Goal: Task Accomplishment & Management: Manage account settings

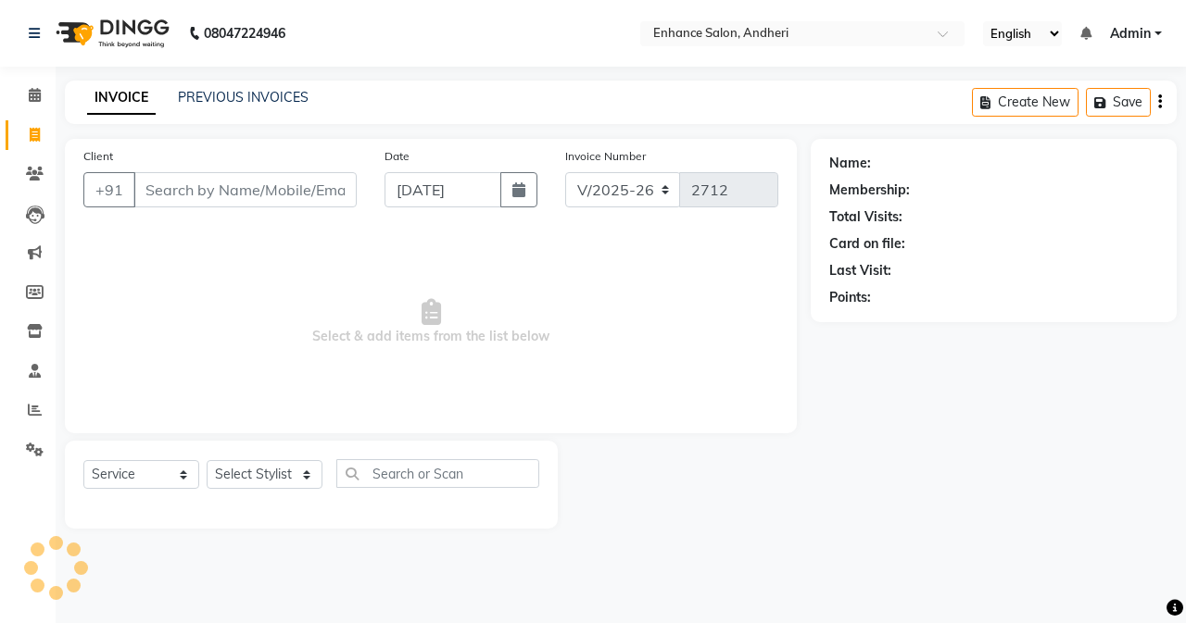
select select "7236"
select select "service"
click at [223, 185] on input "Client" at bounding box center [244, 189] width 223 height 35
click at [262, 93] on link "PREVIOUS INVOICES" at bounding box center [243, 97] width 131 height 17
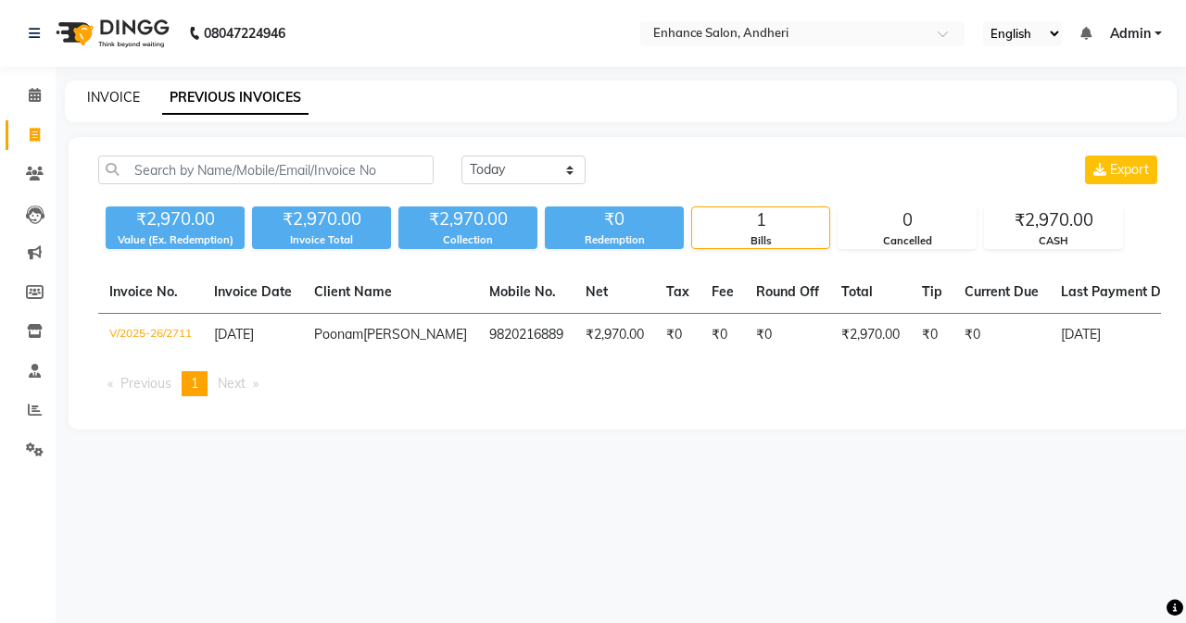
click at [108, 93] on link "INVOICE" at bounding box center [113, 97] width 53 height 17
select select "7236"
select select "service"
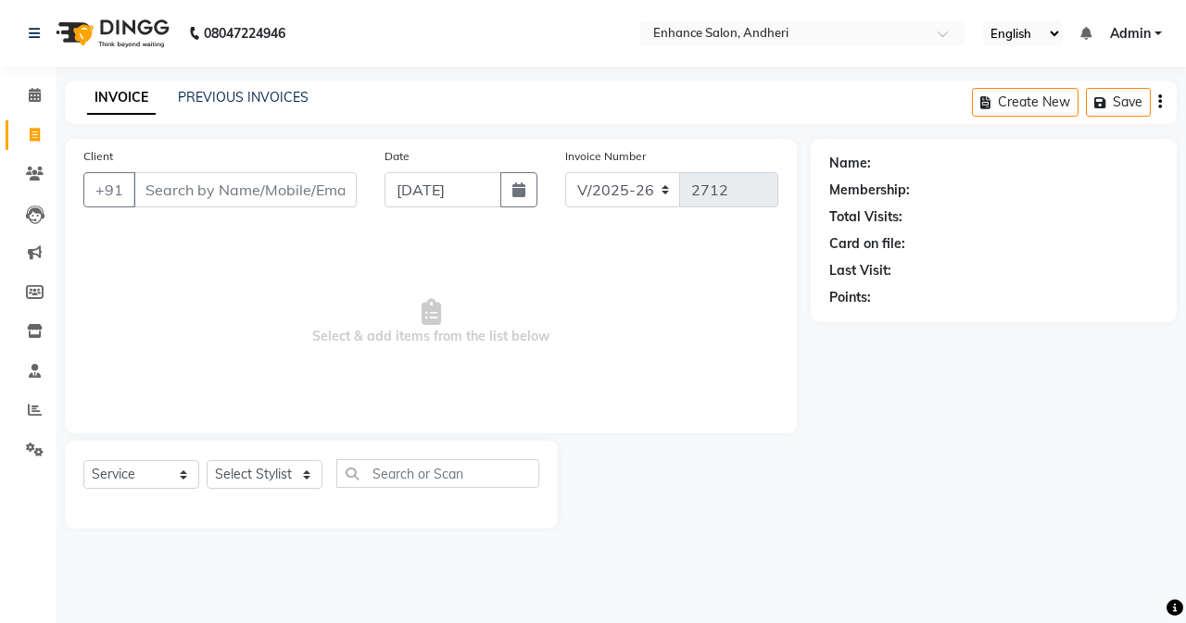
click at [204, 186] on input "Client" at bounding box center [244, 189] width 223 height 35
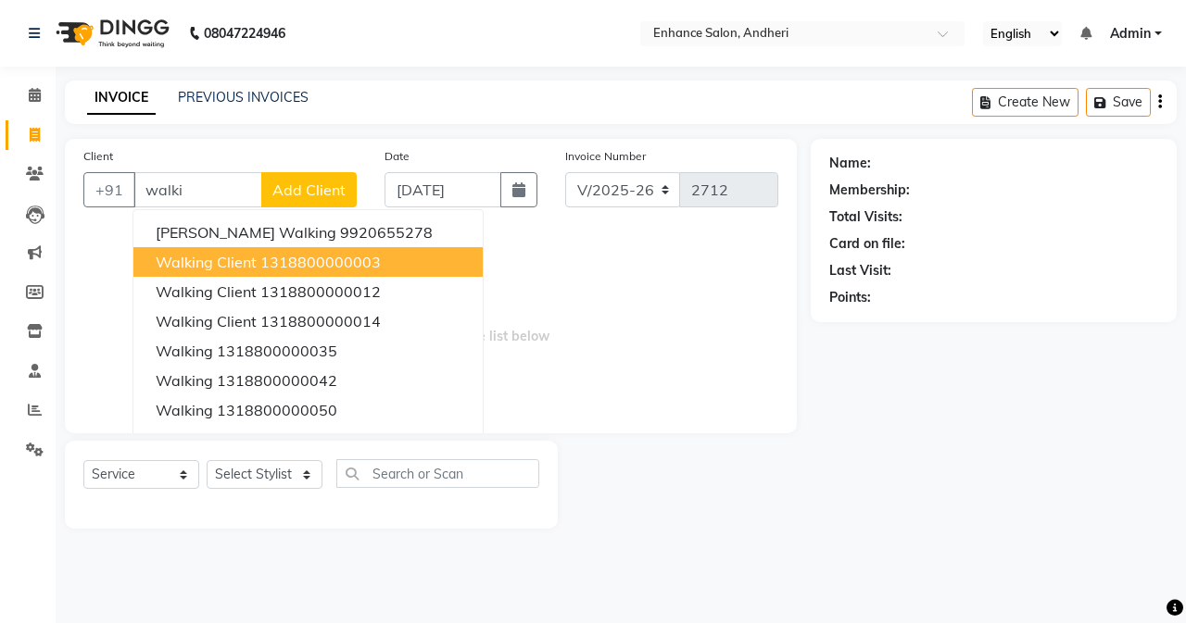
click at [210, 267] on span "Walking client" at bounding box center [206, 262] width 101 height 19
type input "1318800000003"
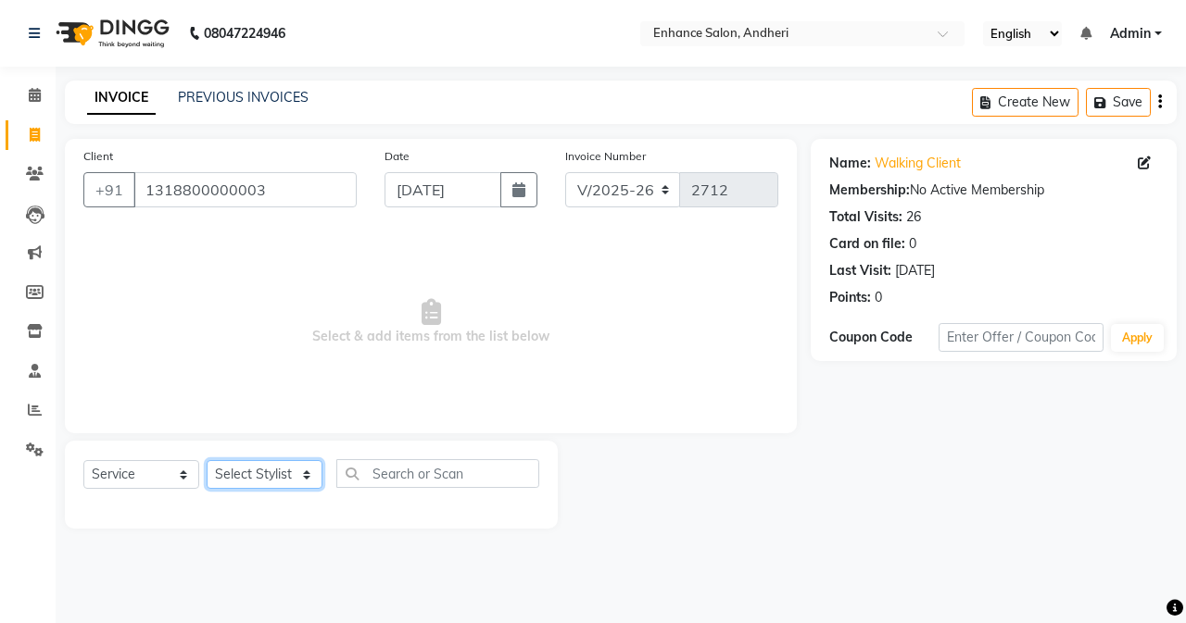
click at [254, 477] on select "Select Stylist Admin [PERSON_NAME] [PERSON_NAME] [PERSON_NAME] Manager [PERSON_…" at bounding box center [265, 474] width 116 height 29
select select "61735"
click at [207, 460] on select "Select Stylist Admin [PERSON_NAME] [PERSON_NAME] [PERSON_NAME] Manager [PERSON_…" at bounding box center [265, 474] width 116 height 29
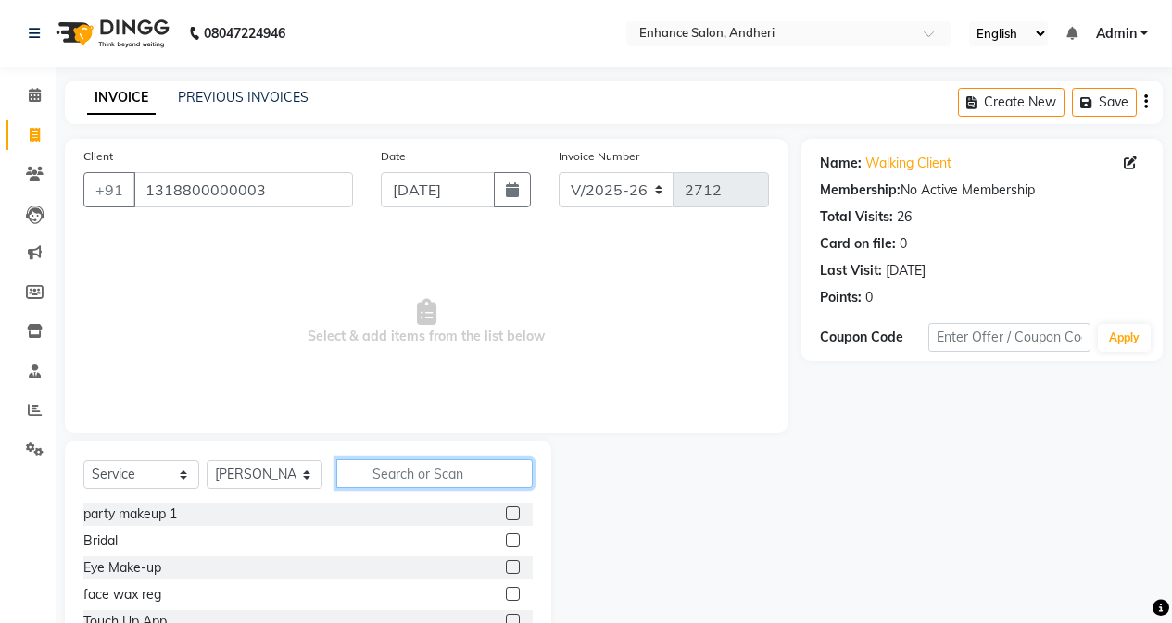
click at [427, 472] on input "text" at bounding box center [434, 473] width 196 height 29
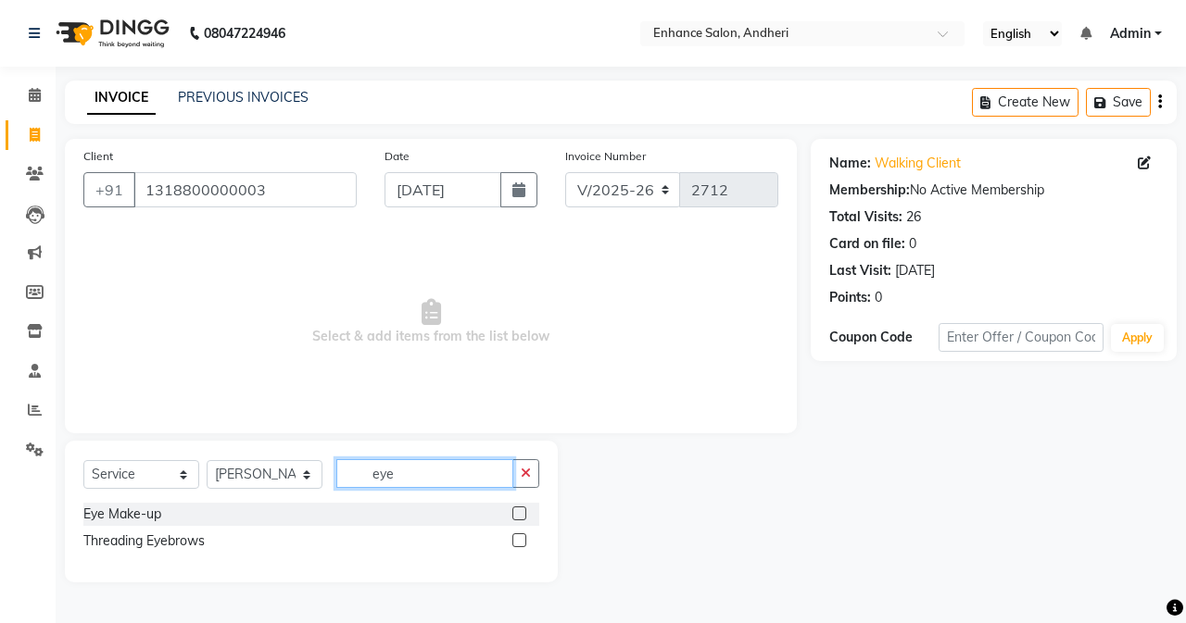
type input "eye"
click at [510, 537] on div "Threading Eyebrows" at bounding box center [311, 541] width 456 height 23
click at [521, 534] on label at bounding box center [519, 540] width 14 height 14
click at [521, 535] on input "checkbox" at bounding box center [518, 541] width 12 height 12
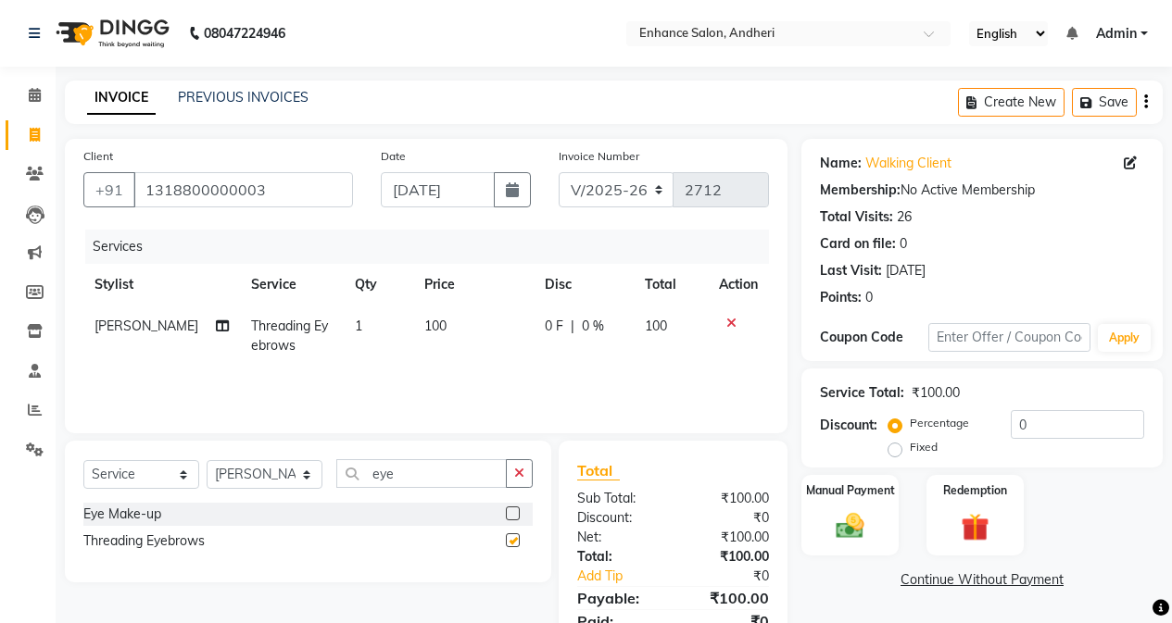
checkbox input "false"
click at [865, 521] on img at bounding box center [849, 525] width 47 height 33
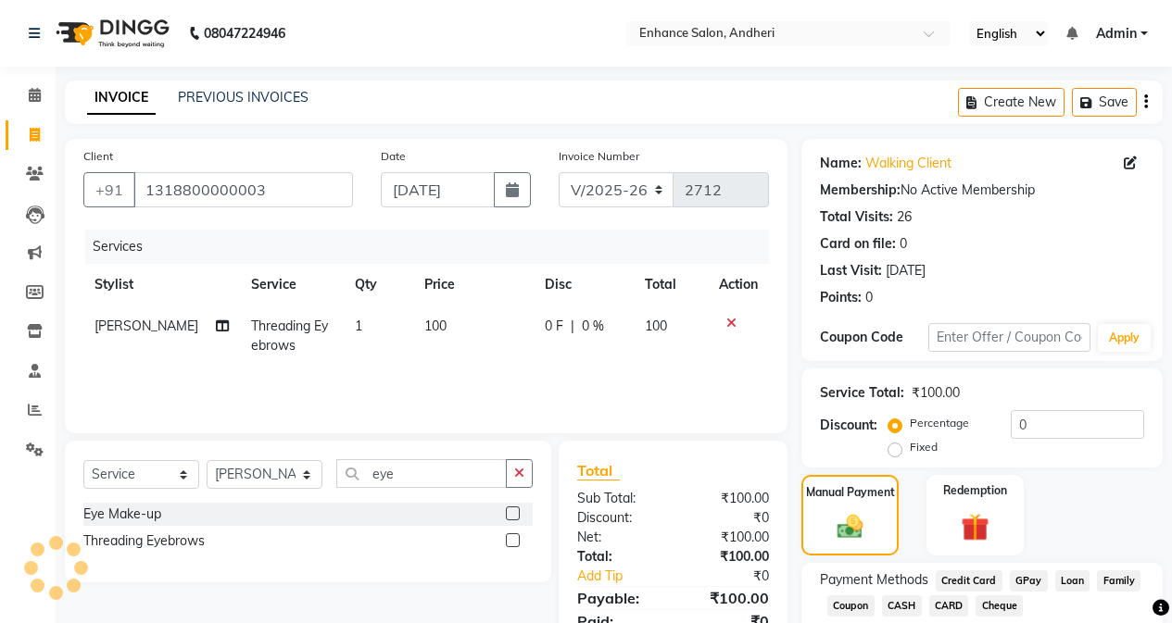
click at [908, 605] on span "CASH" at bounding box center [902, 606] width 40 height 21
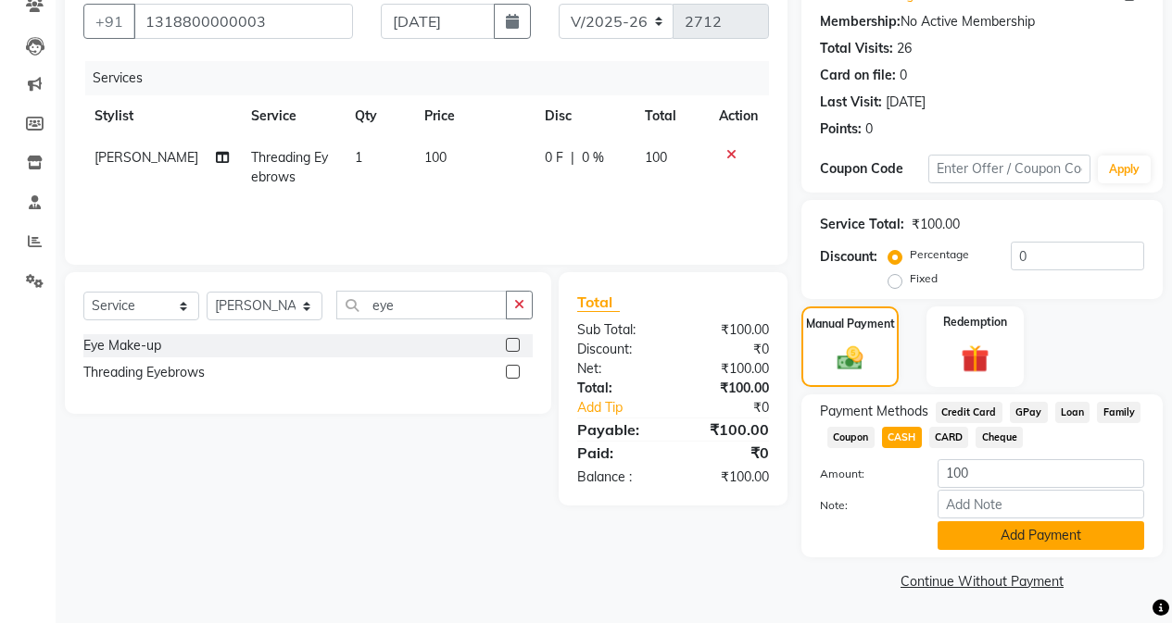
click at [969, 530] on button "Add Payment" at bounding box center [1040, 535] width 207 height 29
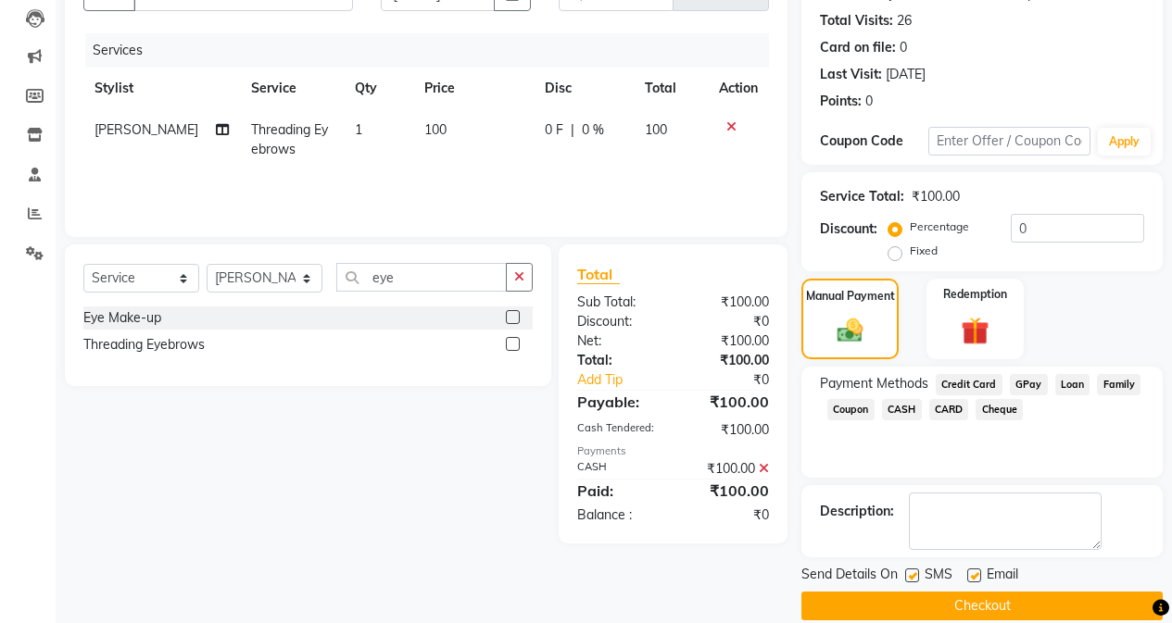
scroll to position [221, 0]
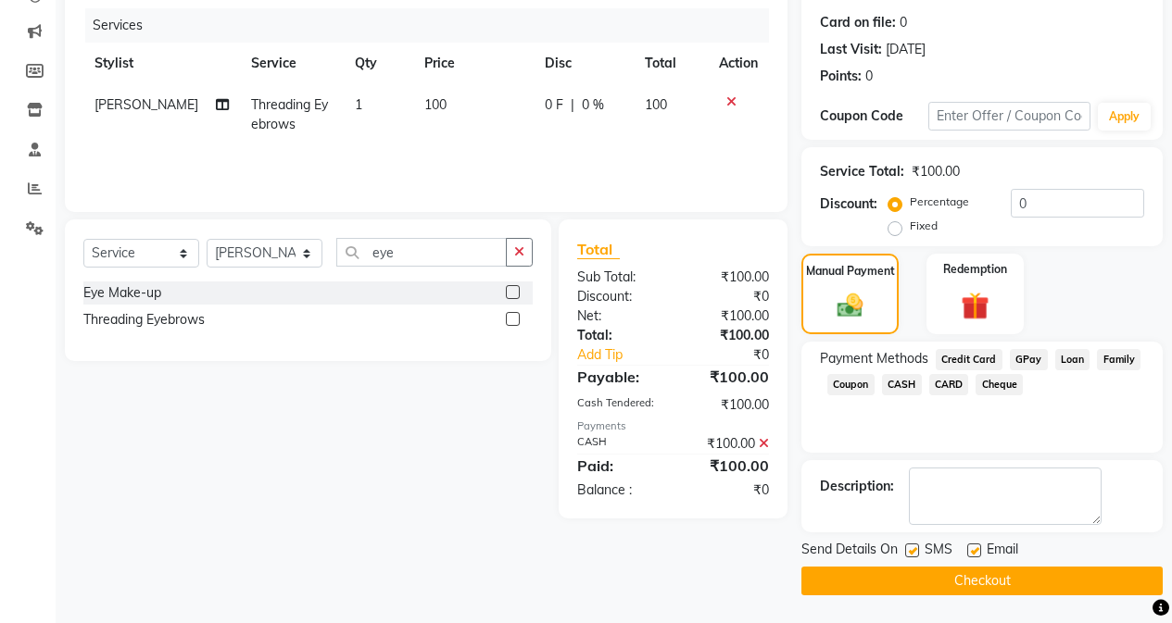
click at [939, 580] on button "Checkout" at bounding box center [981, 581] width 361 height 29
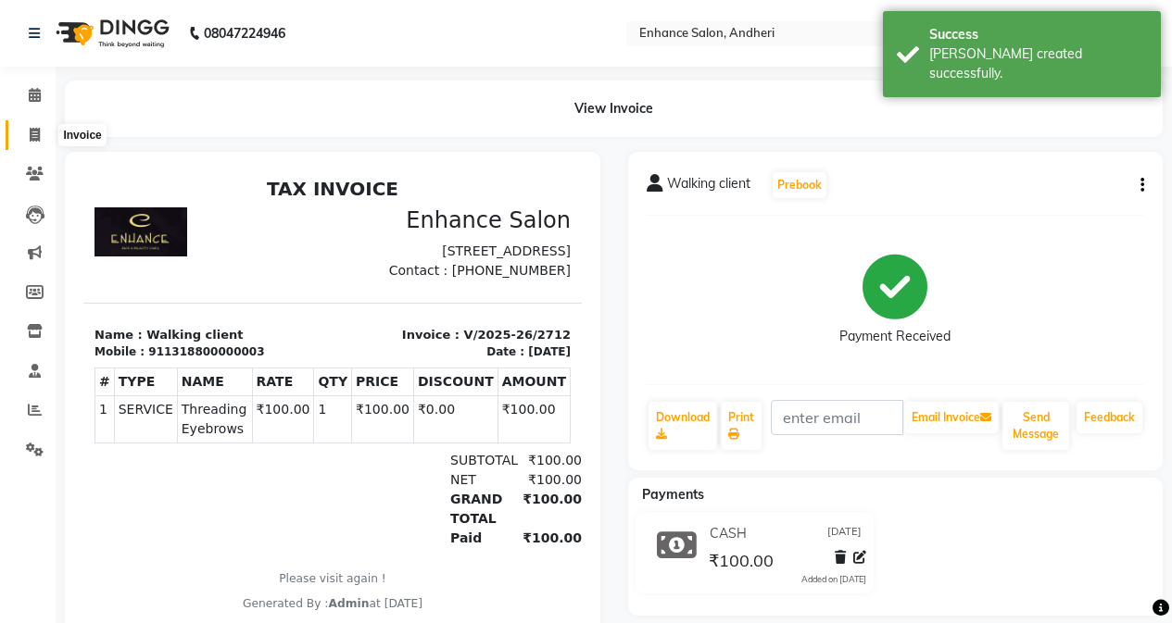
click at [34, 134] on icon at bounding box center [35, 135] width 10 height 14
select select "7236"
select select "service"
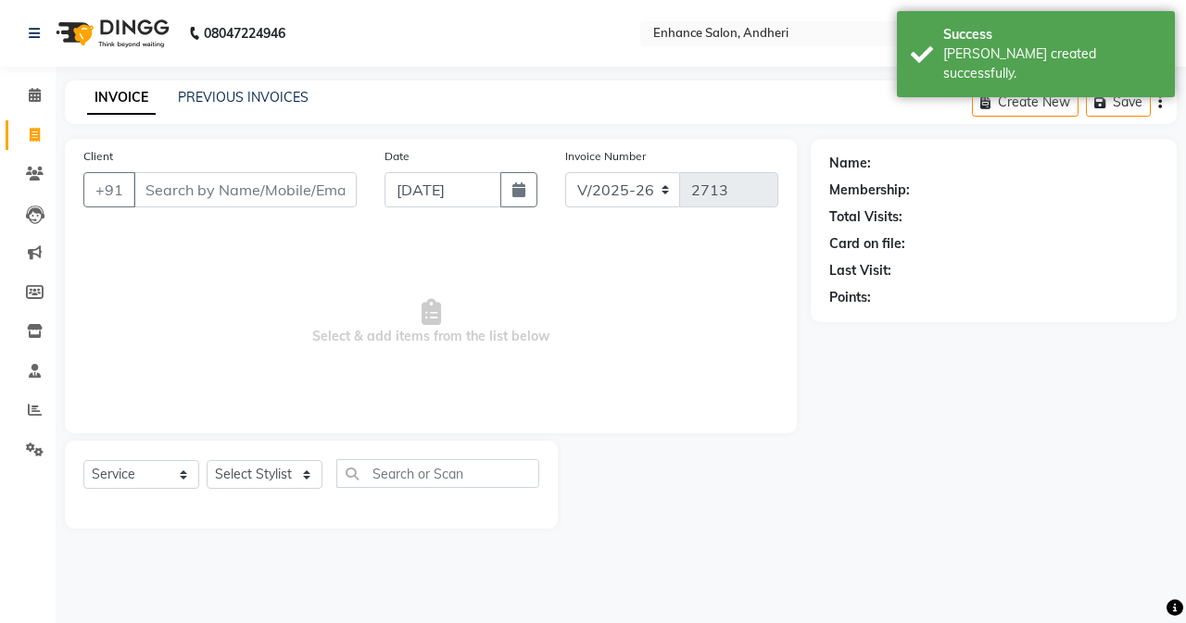
click at [245, 194] on input "Client" at bounding box center [244, 189] width 223 height 35
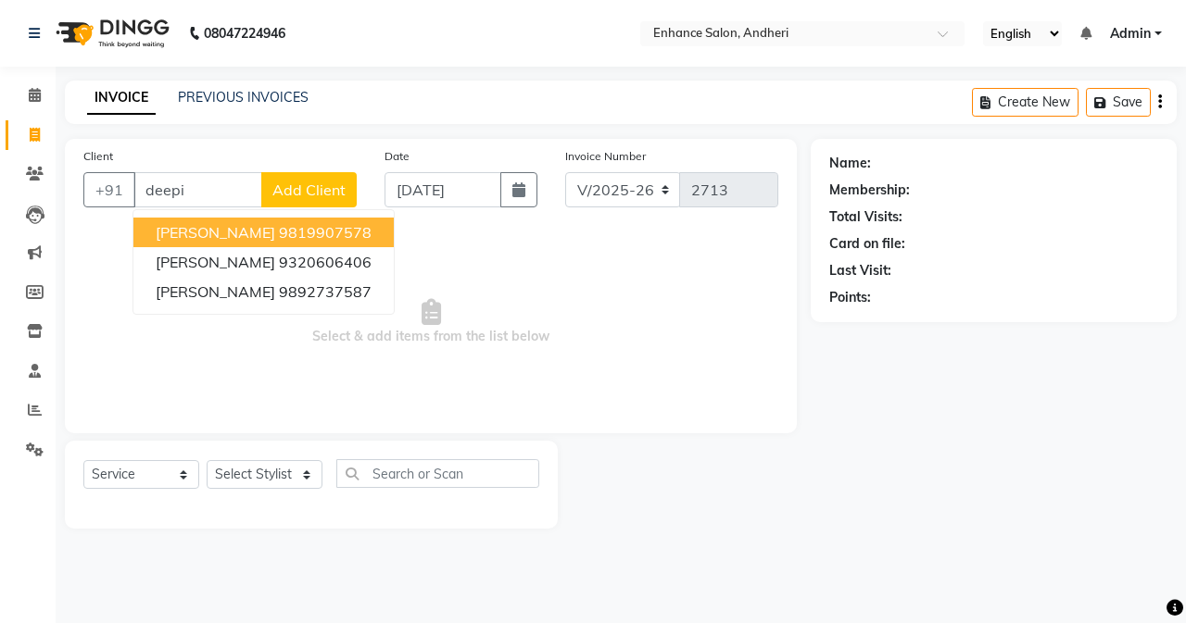
click at [279, 225] on ngb-highlight "9819907578" at bounding box center [325, 232] width 93 height 19
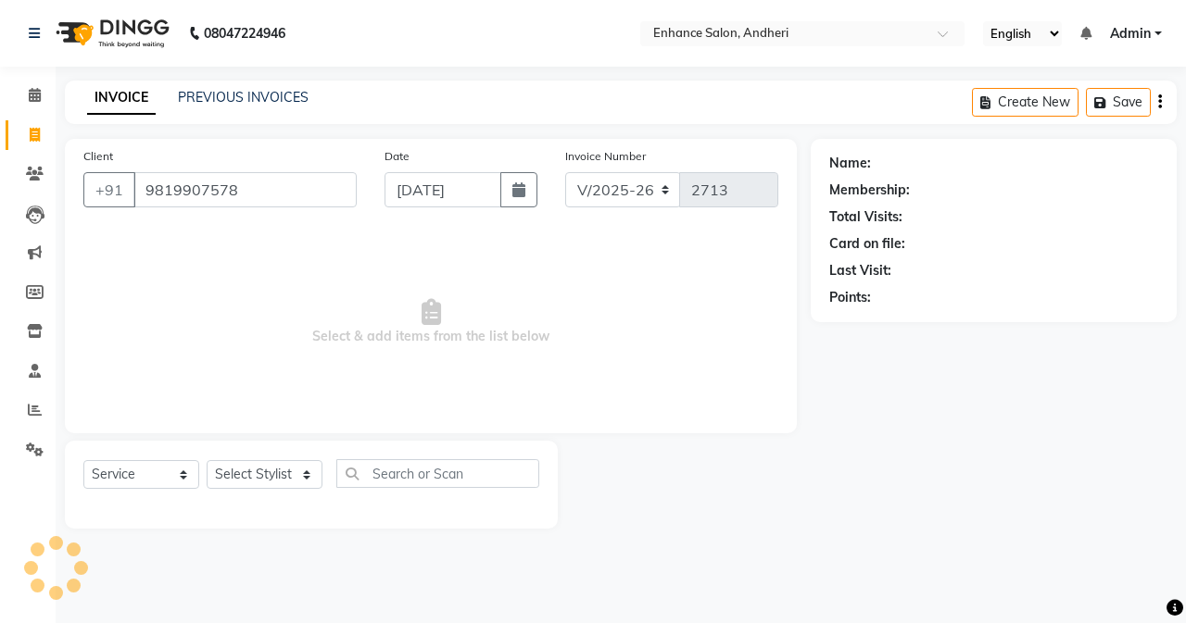
type input "9819907578"
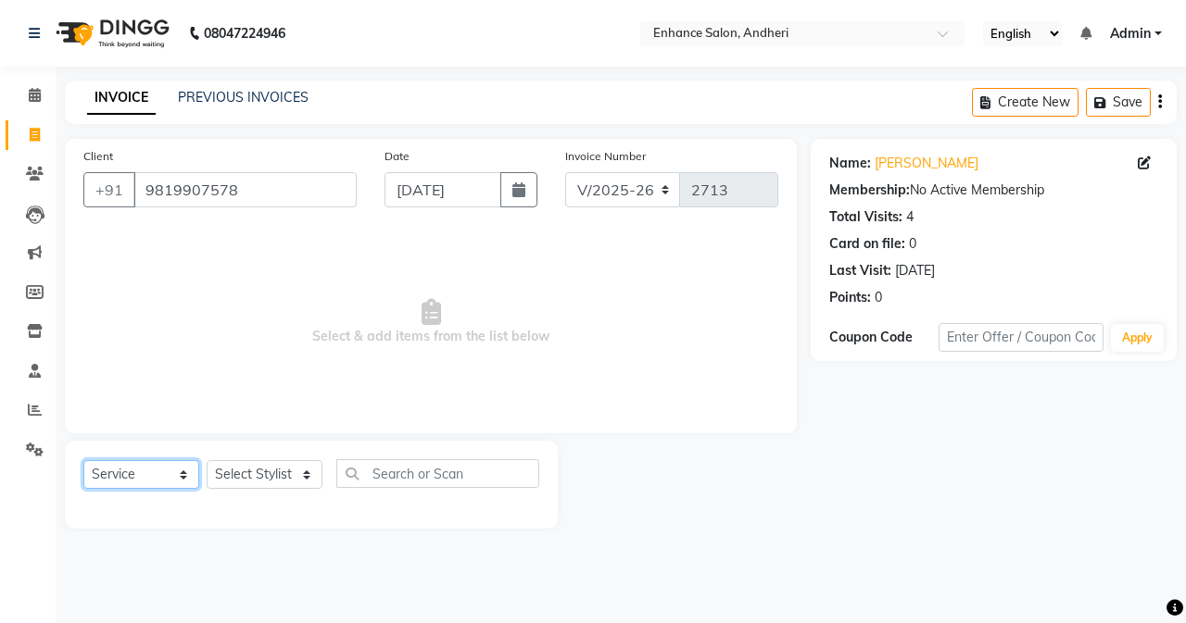
click at [153, 472] on select "Select Service Product Membership Package Voucher Prepaid Gift Card" at bounding box center [141, 474] width 116 height 29
select select "product"
click at [83, 460] on select "Select Service Product Membership Package Voucher Prepaid Gift Card" at bounding box center [141, 474] width 116 height 29
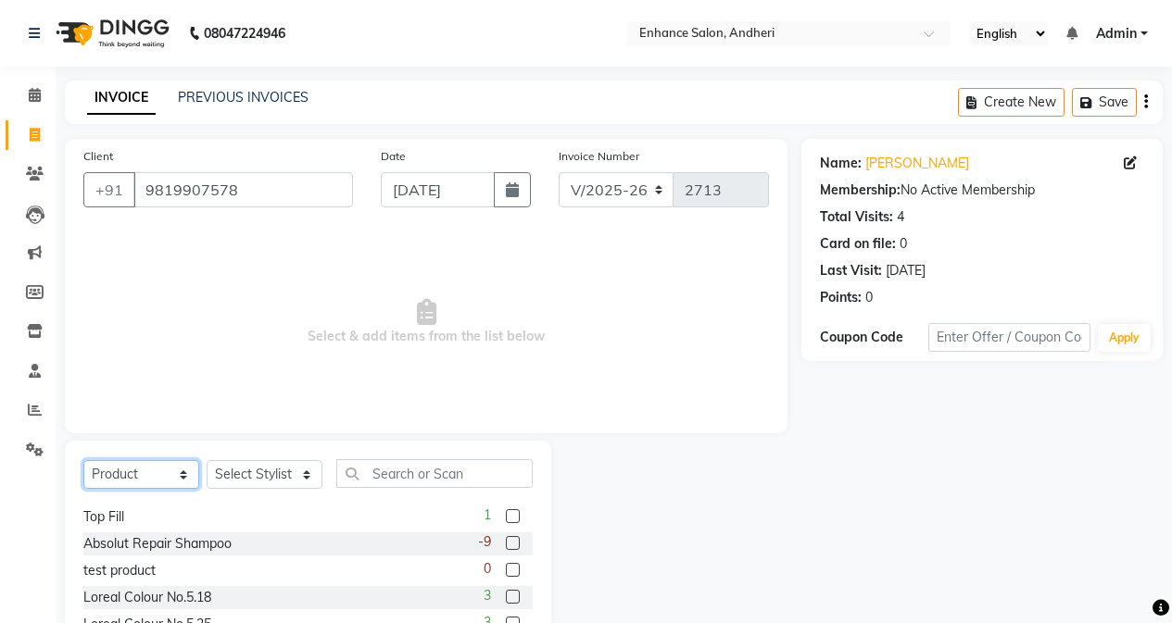
scroll to position [93, 0]
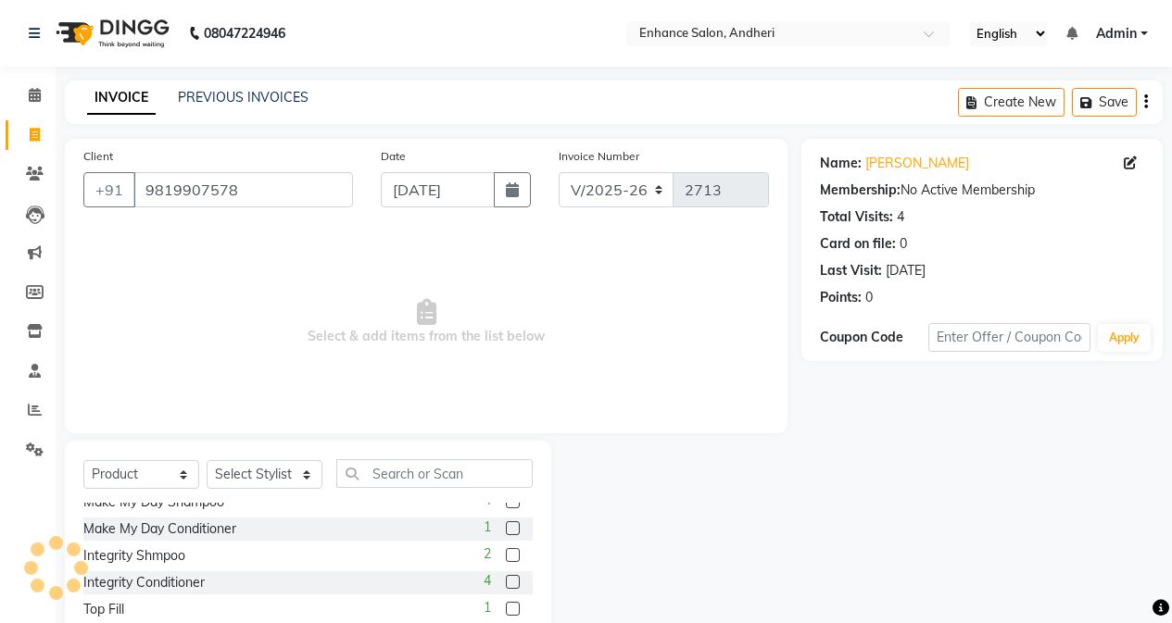
click at [506, 533] on label at bounding box center [513, 528] width 14 height 14
click at [506, 533] on input "checkbox" at bounding box center [512, 529] width 12 height 12
checkbox input "false"
click at [235, 477] on select "Select Stylist Admin [PERSON_NAME] [PERSON_NAME] [PERSON_NAME] Manager [PERSON_…" at bounding box center [265, 474] width 116 height 29
select select "61775"
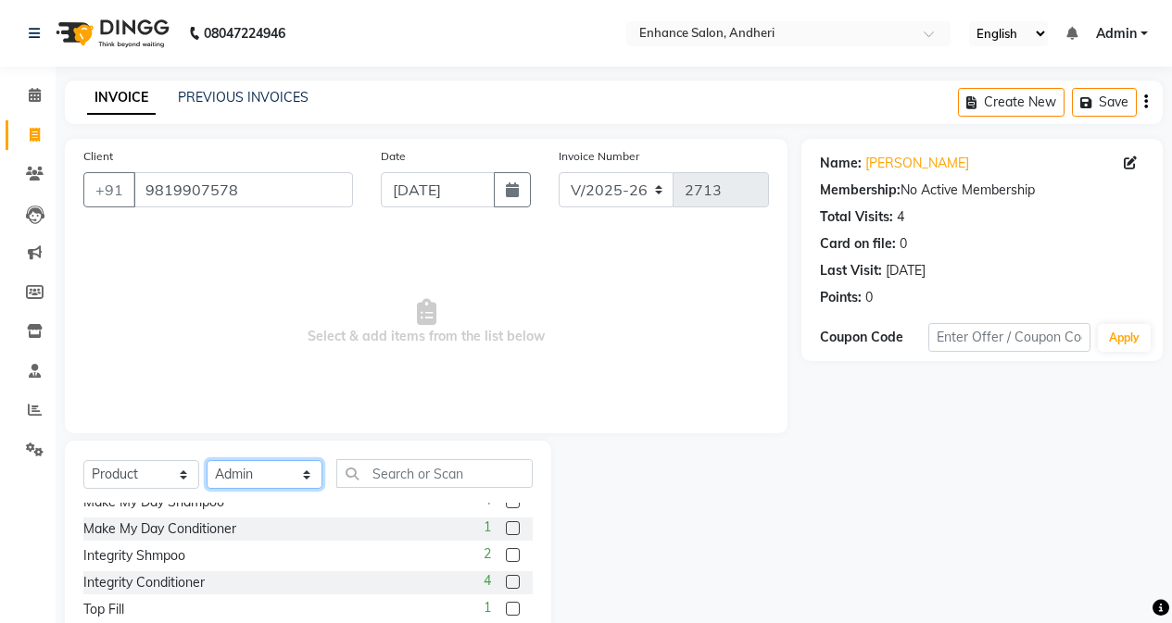
click at [207, 460] on select "Select Stylist Admin [PERSON_NAME] [PERSON_NAME] [PERSON_NAME] Manager [PERSON_…" at bounding box center [265, 474] width 116 height 29
click at [506, 531] on label at bounding box center [513, 528] width 14 height 14
click at [506, 531] on input "checkbox" at bounding box center [512, 529] width 12 height 12
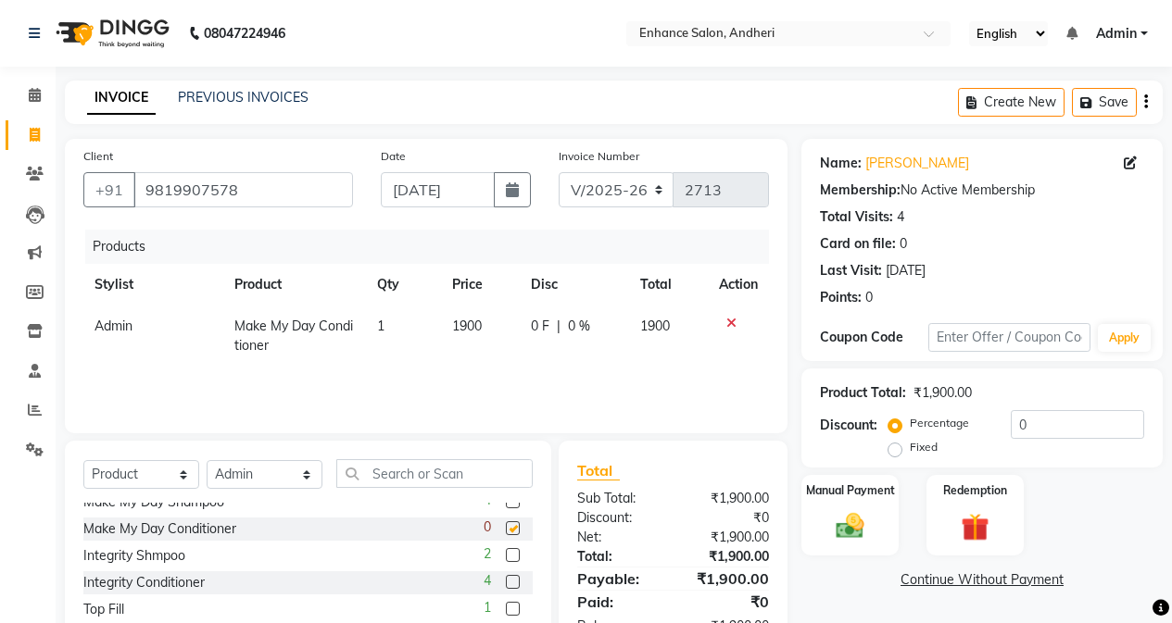
checkbox input "false"
click at [492, 324] on td "1900" at bounding box center [480, 336] width 78 height 61
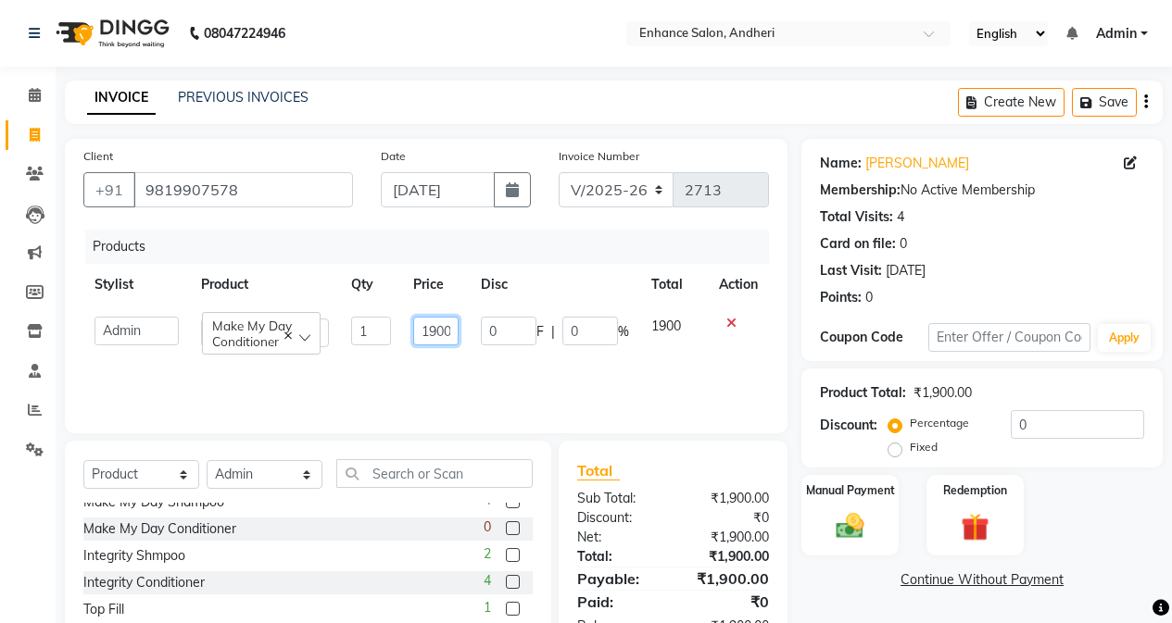
click at [435, 327] on input "1900" at bounding box center [435, 331] width 45 height 29
type input "4800"
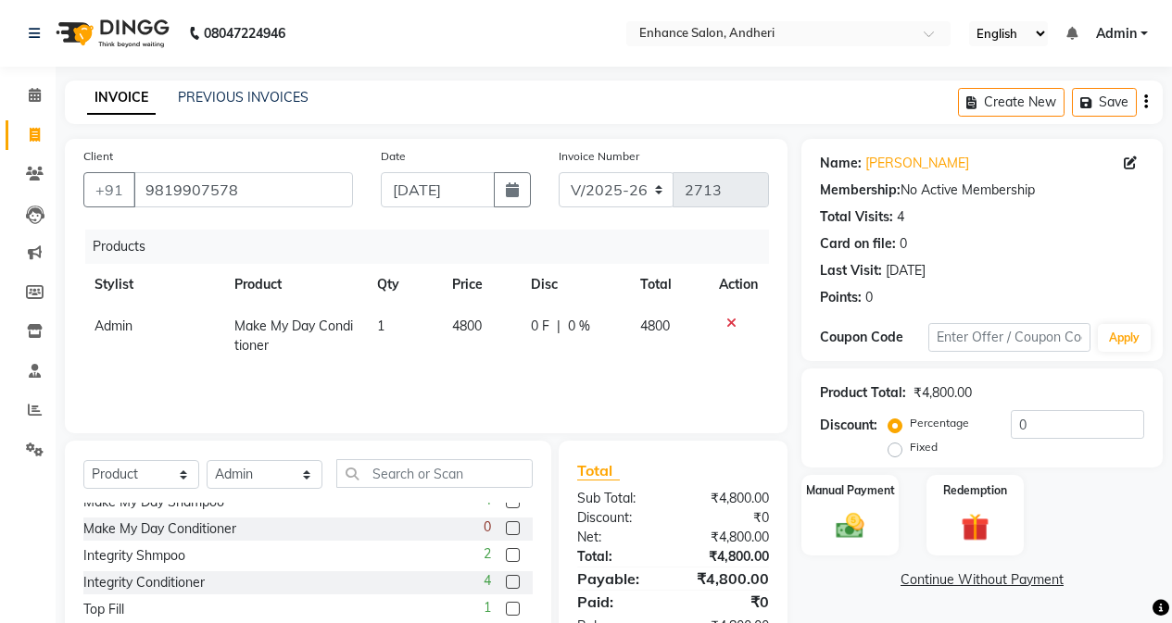
click at [860, 586] on link "Continue Without Payment" at bounding box center [982, 580] width 354 height 19
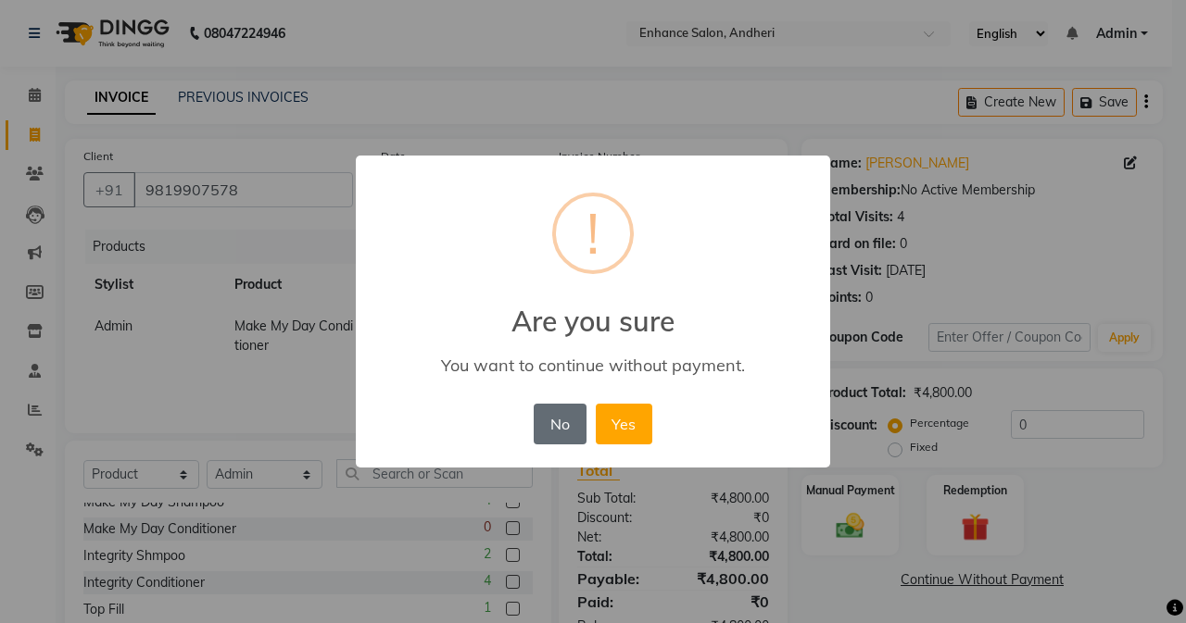
click at [555, 424] on button "No" at bounding box center [559, 424] width 52 height 41
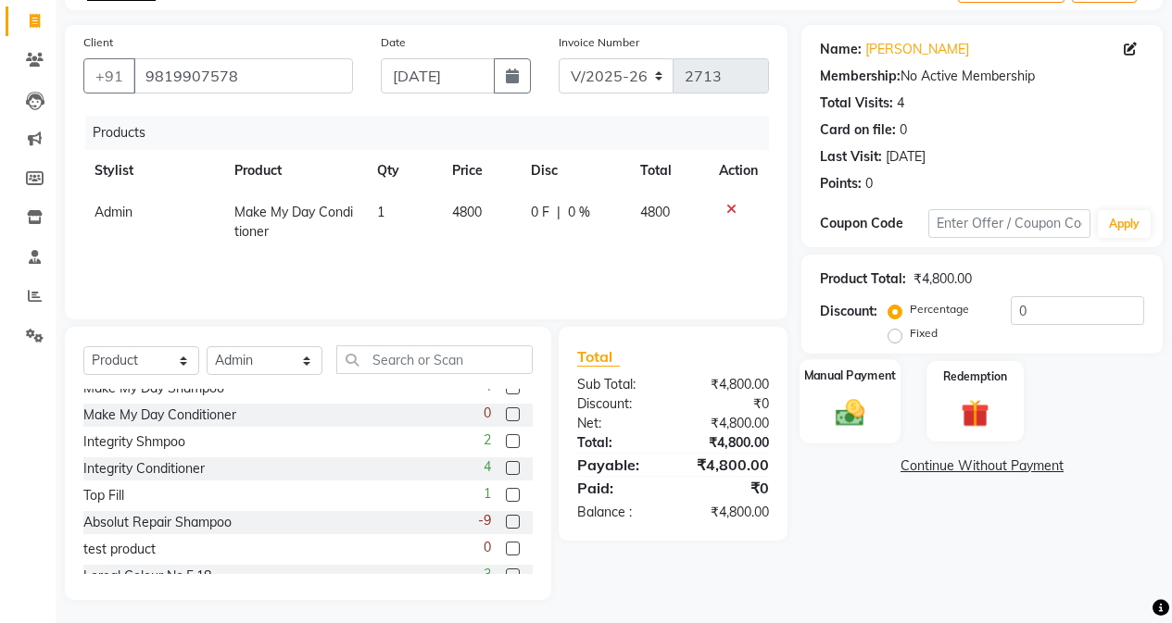
scroll to position [119, 0]
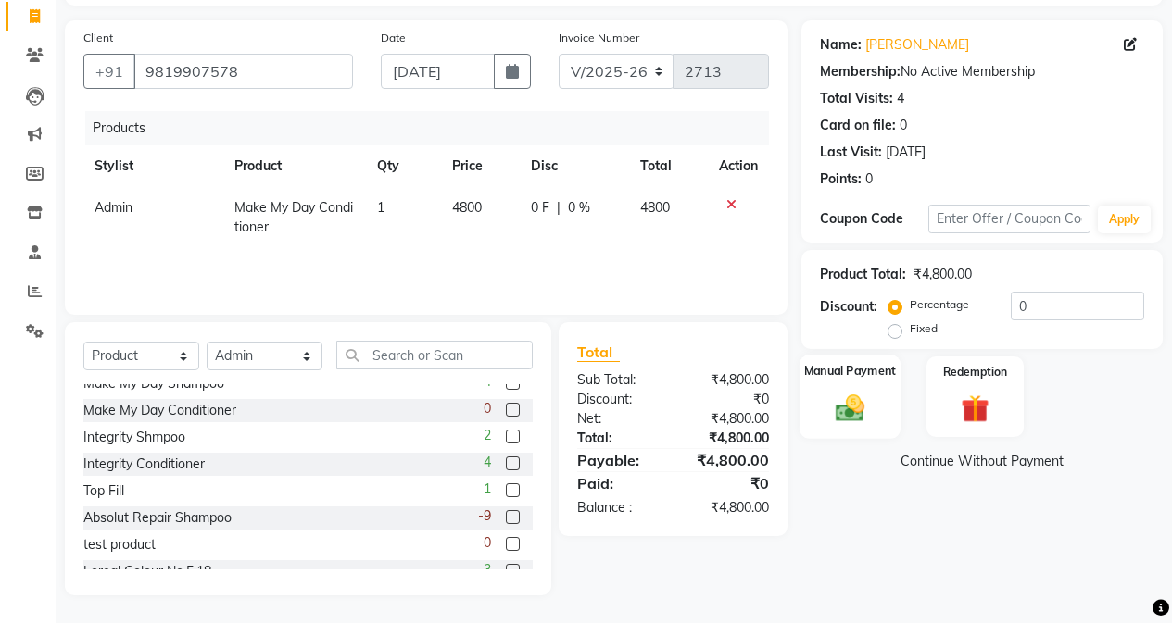
click at [849, 402] on img at bounding box center [849, 407] width 47 height 33
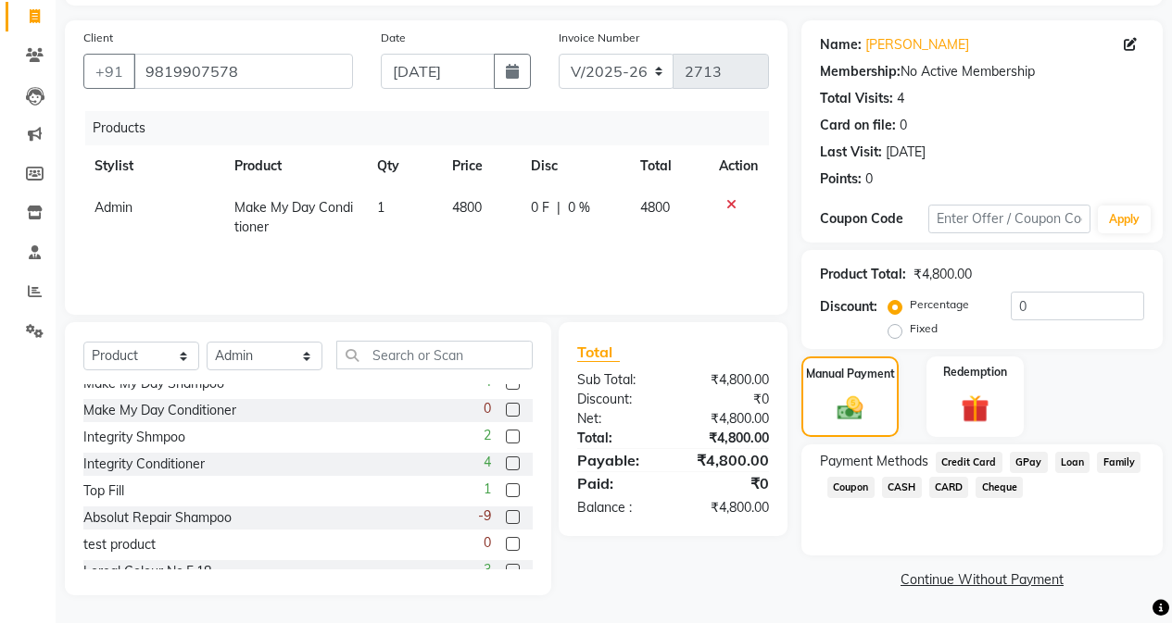
click at [898, 488] on span "CASH" at bounding box center [902, 487] width 40 height 21
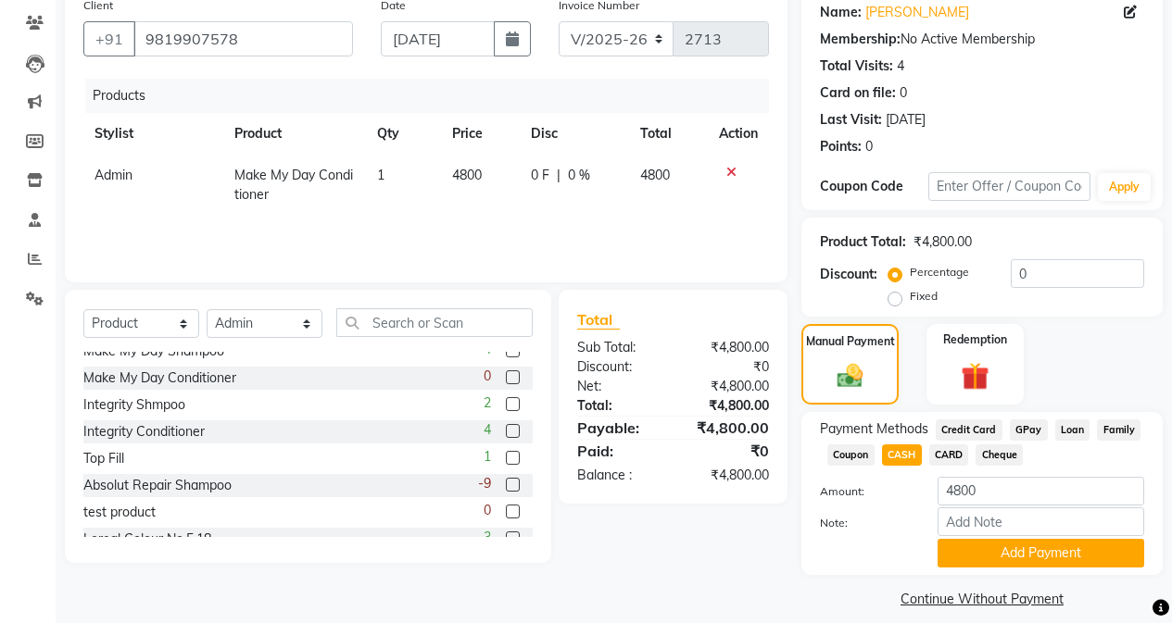
scroll to position [169, 0]
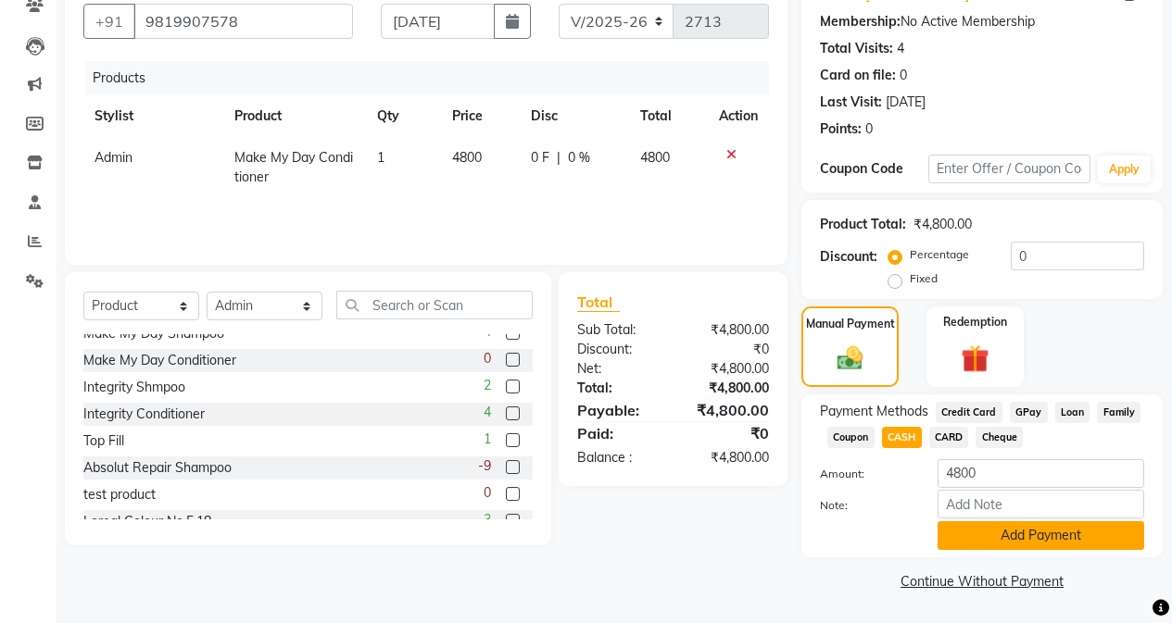
click at [1004, 536] on button "Add Payment" at bounding box center [1040, 535] width 207 height 29
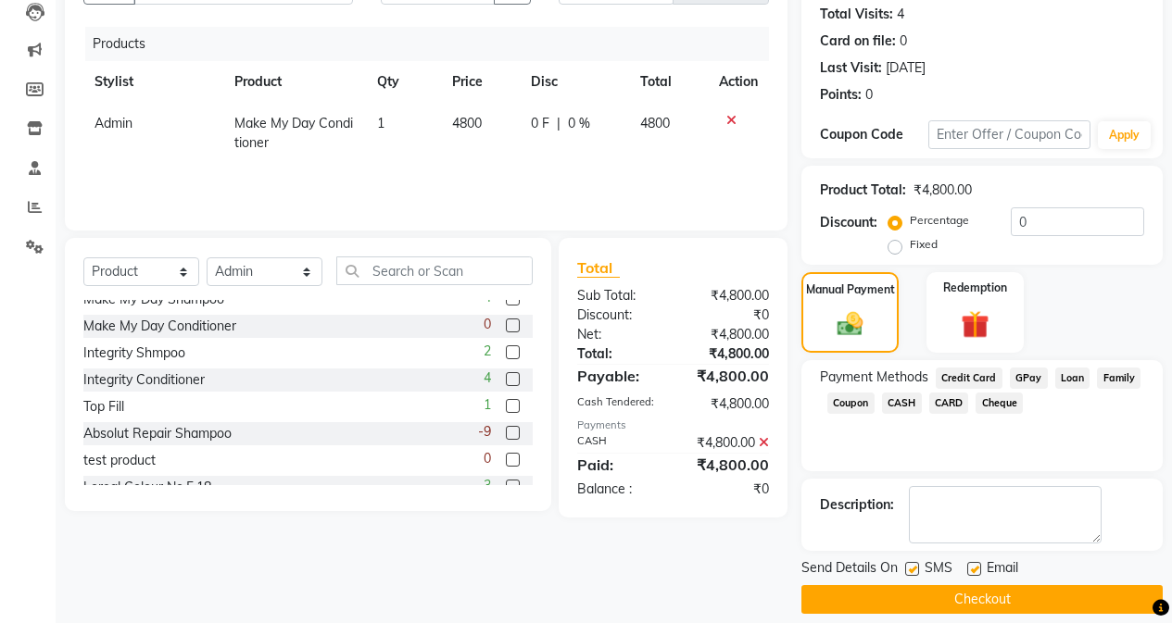
scroll to position [221, 0]
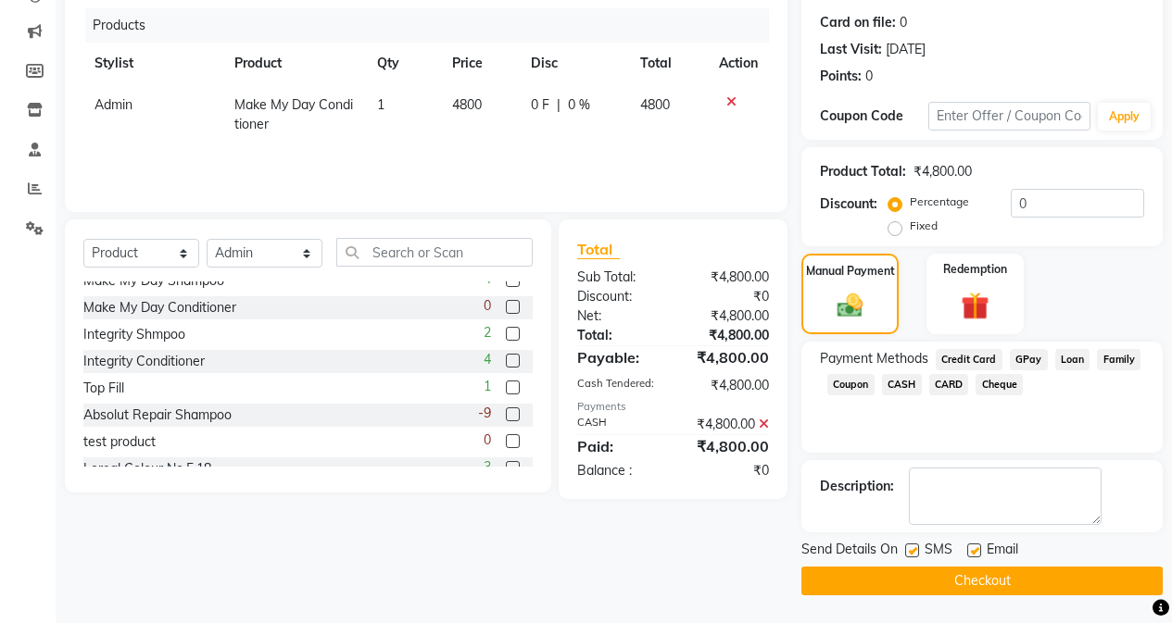
click at [1006, 577] on button "Checkout" at bounding box center [981, 581] width 361 height 29
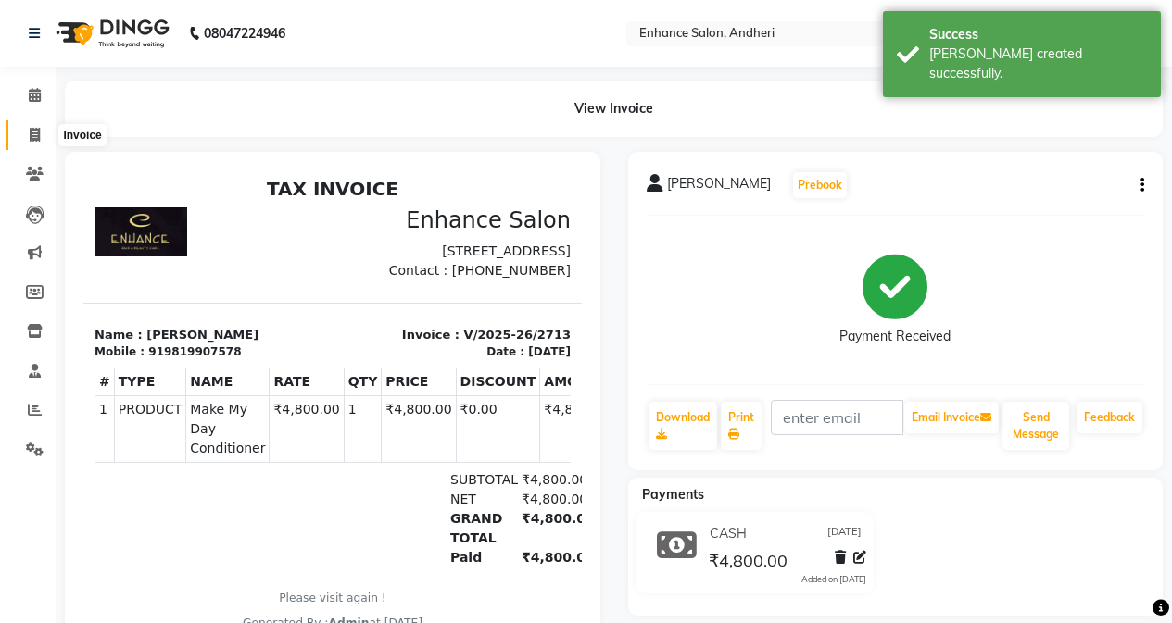
click at [31, 132] on icon at bounding box center [35, 135] width 10 height 14
select select "service"
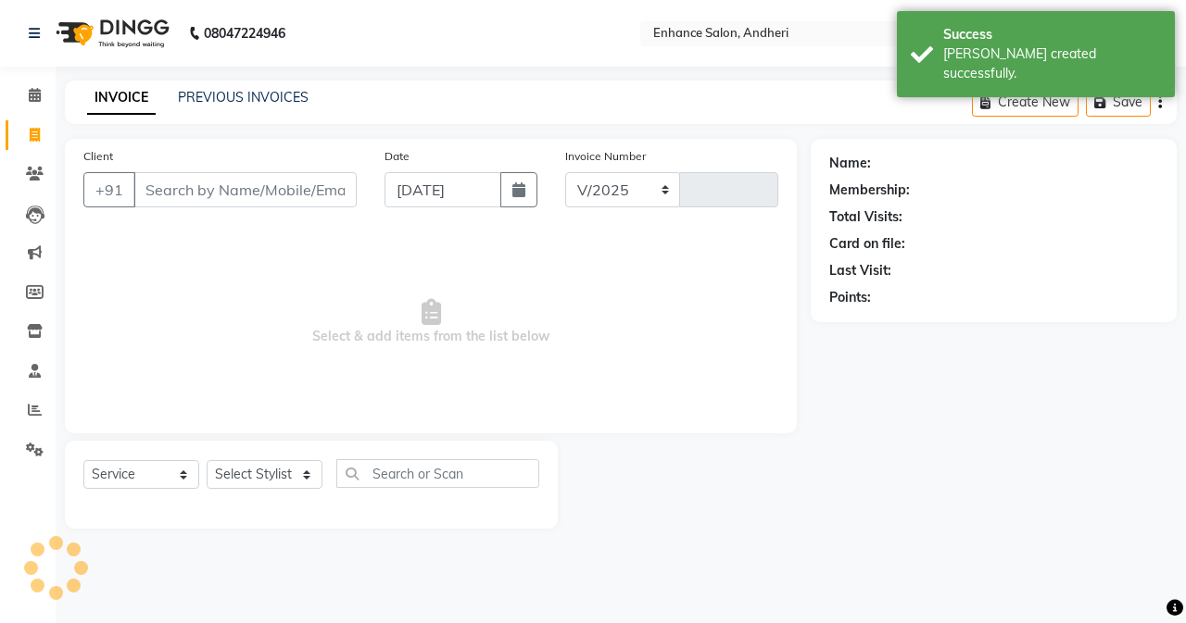
select select "7236"
type input "2714"
click at [297, 183] on input "Client" at bounding box center [244, 189] width 223 height 35
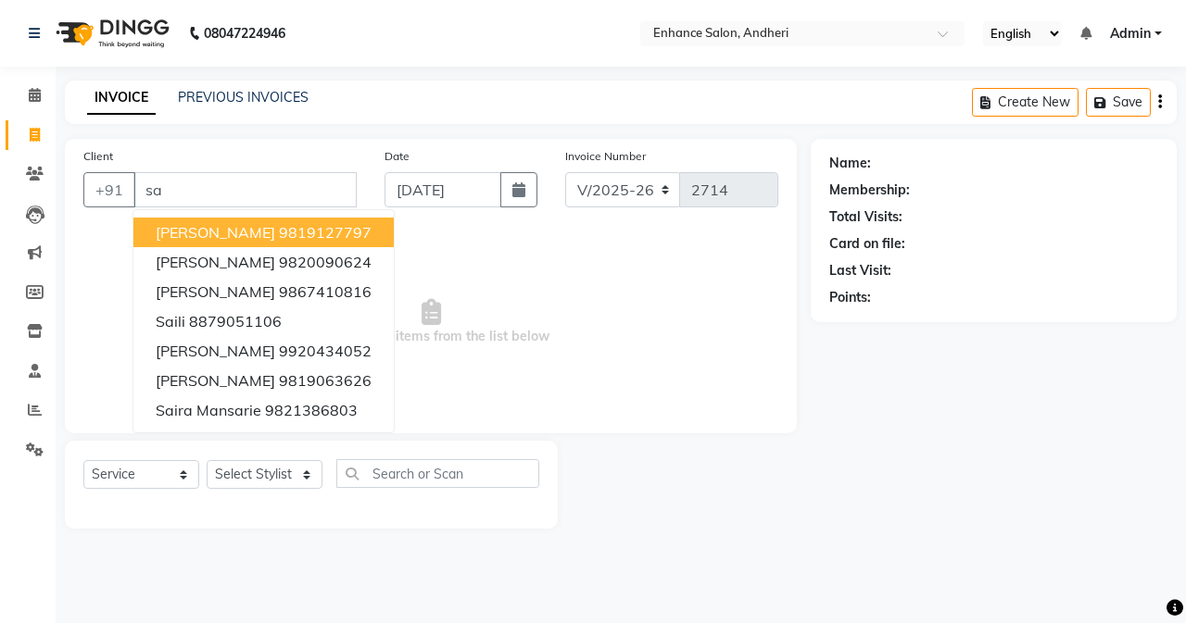
type input "s"
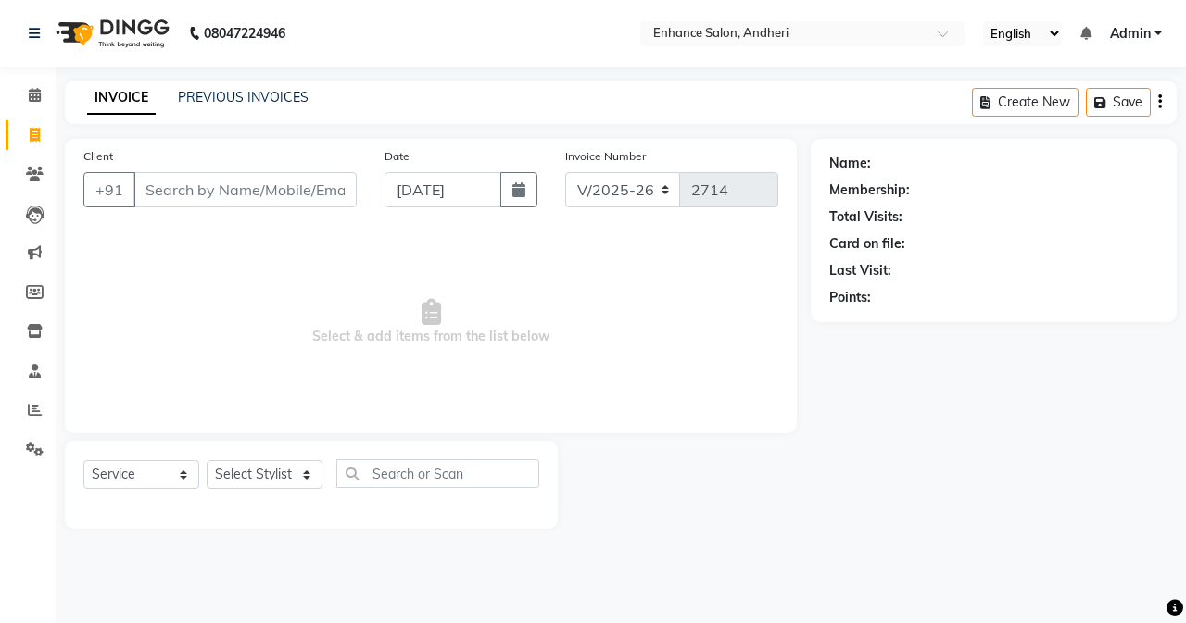
click at [204, 201] on input "Client" at bounding box center [244, 189] width 223 height 35
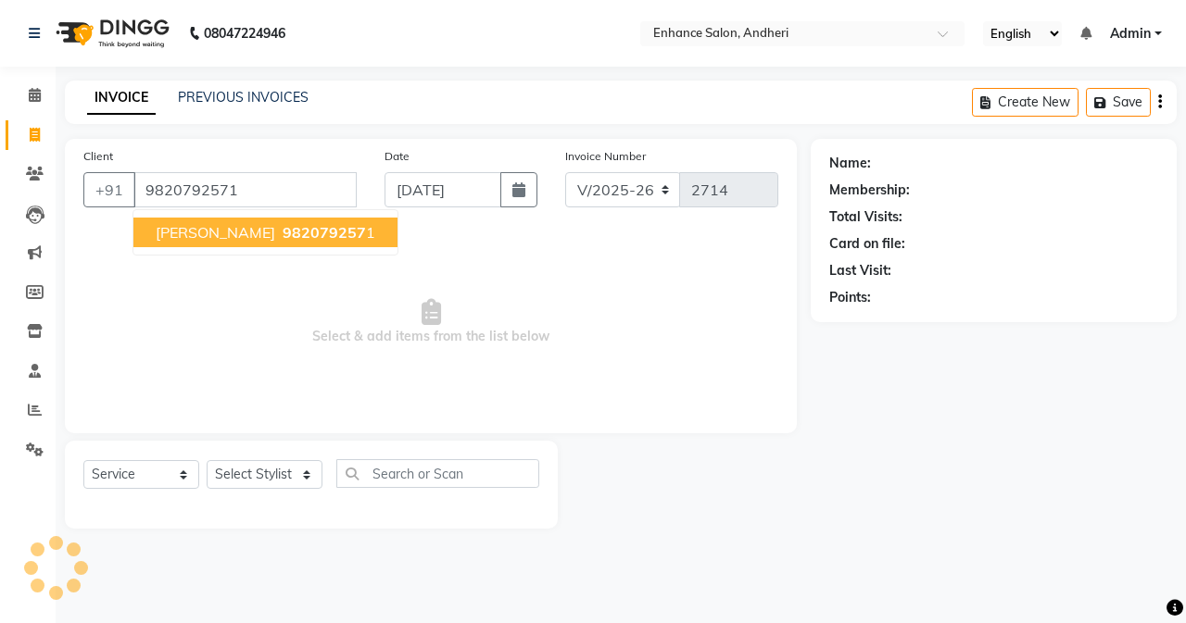
type input "9820792571"
select select "1: Object"
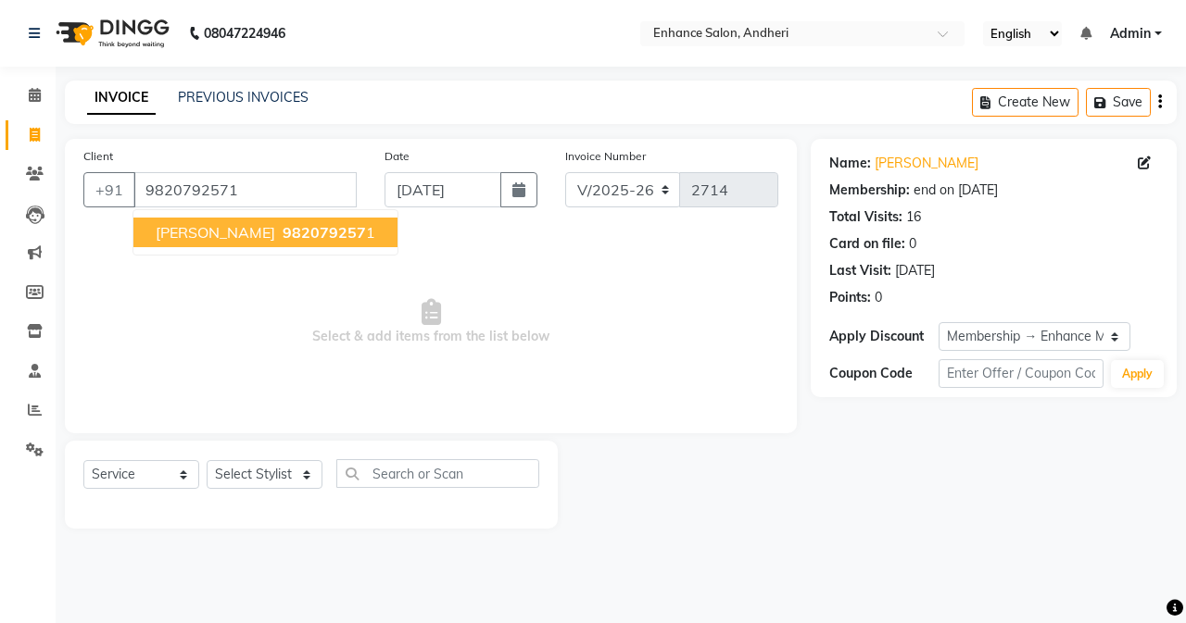
click at [195, 233] on span "[PERSON_NAME]" at bounding box center [215, 232] width 119 height 19
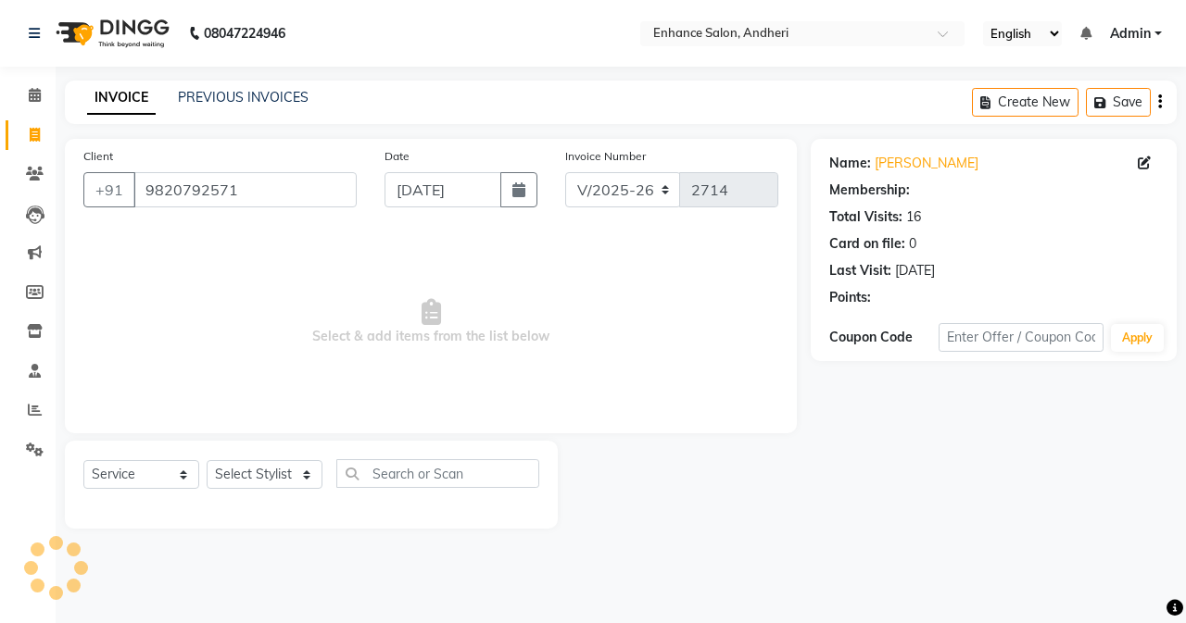
select select "1: Object"
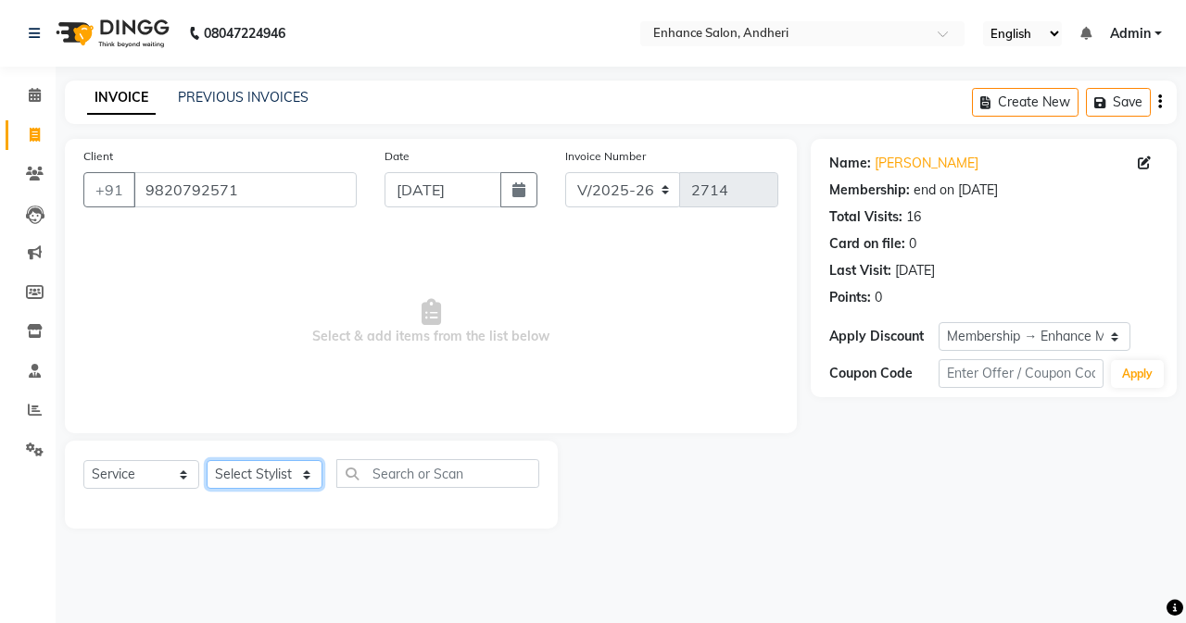
click at [277, 475] on select "Select Stylist Admin [PERSON_NAME] [PERSON_NAME] [PERSON_NAME] Manager [PERSON_…" at bounding box center [265, 474] width 116 height 29
select select "61775"
click at [207, 460] on select "Select Stylist Admin [PERSON_NAME] [PERSON_NAME] [PERSON_NAME] Manager [PERSON_…" at bounding box center [265, 474] width 116 height 29
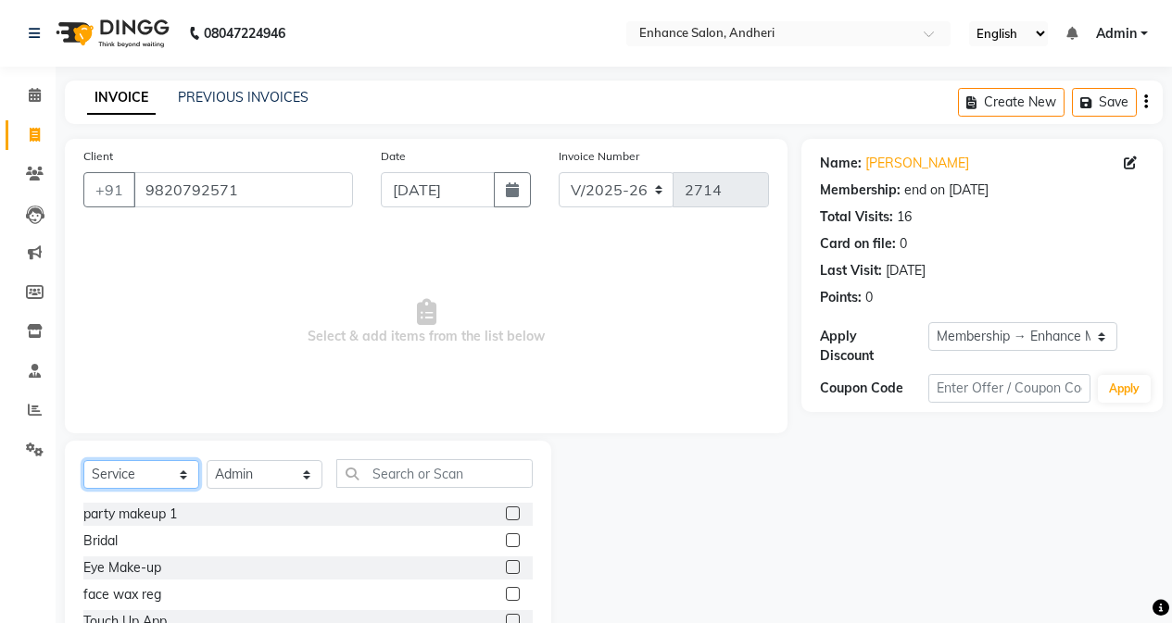
click at [137, 472] on select "Select Service Product Membership Package Voucher Prepaid Gift Card" at bounding box center [141, 474] width 116 height 29
select select "product"
click at [83, 460] on select "Select Service Product Membership Package Voucher Prepaid Gift Card" at bounding box center [141, 474] width 116 height 29
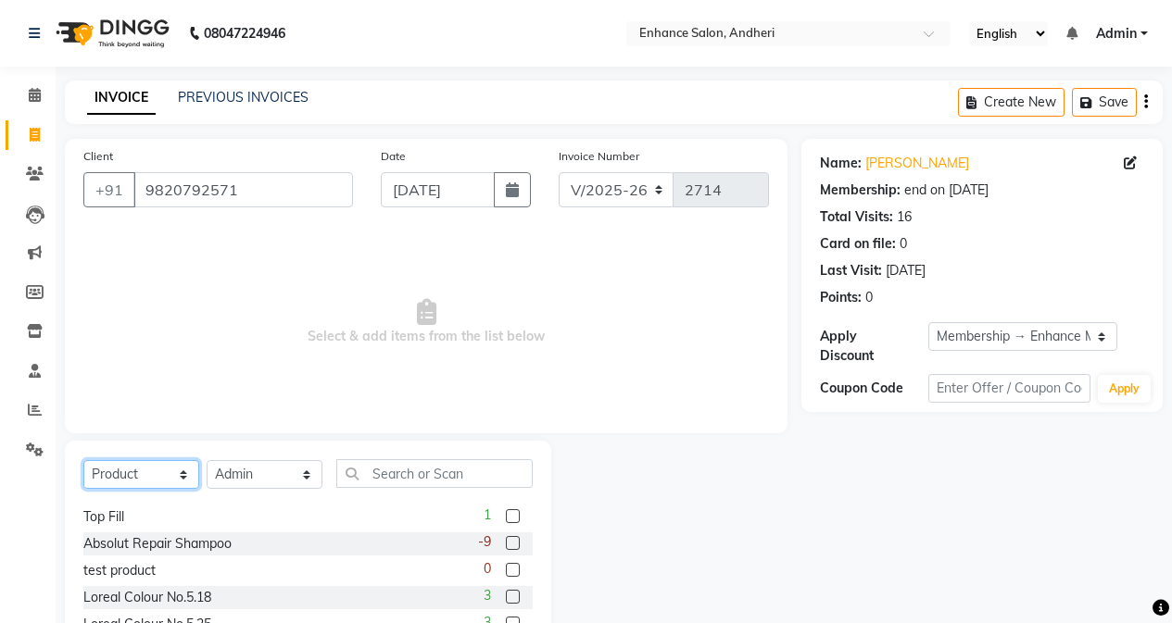
scroll to position [278, 0]
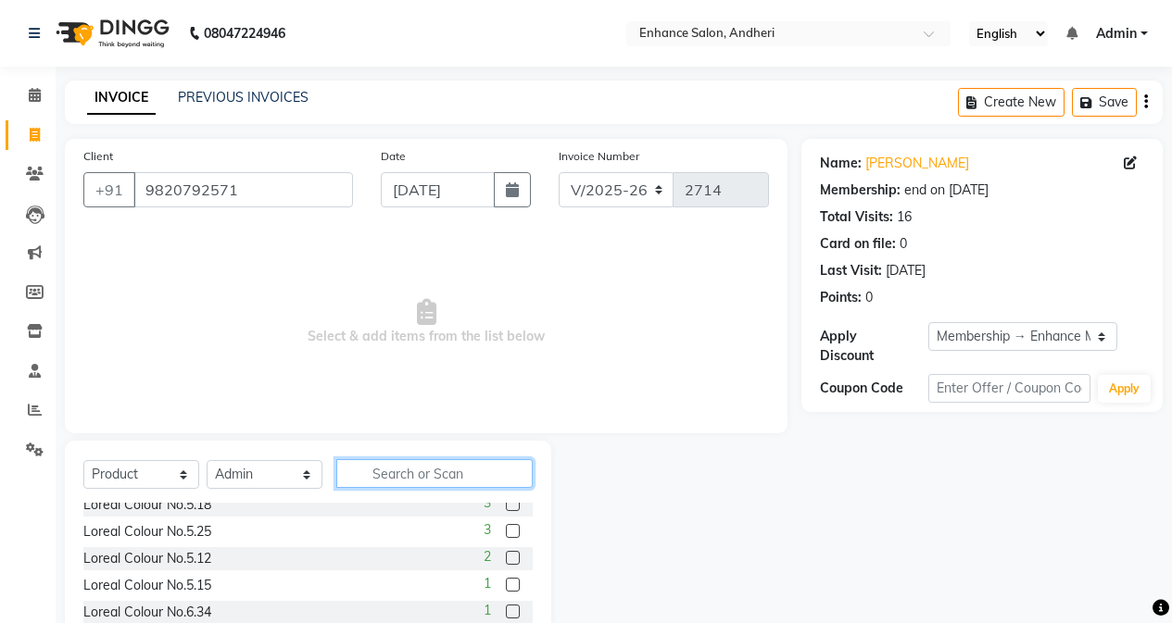
click at [398, 473] on input "text" at bounding box center [434, 473] width 196 height 29
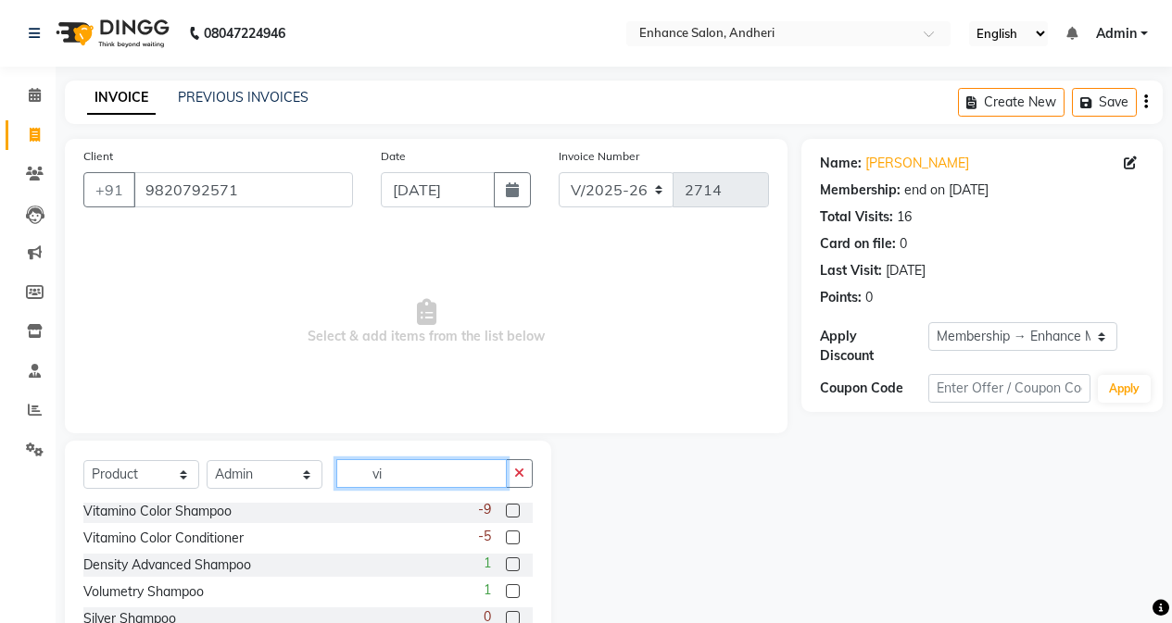
scroll to position [0, 0]
type input "vita"
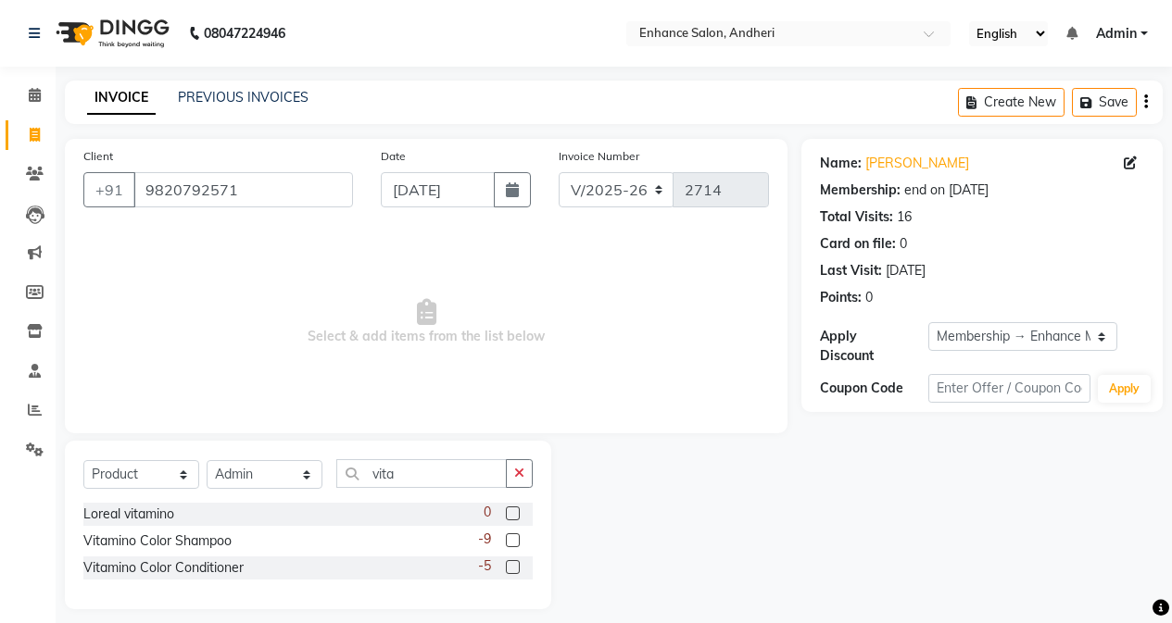
click at [516, 570] on label at bounding box center [513, 567] width 14 height 14
click at [516, 570] on input "checkbox" at bounding box center [512, 568] width 12 height 12
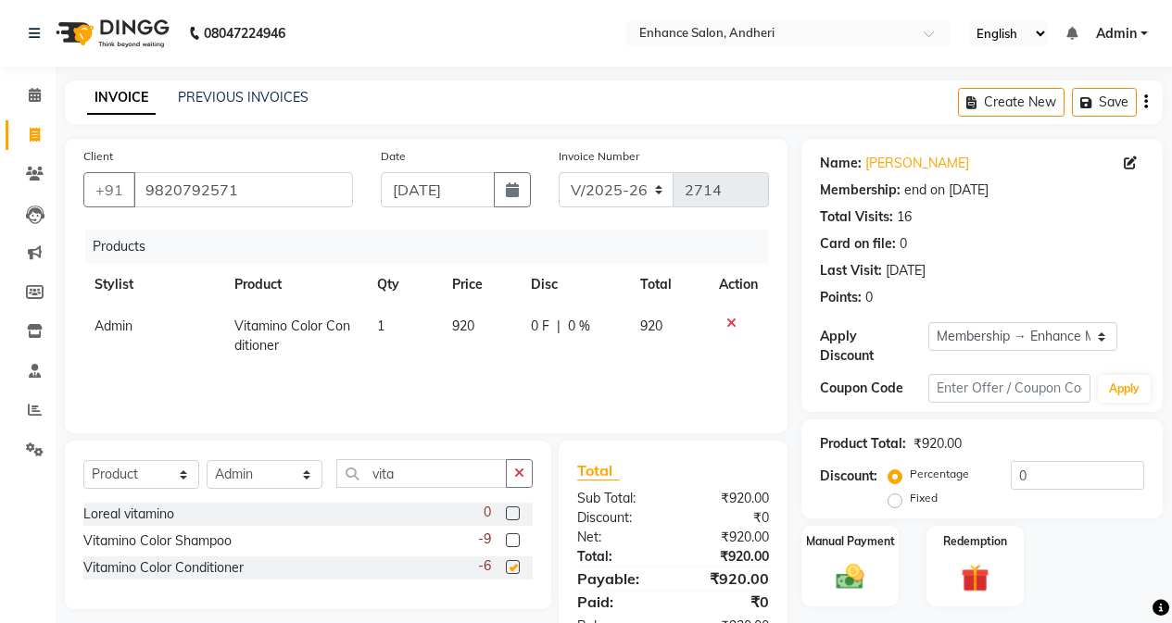
checkbox input "false"
click at [471, 328] on span "920" at bounding box center [463, 326] width 22 height 17
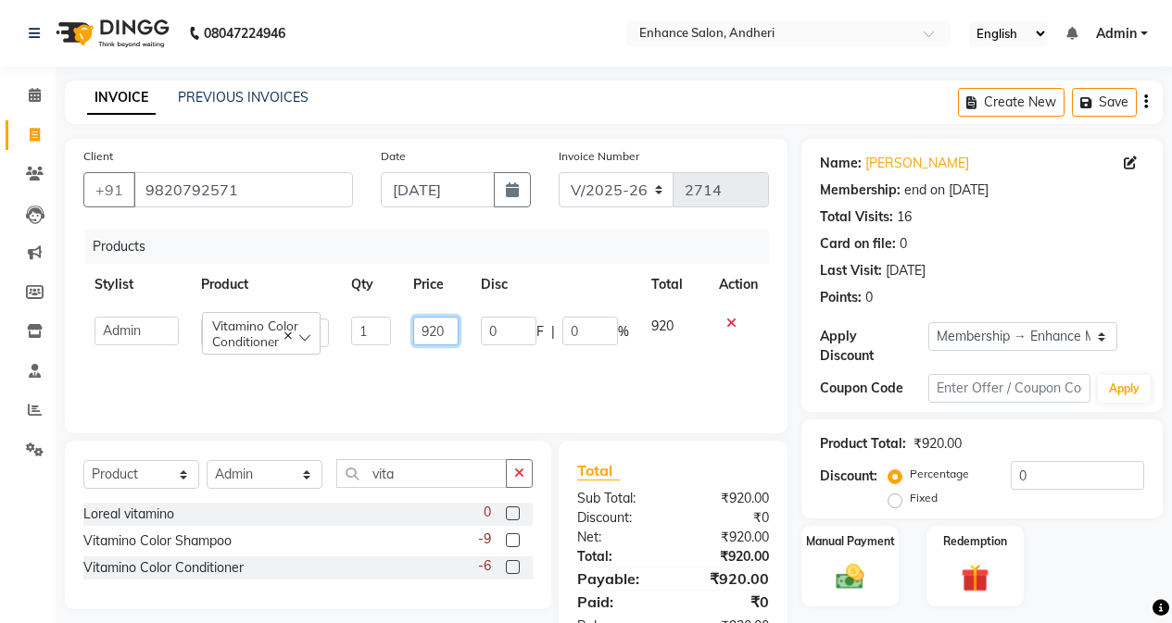
click at [453, 323] on input "920" at bounding box center [435, 331] width 45 height 29
type input "990"
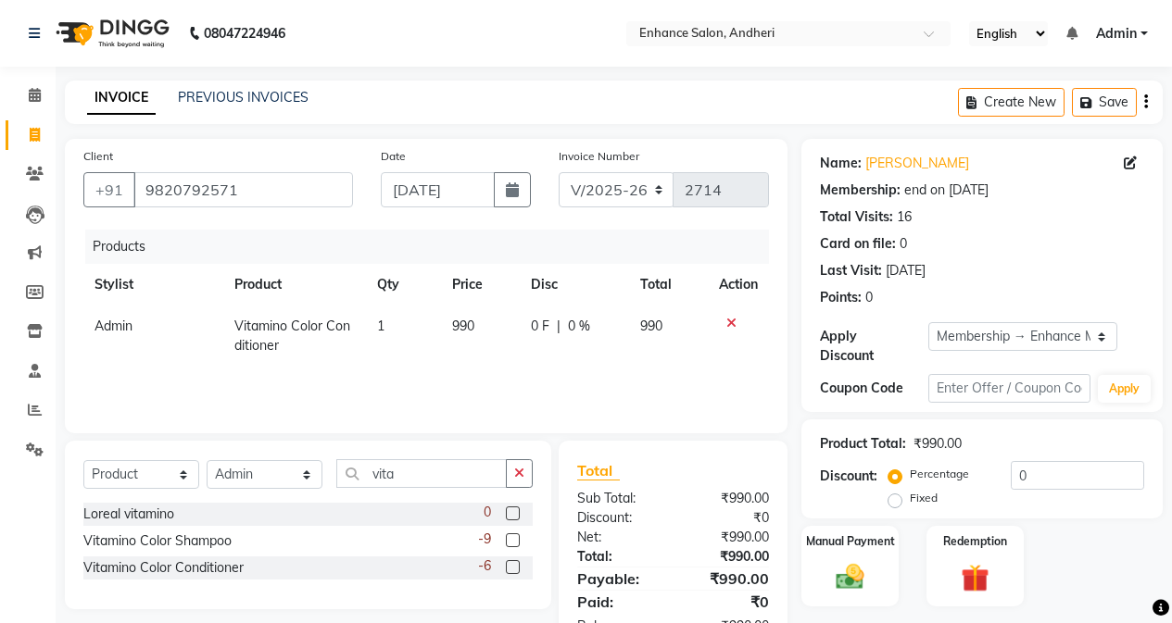
click at [1067, 554] on div "Manual Payment Redemption" at bounding box center [981, 566] width 389 height 81
click at [848, 560] on img at bounding box center [849, 576] width 47 height 33
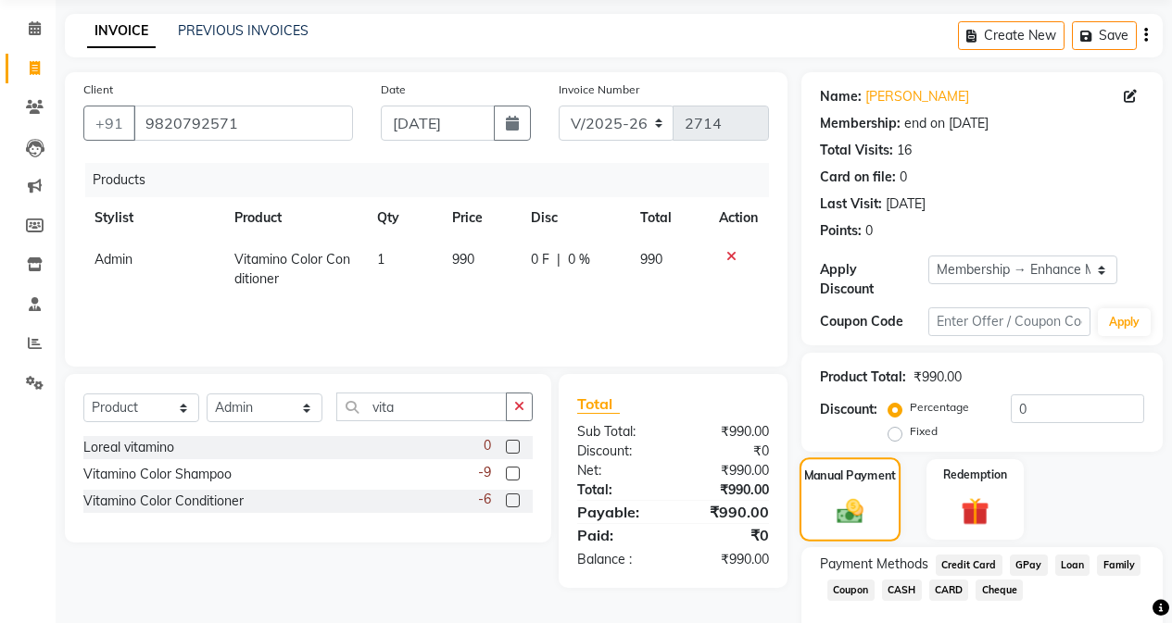
scroll to position [153, 0]
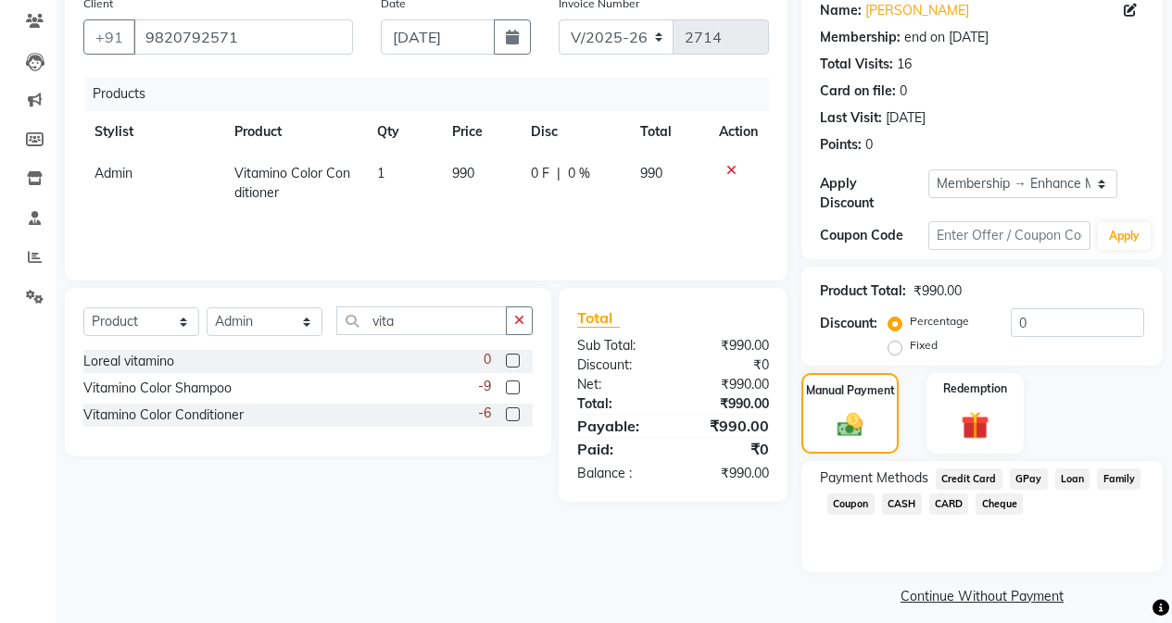
click at [906, 494] on span "CASH" at bounding box center [902, 504] width 40 height 21
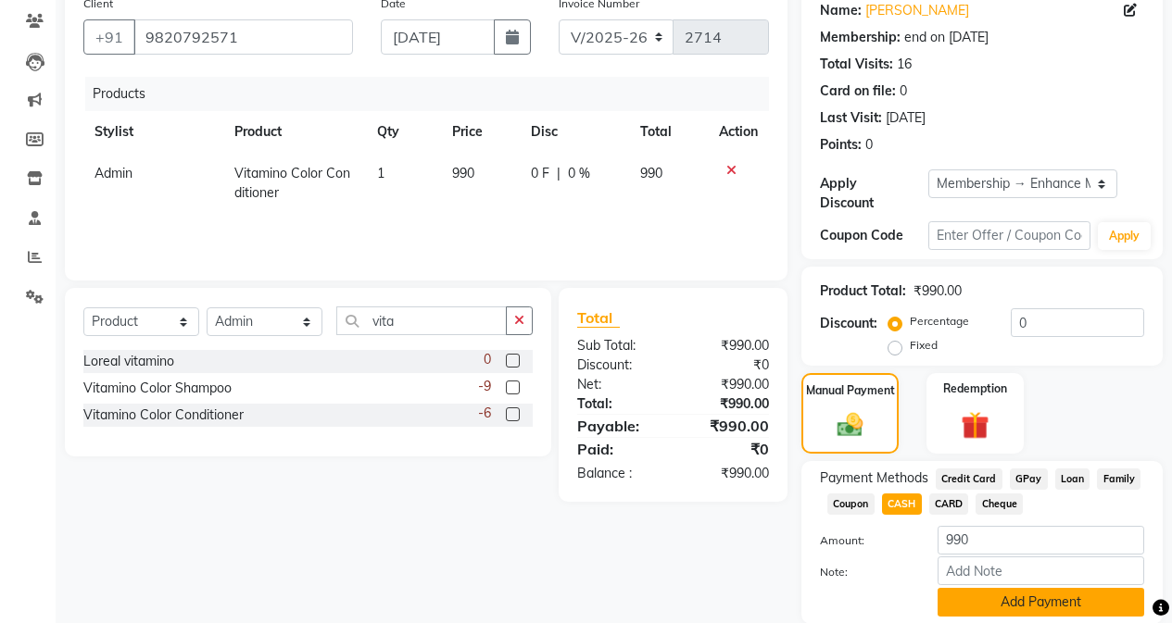
click at [1010, 588] on button "Add Payment" at bounding box center [1040, 602] width 207 height 29
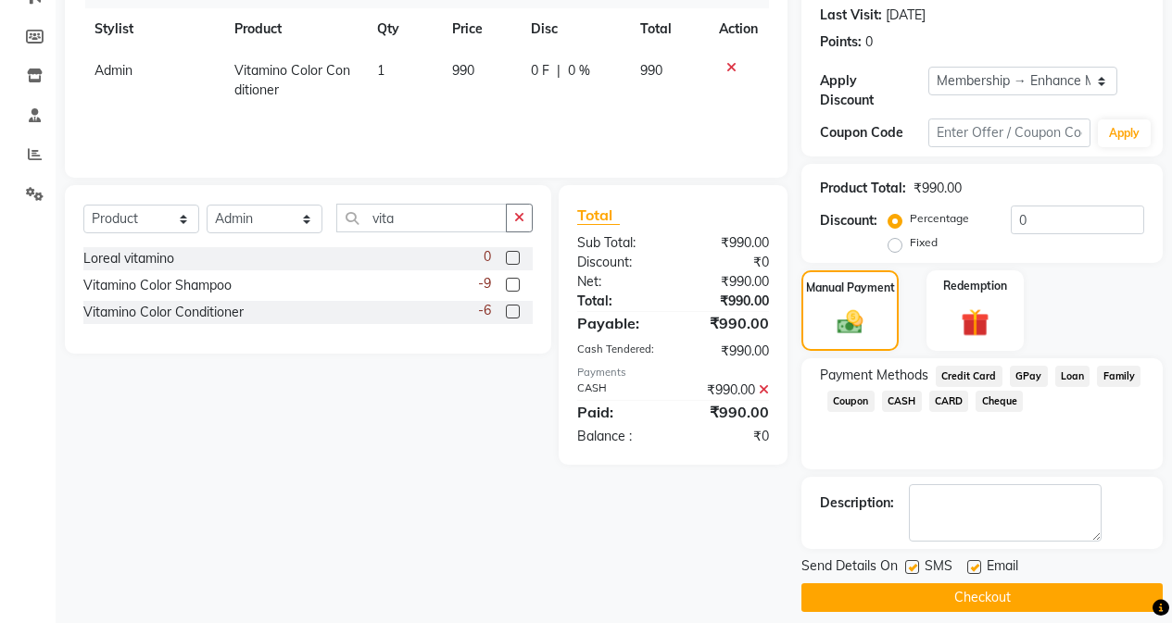
scroll to position [257, 0]
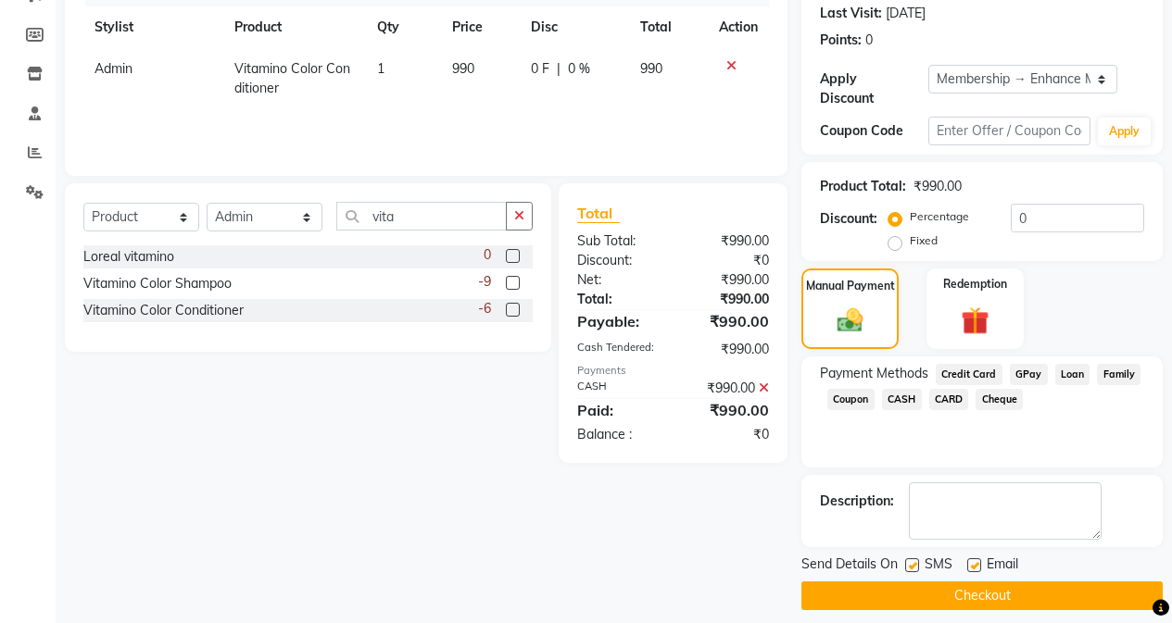
click at [999, 582] on button "Checkout" at bounding box center [981, 596] width 361 height 29
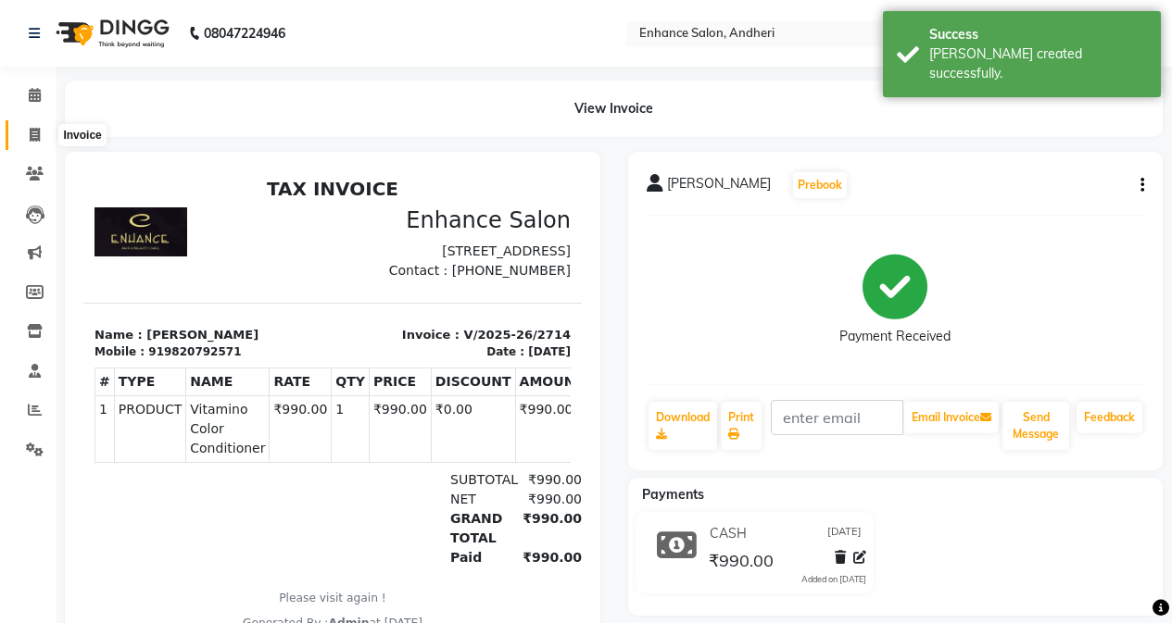
click at [31, 133] on icon at bounding box center [35, 135] width 10 height 14
select select "service"
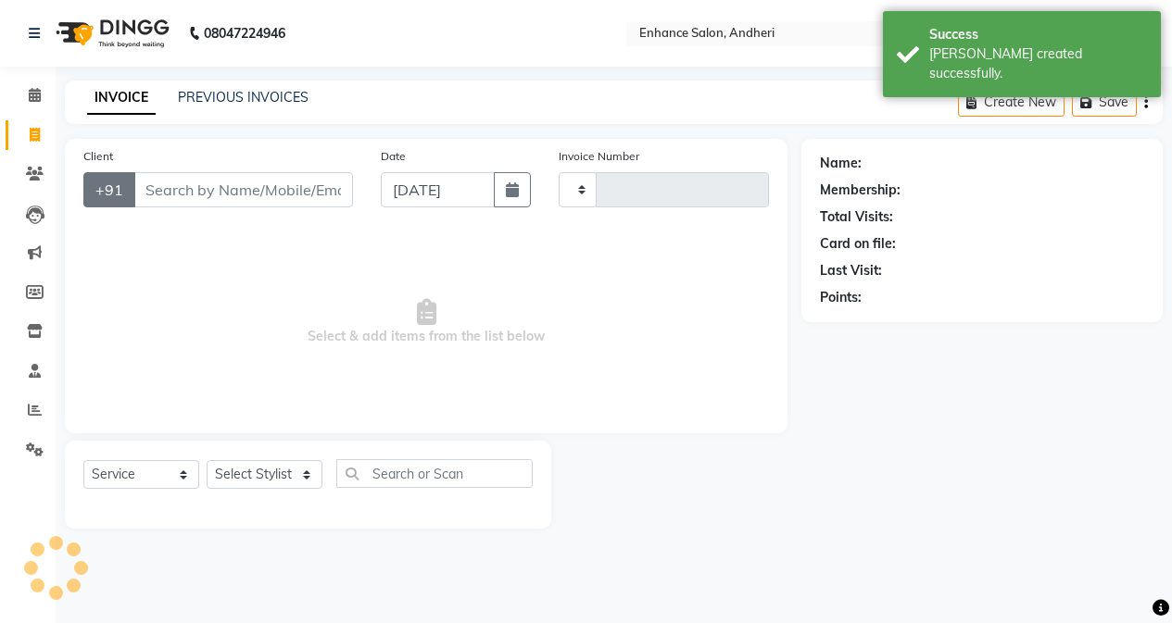
type input "2715"
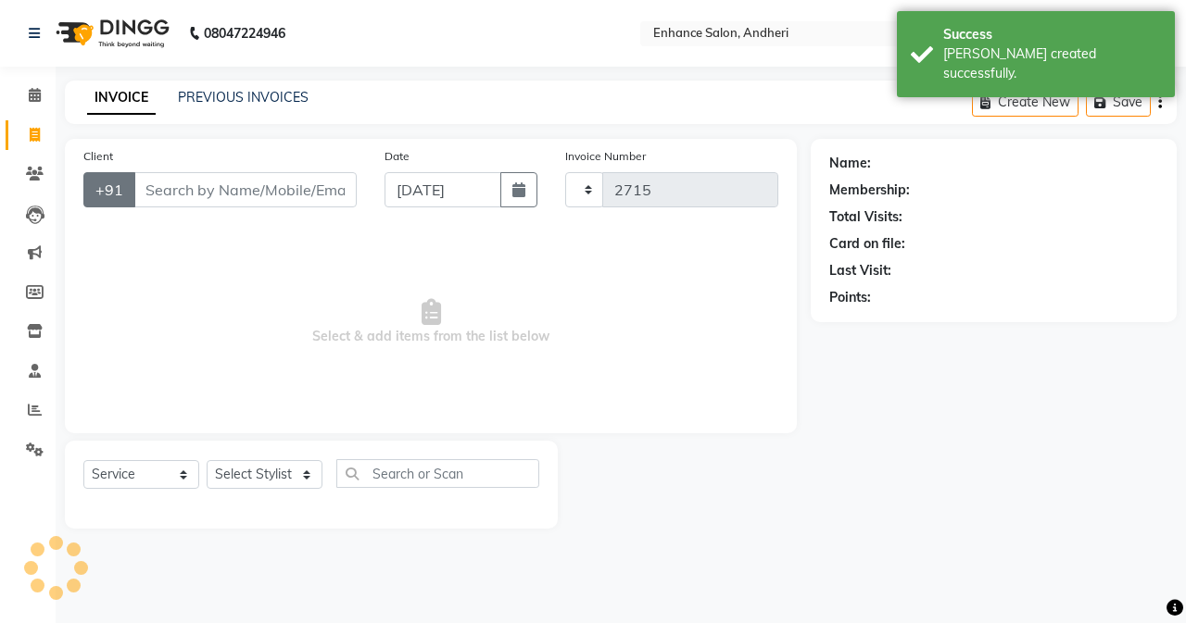
select select "7236"
click at [204, 188] on input "Client" at bounding box center [244, 189] width 223 height 35
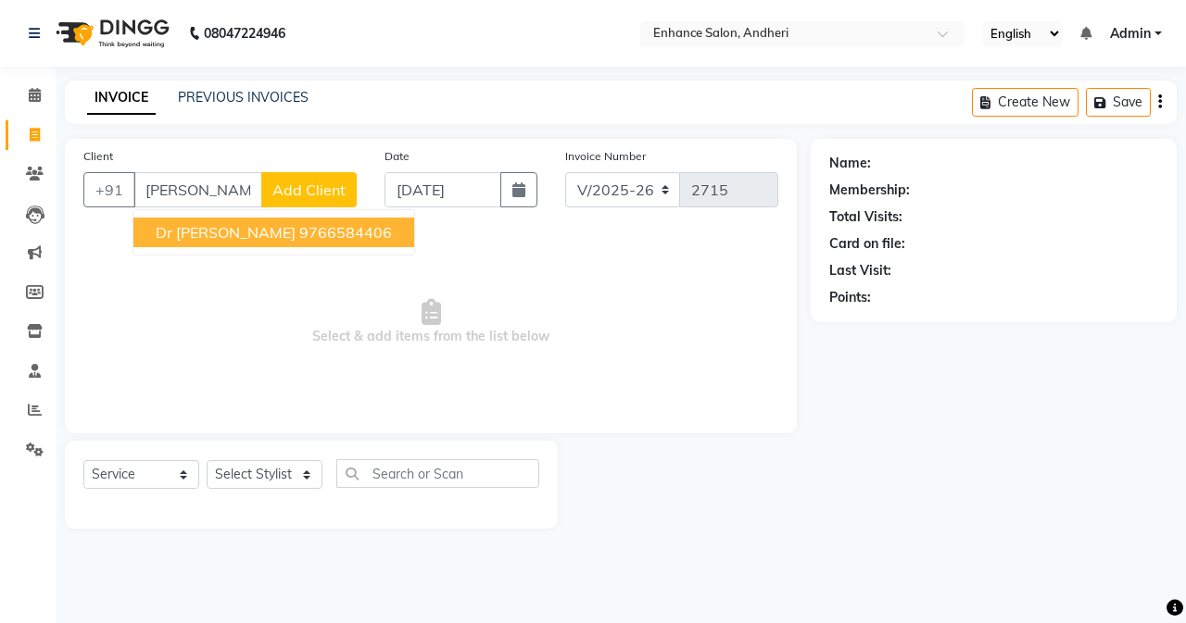
click at [188, 232] on span "Dr [PERSON_NAME]" at bounding box center [226, 232] width 140 height 19
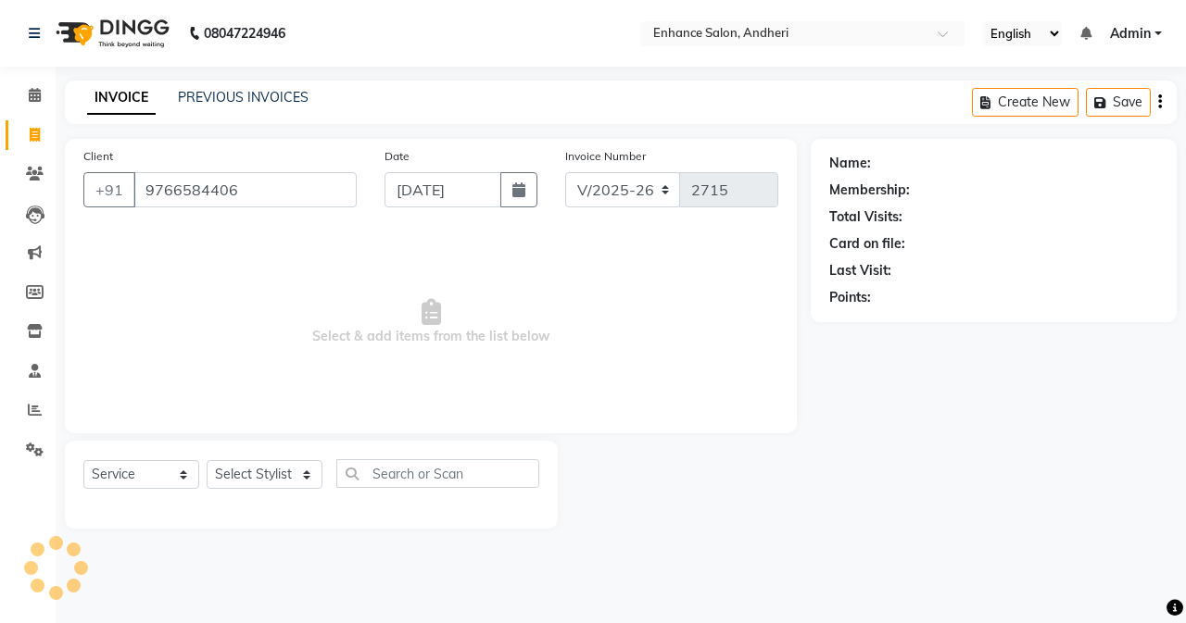
type input "9766584406"
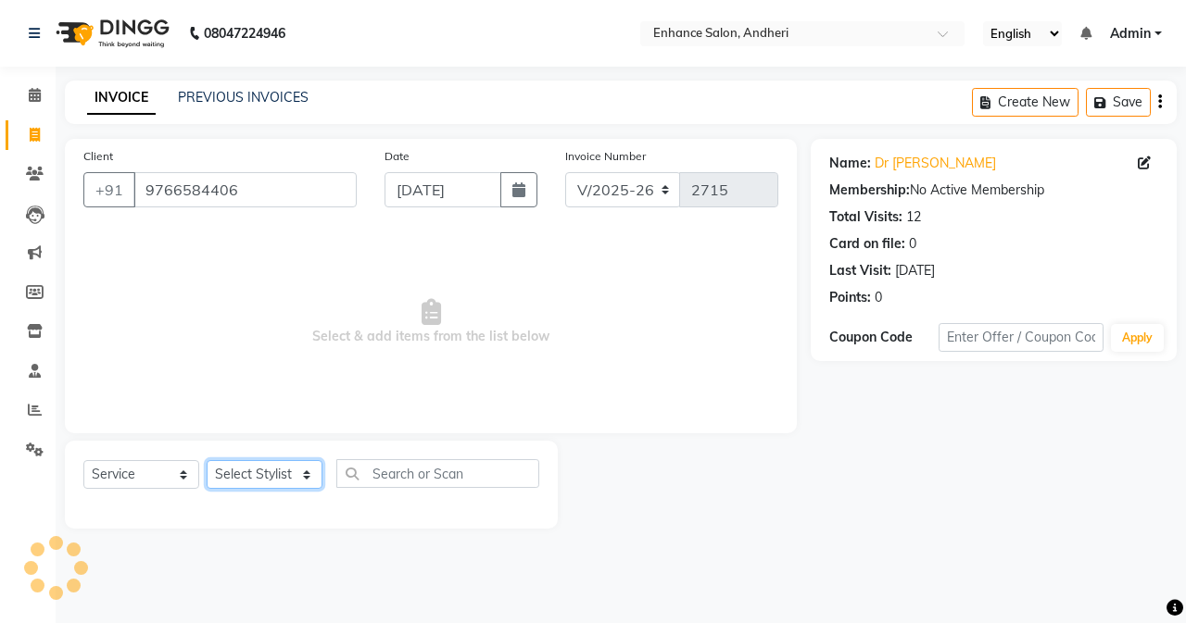
click at [251, 477] on select "Select Stylist Admin [PERSON_NAME] [PERSON_NAME] [PERSON_NAME] Manager [PERSON_…" at bounding box center [265, 474] width 116 height 29
select select "61736"
click at [207, 460] on select "Select Stylist Admin [PERSON_NAME] [PERSON_NAME] [PERSON_NAME] Manager [PERSON_…" at bounding box center [265, 474] width 116 height 29
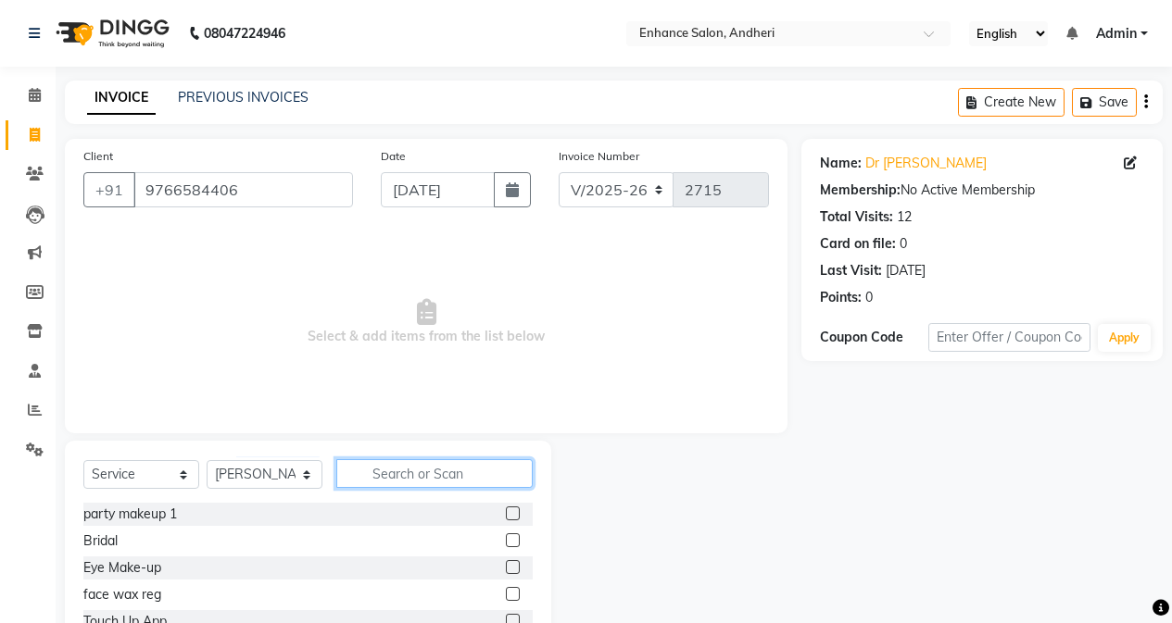
click at [438, 462] on input "text" at bounding box center [434, 473] width 196 height 29
type input "pedi"
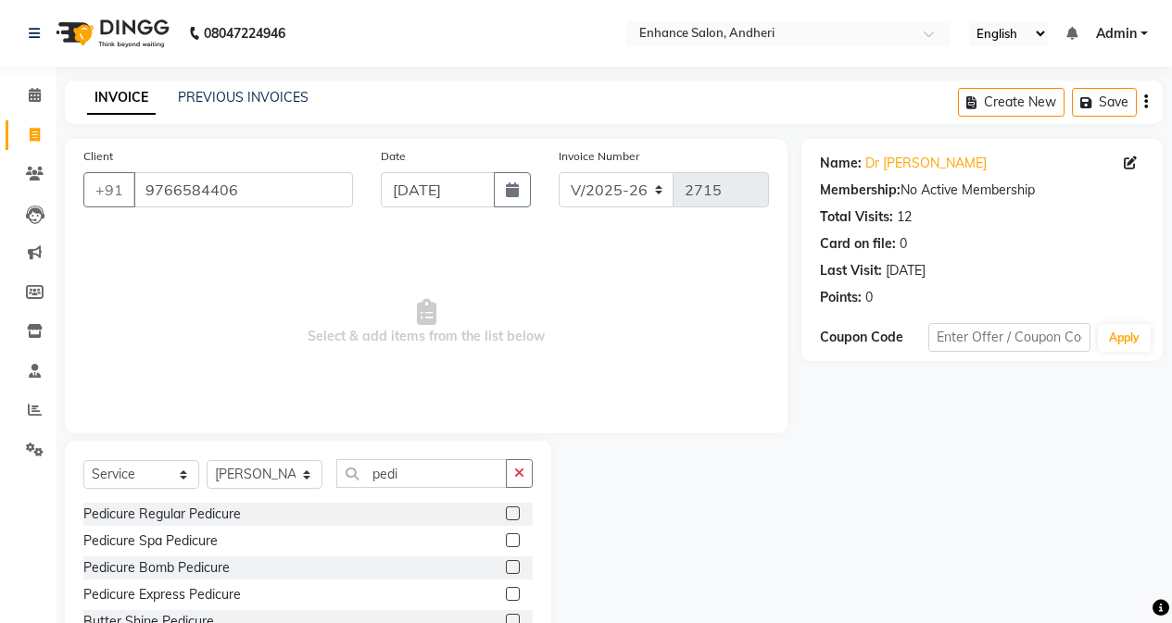
click at [513, 546] on label at bounding box center [513, 540] width 14 height 14
click at [513, 546] on input "checkbox" at bounding box center [512, 541] width 12 height 12
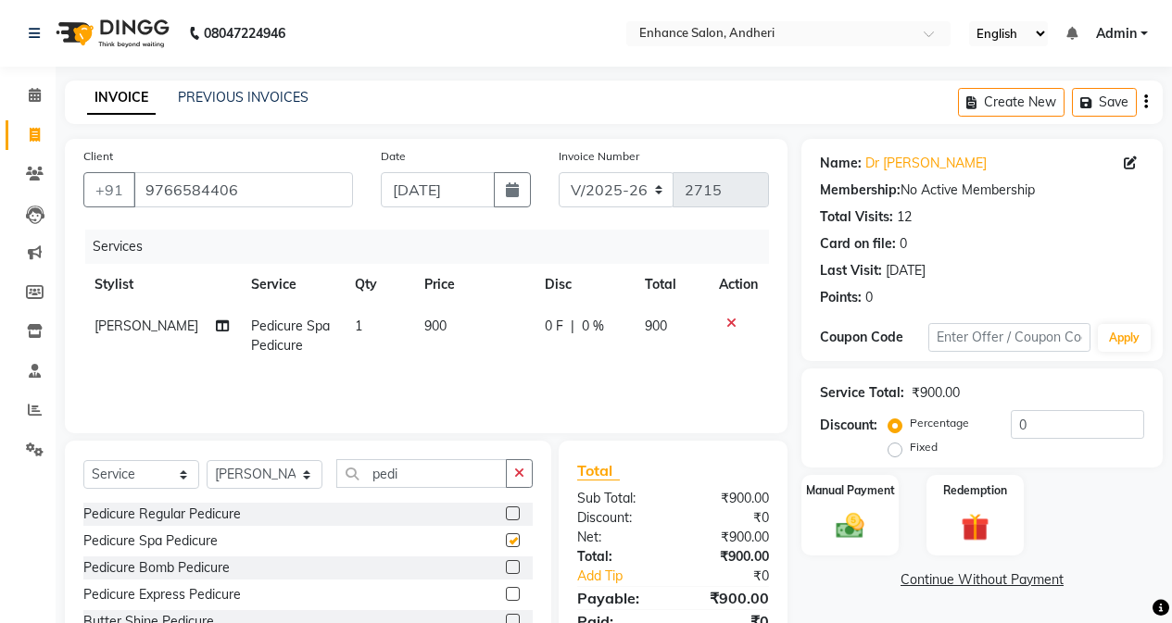
checkbox input "false"
click at [302, 466] on select "Select Stylist Admin [PERSON_NAME] [PERSON_NAME] [PERSON_NAME] Manager [PERSON_…" at bounding box center [265, 474] width 116 height 29
select select "61735"
click at [207, 460] on select "Select Stylist Admin [PERSON_NAME] [PERSON_NAME] [PERSON_NAME] Manager [PERSON_…" at bounding box center [265, 474] width 116 height 29
click at [521, 471] on icon "button" at bounding box center [519, 473] width 10 height 13
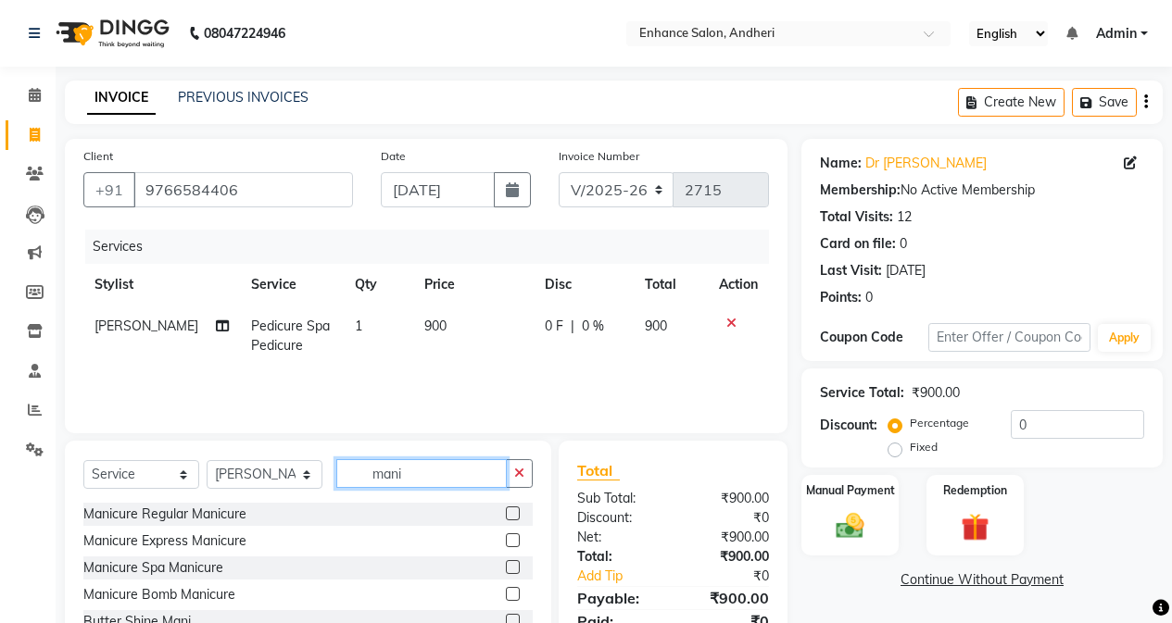
type input "mani"
click at [514, 567] on label at bounding box center [513, 567] width 14 height 14
click at [514, 567] on input "checkbox" at bounding box center [512, 568] width 12 height 12
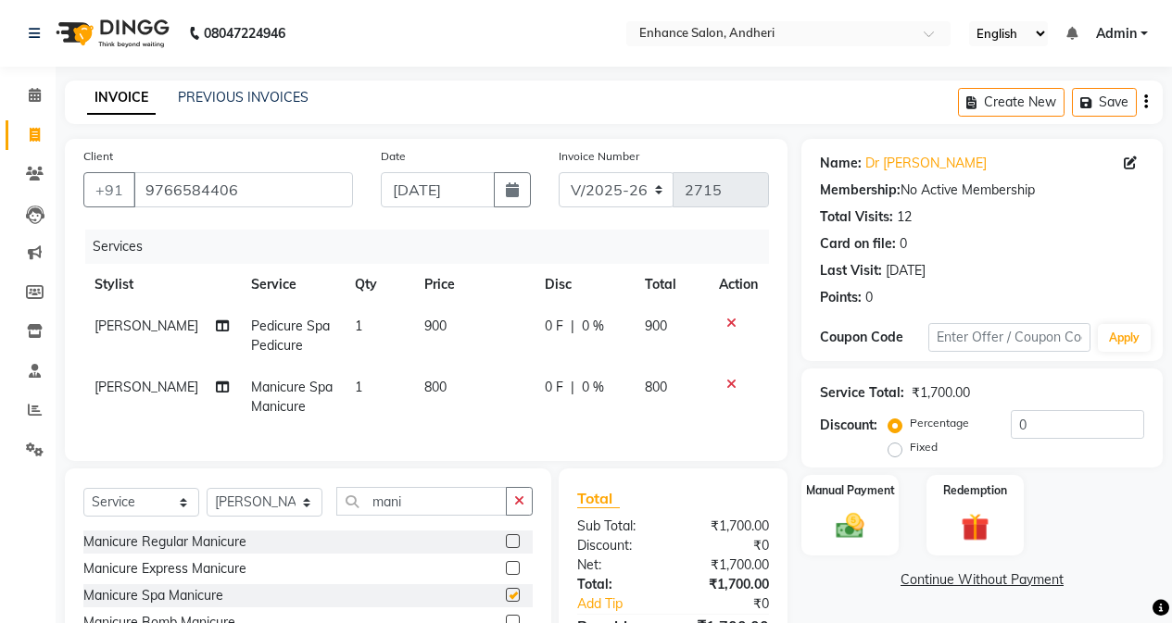
checkbox input "false"
click at [287, 514] on select "Select Stylist Admin [PERSON_NAME] [PERSON_NAME] [PERSON_NAME] Manager [PERSON_…" at bounding box center [265, 502] width 116 height 29
select select "61732"
click at [207, 502] on select "Select Stylist Admin [PERSON_NAME] [PERSON_NAME] [PERSON_NAME] Manager [PERSON_…" at bounding box center [265, 502] width 116 height 29
click at [521, 516] on button "button" at bounding box center [519, 501] width 27 height 29
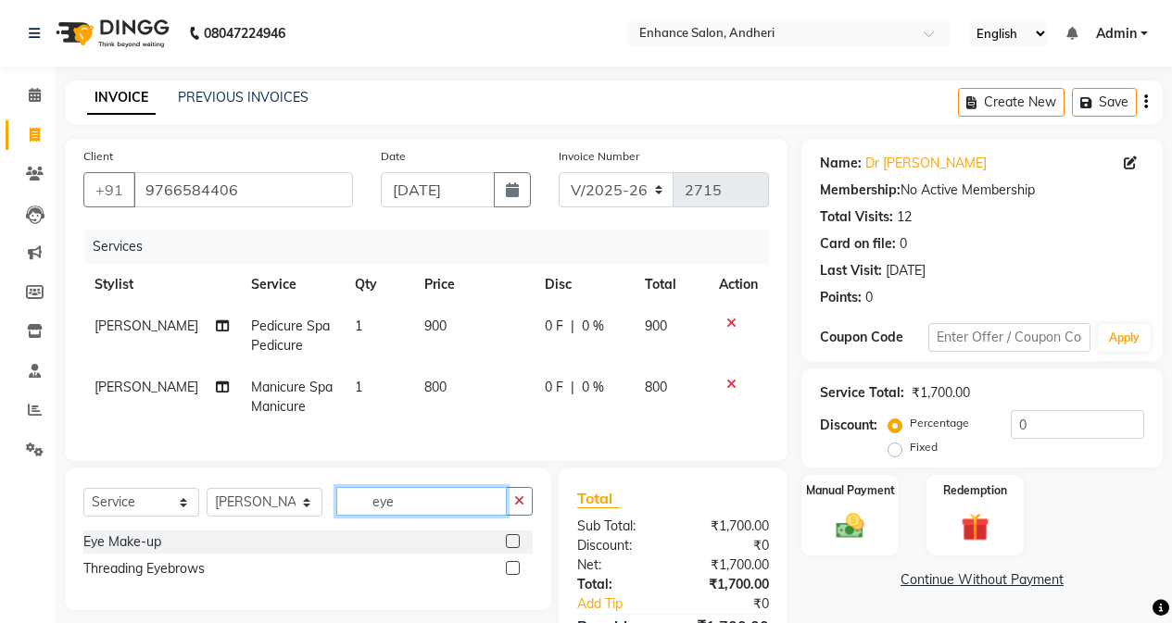
type input "eye"
click at [514, 575] on label at bounding box center [513, 568] width 14 height 14
click at [514, 575] on input "checkbox" at bounding box center [512, 569] width 12 height 12
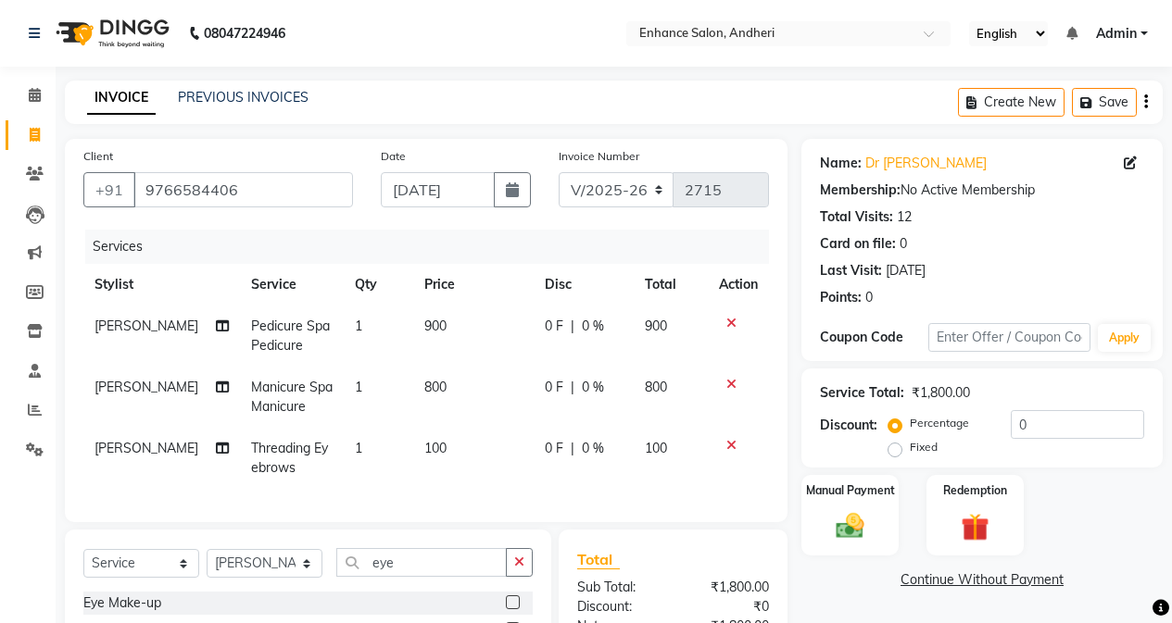
checkbox input "false"
click at [254, 575] on select "Select Stylist Admin [PERSON_NAME] [PERSON_NAME] [PERSON_NAME] Manager [PERSON_…" at bounding box center [265, 563] width 116 height 29
select select "61775"
click at [207, 563] on select "Select Stylist Admin [PERSON_NAME] [PERSON_NAME] [PERSON_NAME] Manager [PERSON_…" at bounding box center [265, 563] width 116 height 29
click at [146, 575] on select "Select Service Product Membership Package Voucher Prepaid Gift Card" at bounding box center [141, 563] width 116 height 29
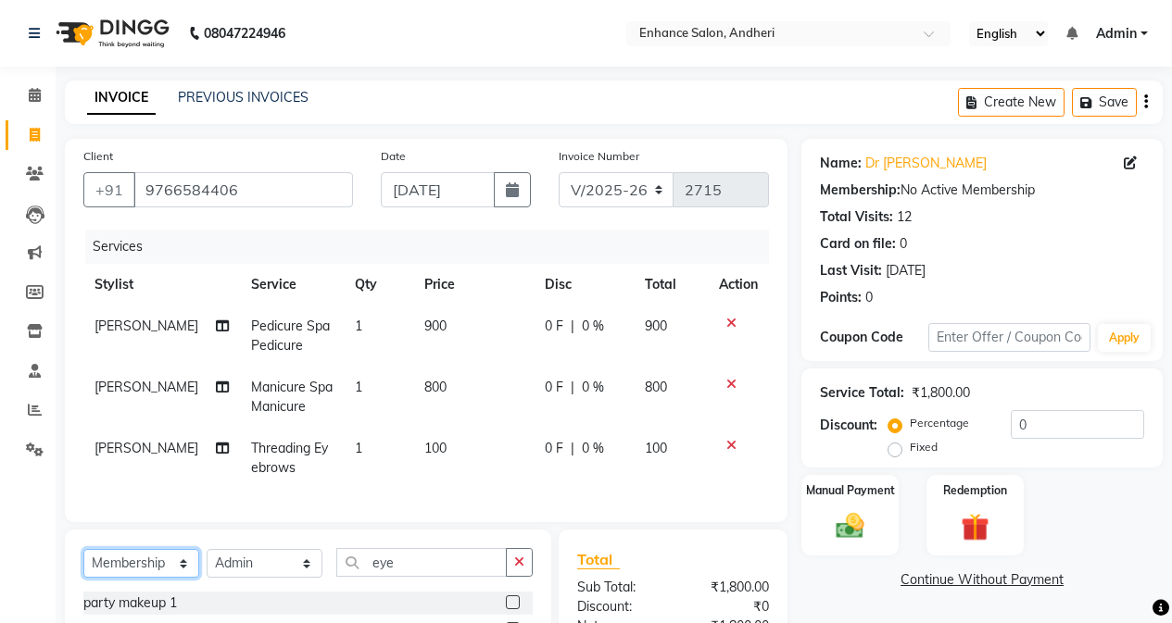
click at [83, 563] on select "Select Service Product Membership Package Voucher Prepaid Gift Card" at bounding box center [141, 563] width 116 height 29
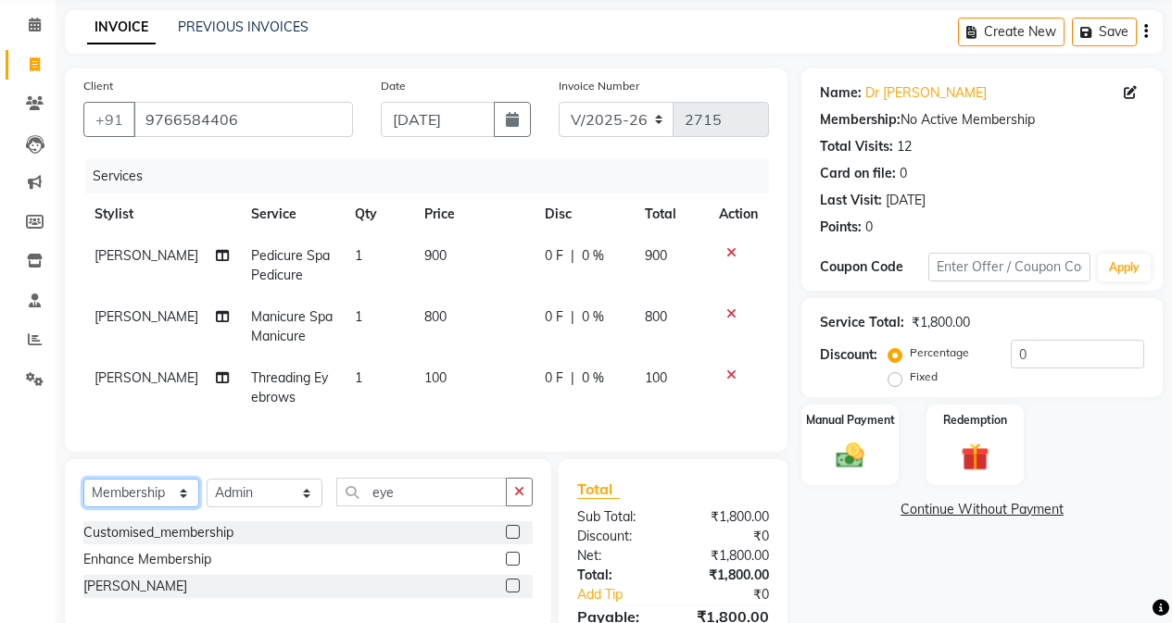
scroll to position [182, 0]
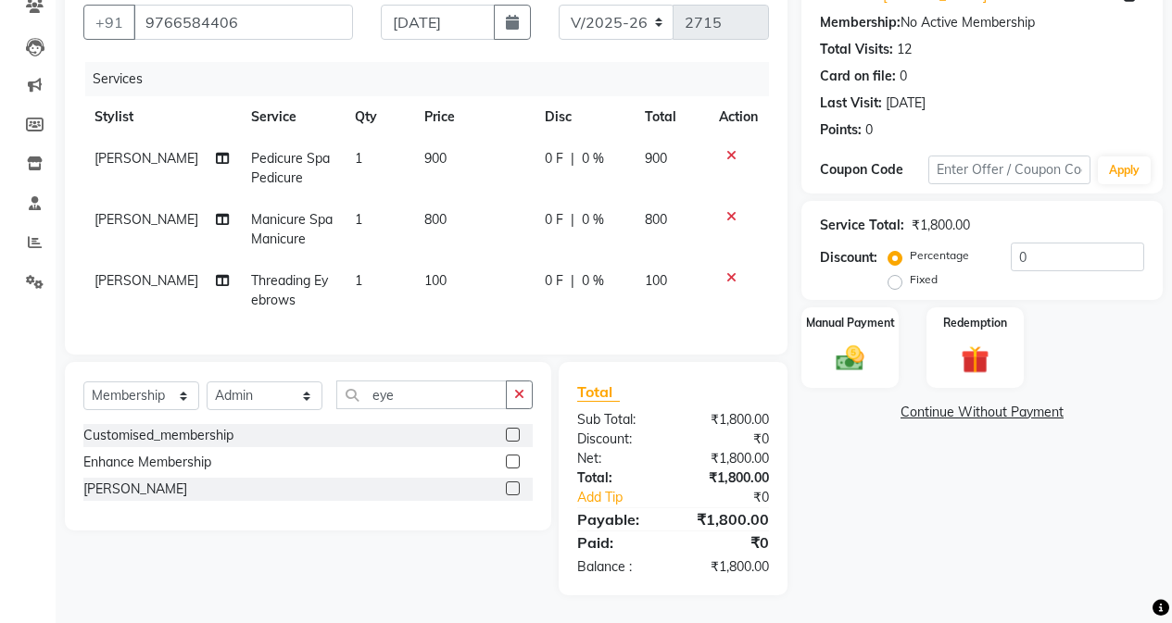
click at [517, 460] on label at bounding box center [513, 462] width 14 height 14
click at [517, 460] on input "checkbox" at bounding box center [512, 463] width 12 height 12
select select "select"
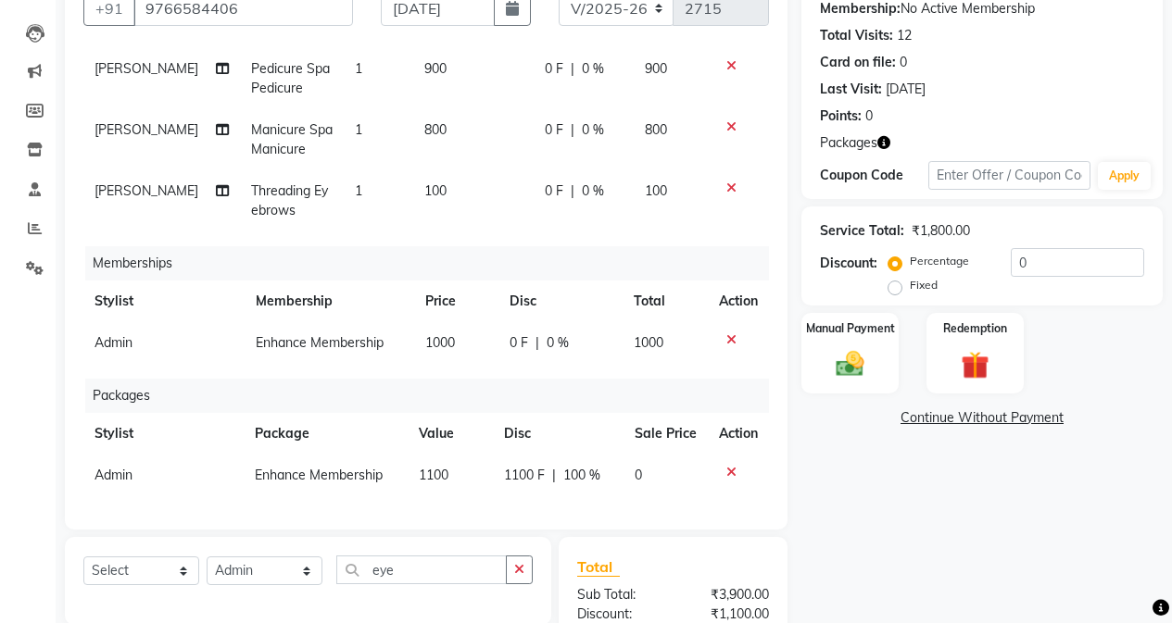
scroll to position [109, 0]
click at [726, 466] on icon at bounding box center [731, 472] width 10 height 13
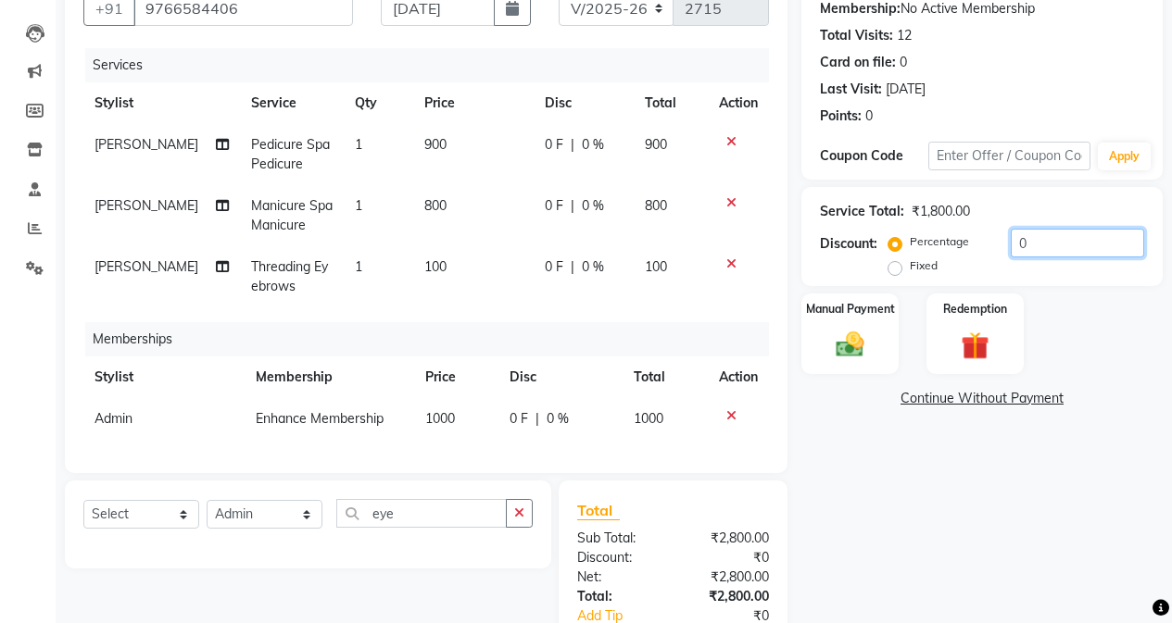
click at [1010, 240] on input "0" at bounding box center [1076, 243] width 133 height 29
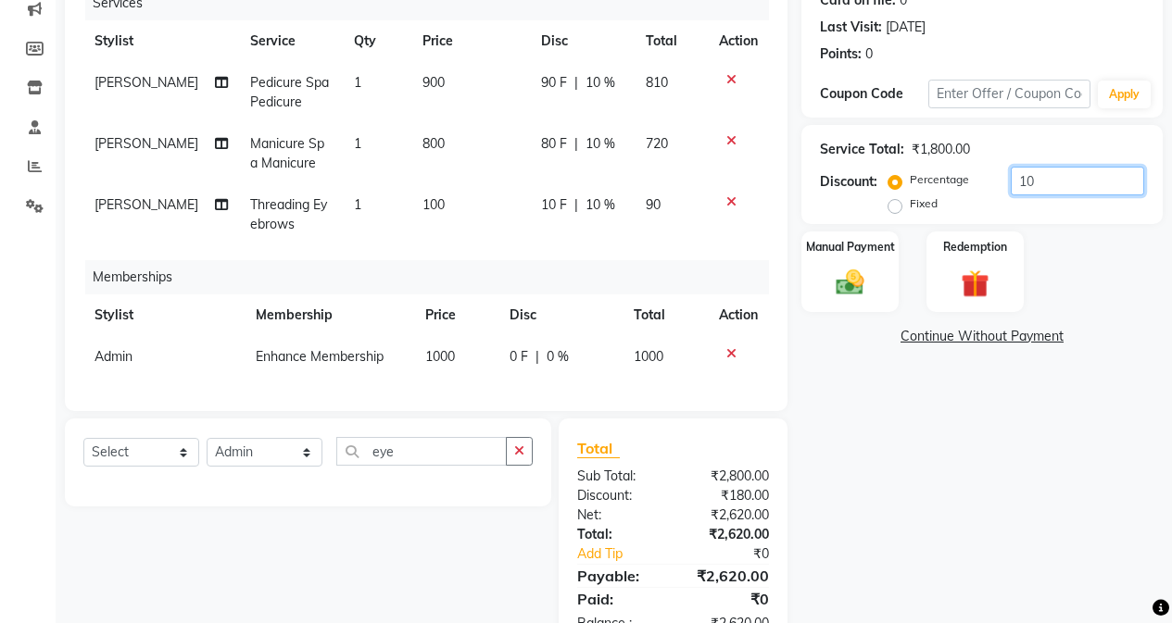
scroll to position [314, 0]
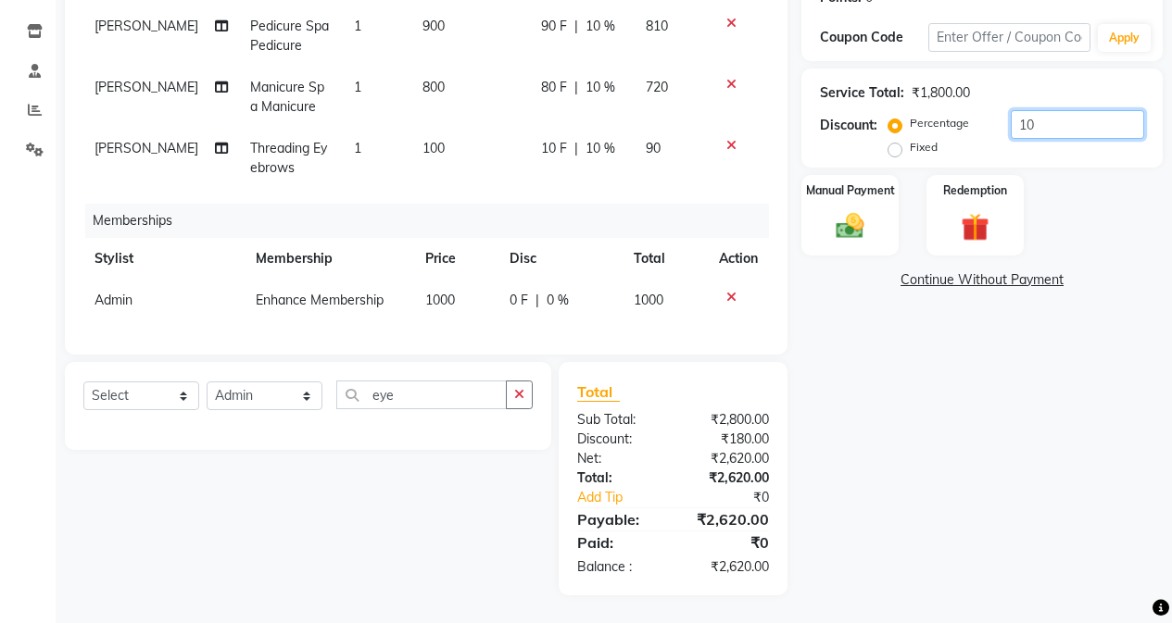
type input "10"
click at [306, 392] on select "Select Stylist Admin [PERSON_NAME] [PERSON_NAME] [PERSON_NAME] Manager [PERSON_…" at bounding box center [265, 396] width 116 height 29
select select "61732"
click at [207, 382] on select "Select Stylist Admin [PERSON_NAME] [PERSON_NAME] [PERSON_NAME] Manager [PERSON_…" at bounding box center [265, 396] width 116 height 29
click at [520, 389] on icon "button" at bounding box center [519, 394] width 10 height 13
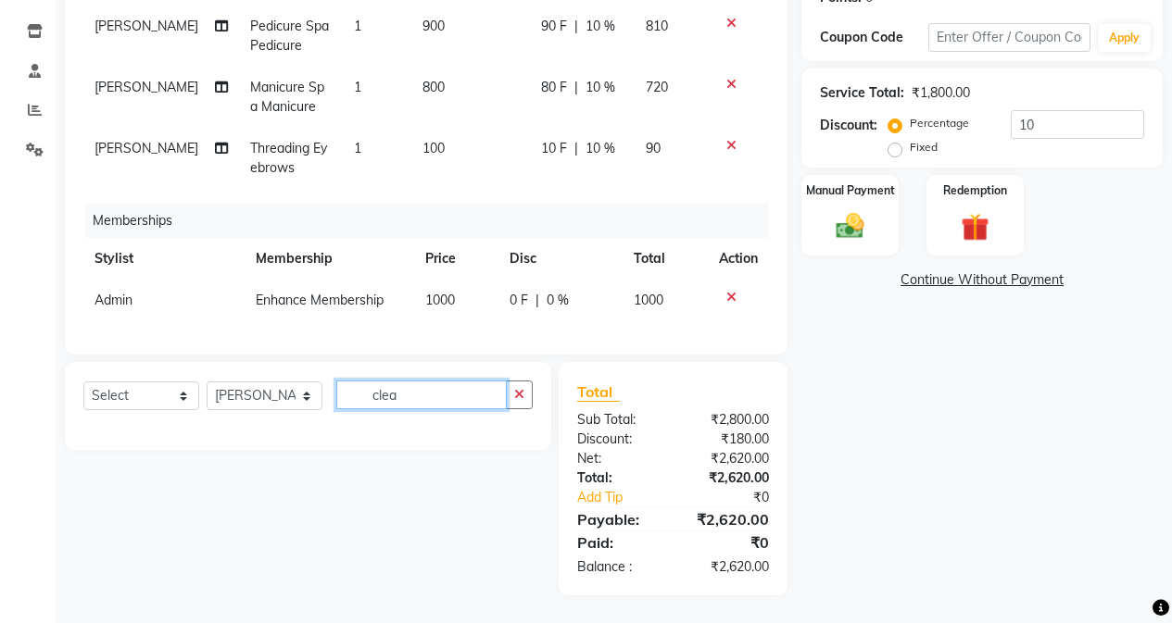
type input "clea"
click at [131, 397] on select "Select Service Product Package Voucher Prepaid Gift Card" at bounding box center [141, 396] width 116 height 29
select select "service"
click at [83, 382] on select "Select Service Product Package Voucher Prepaid Gift Card" at bounding box center [141, 396] width 116 height 29
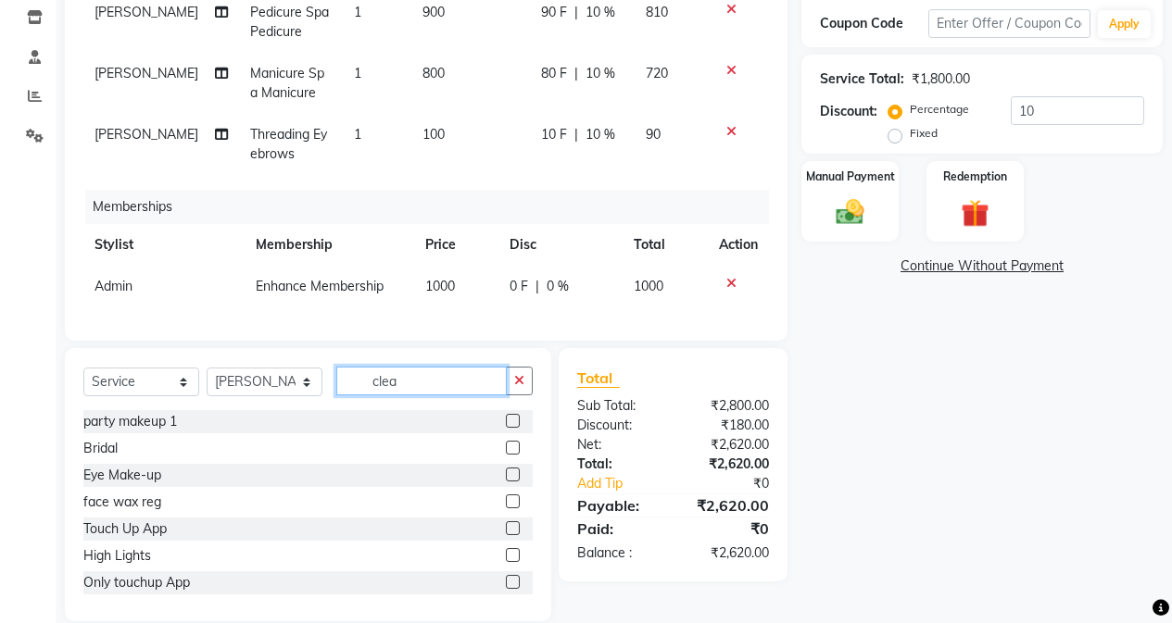
click at [420, 395] on input "clea" at bounding box center [421, 381] width 170 height 29
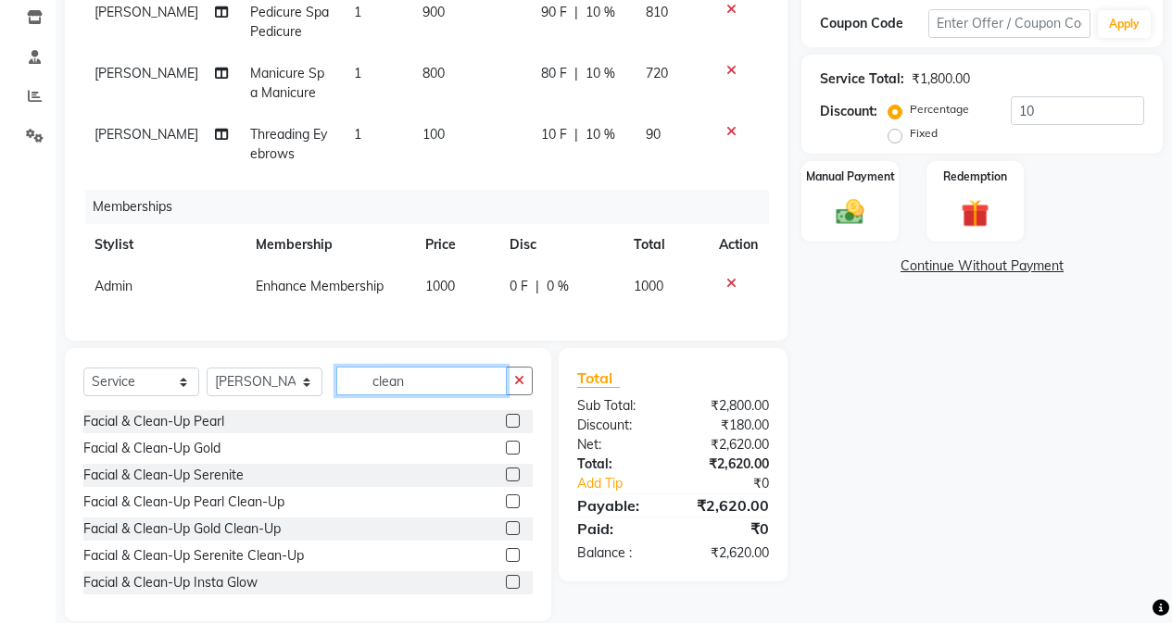
type input "clean"
click at [506, 428] on label at bounding box center [513, 421] width 14 height 14
click at [506, 428] on input "checkbox" at bounding box center [512, 422] width 12 height 12
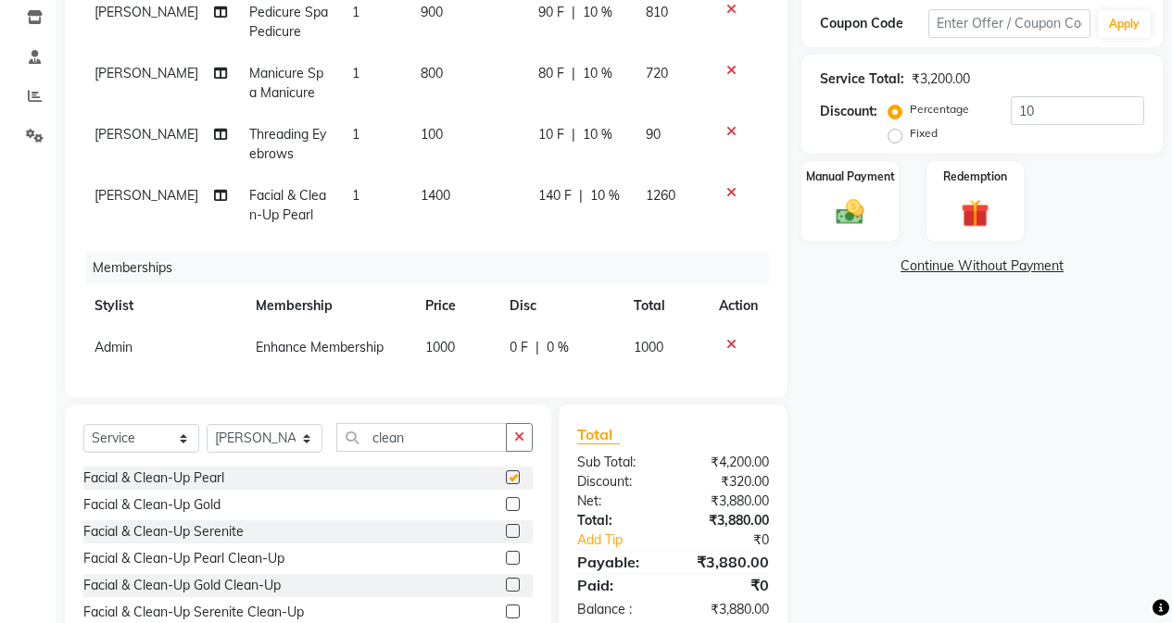
checkbox input "false"
click at [444, 205] on td "1400" at bounding box center [468, 205] width 118 height 61
select select "61732"
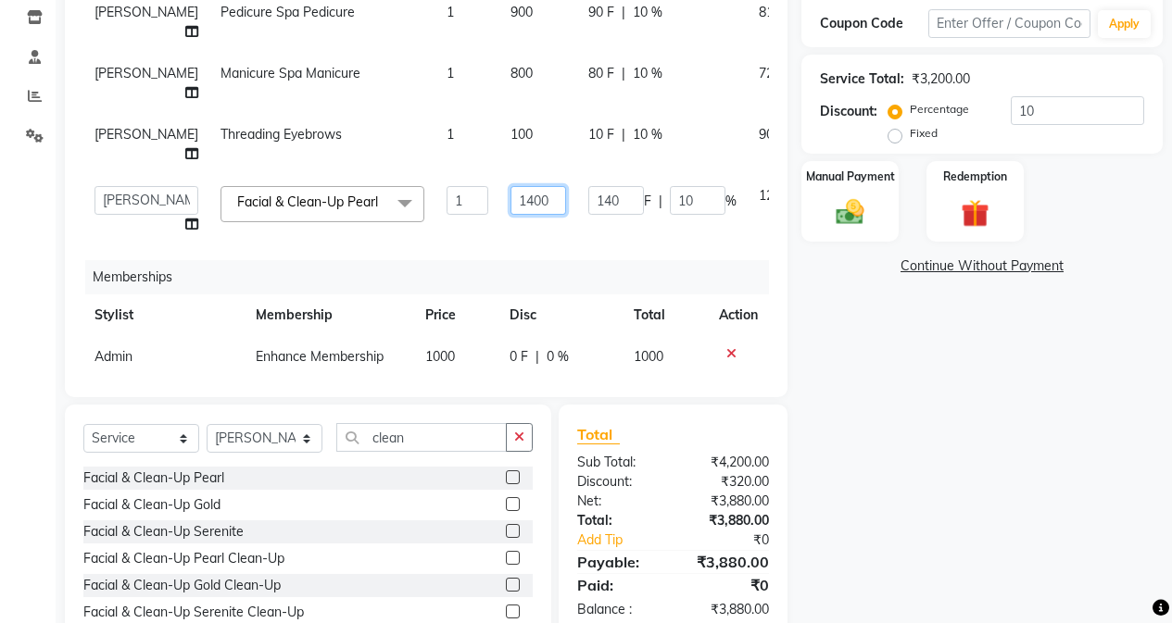
click at [510, 215] on input "1400" at bounding box center [538, 200] width 56 height 29
type input "1200"
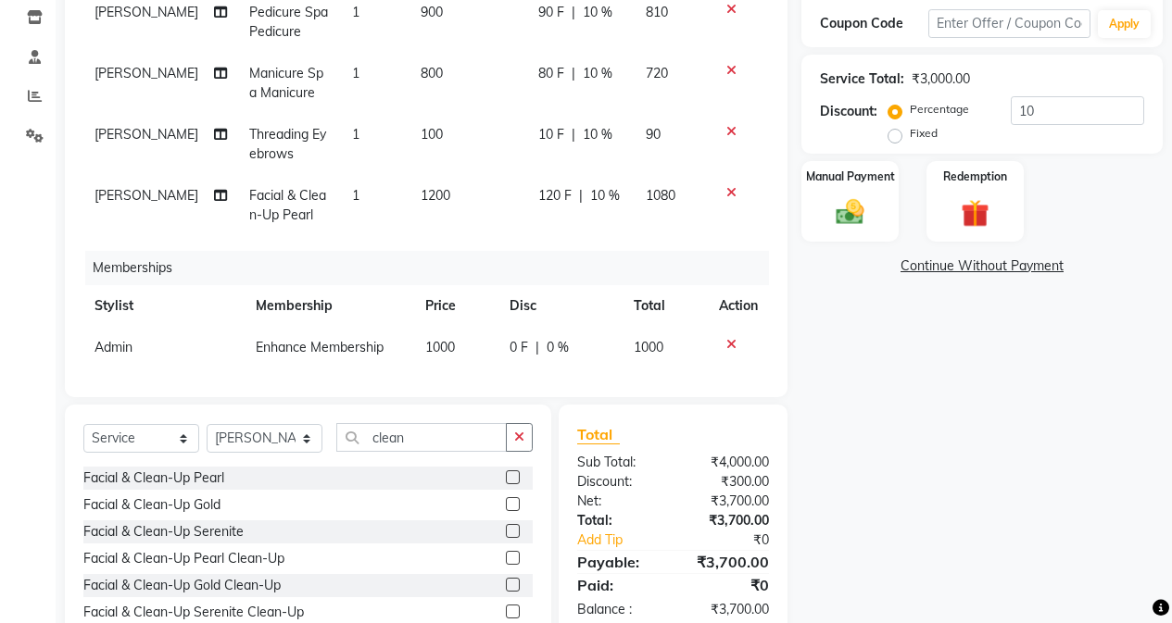
click at [973, 440] on div "Name: Dr [PERSON_NAME] Membership: No Active Membership Total Visits: 12 Card o…" at bounding box center [988, 251] width 375 height 853
click at [854, 201] on img at bounding box center [849, 211] width 47 height 33
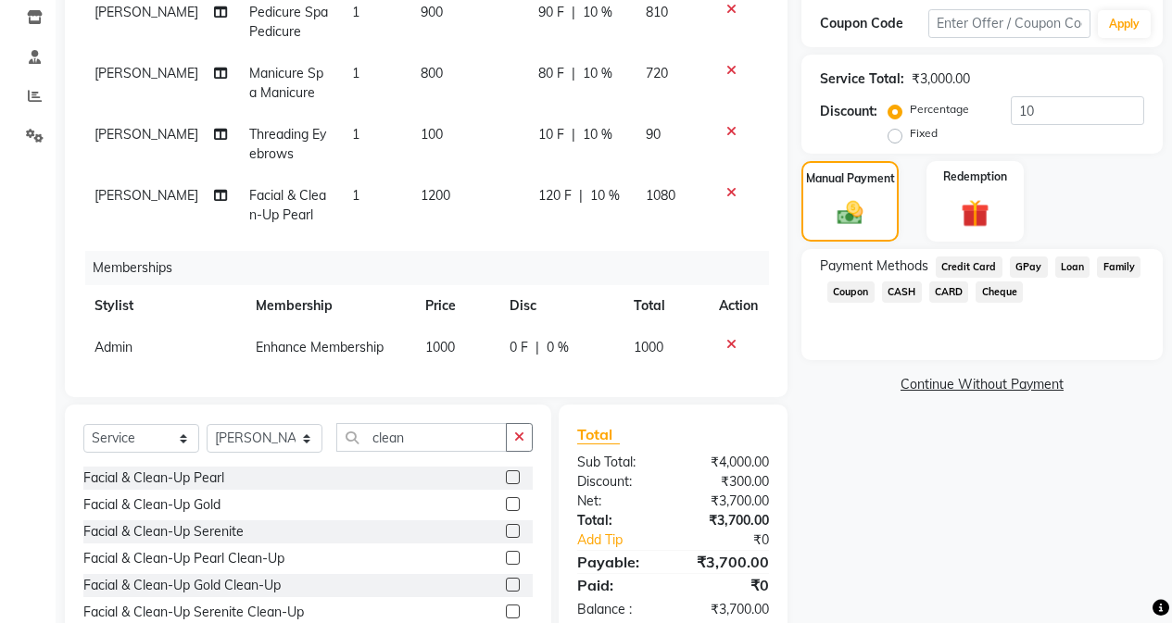
click at [897, 291] on span "CASH" at bounding box center [902, 292] width 40 height 21
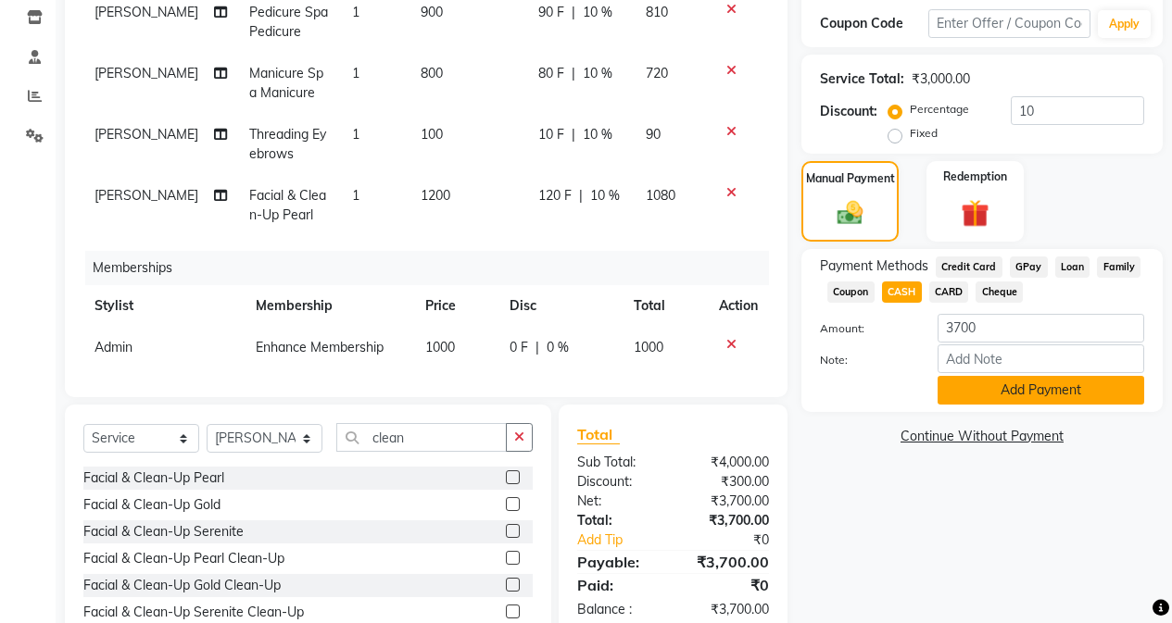
click at [983, 384] on button "Add Payment" at bounding box center [1040, 390] width 207 height 29
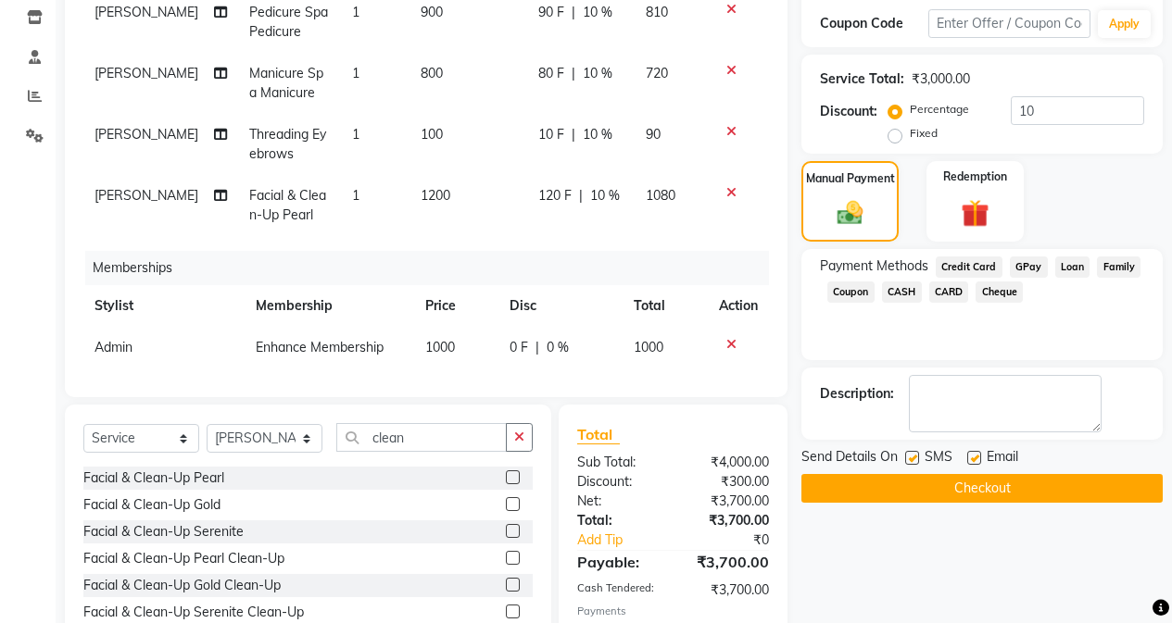
click at [979, 496] on button "Checkout" at bounding box center [981, 488] width 361 height 29
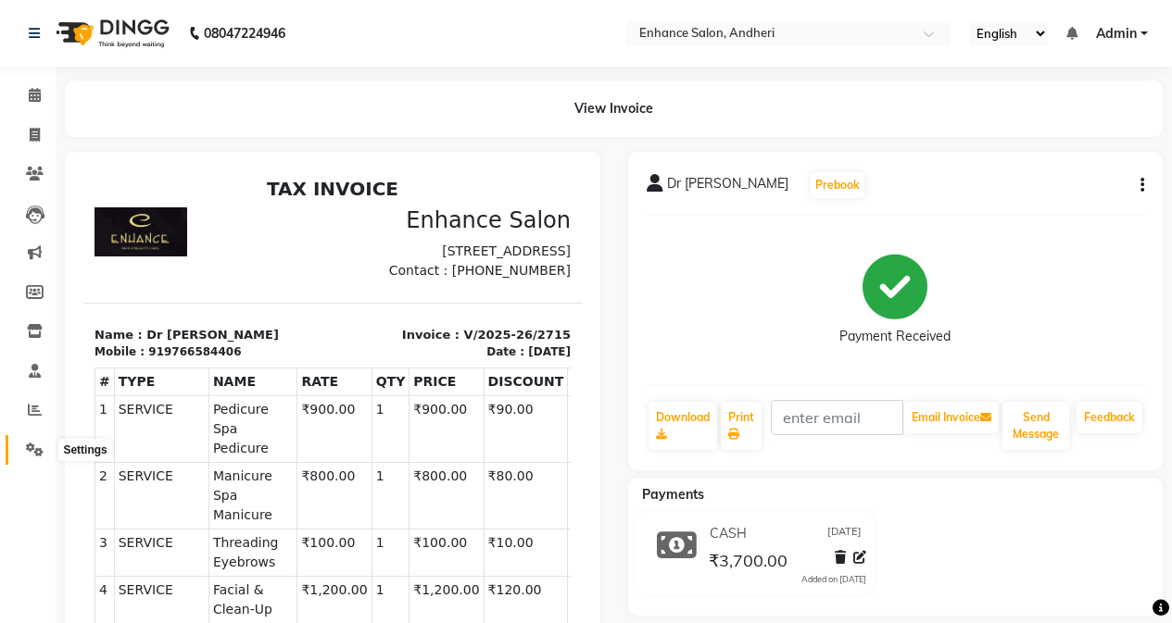
click at [30, 445] on icon at bounding box center [35, 450] width 18 height 14
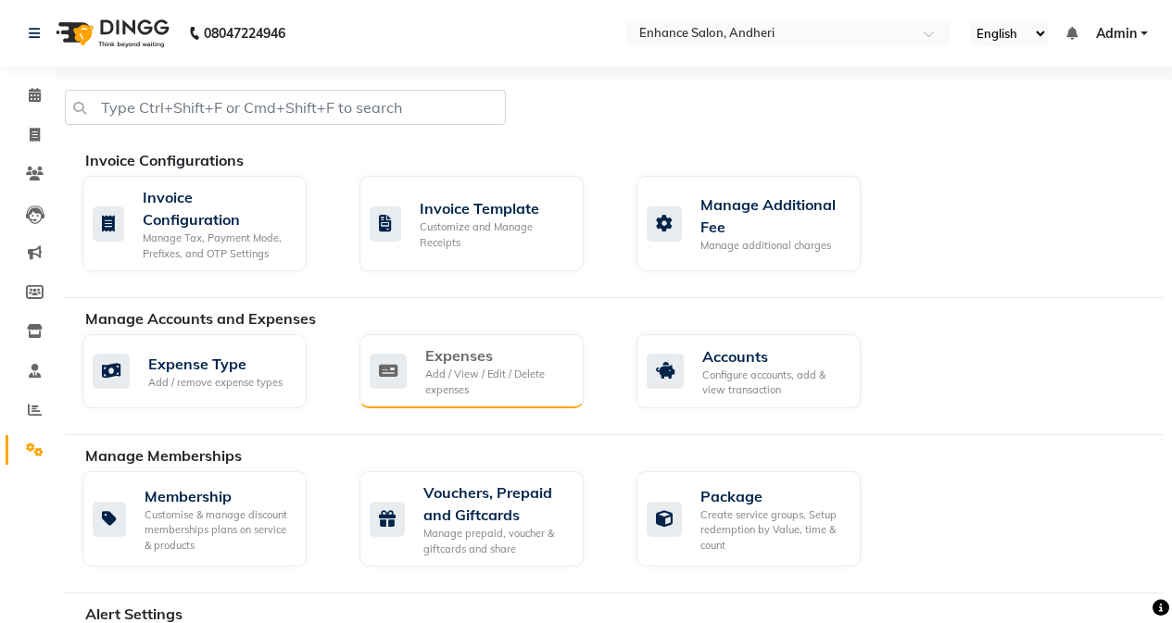
click at [540, 365] on div "Expenses" at bounding box center [497, 356] width 144 height 22
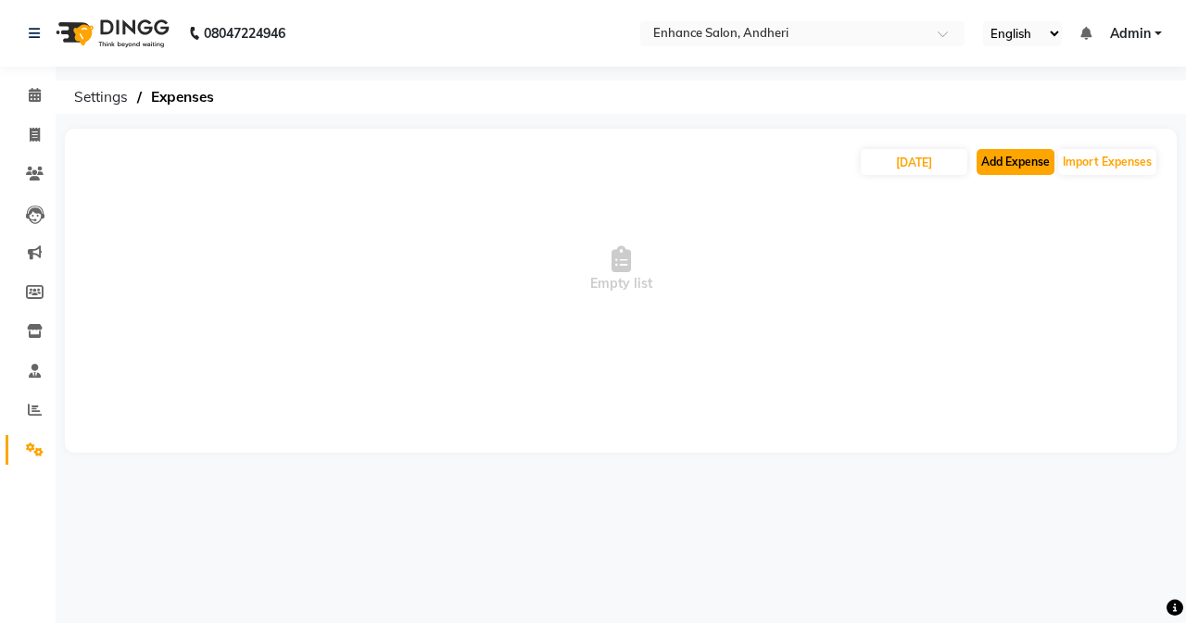
click at [1009, 163] on button "Add Expense" at bounding box center [1015, 162] width 78 height 26
select select "1"
select select "6324"
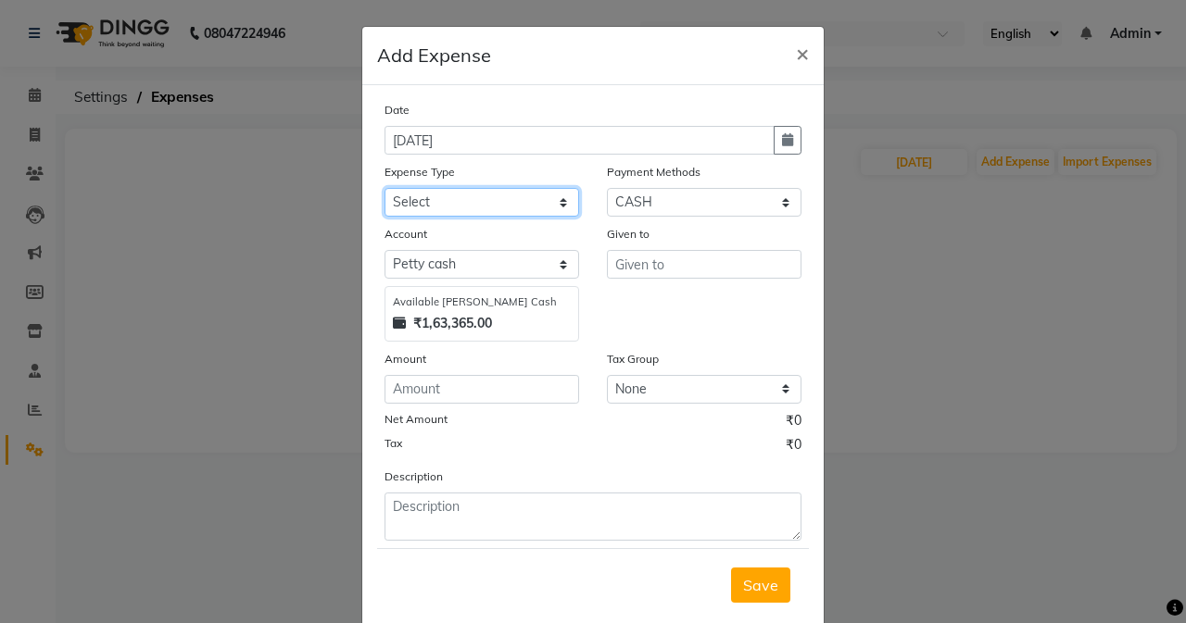
click at [506, 204] on select "Select Advance Salary Air Condition [PERSON_NAME] Aroma auto money Beauty Bazaa…" at bounding box center [481, 202] width 195 height 29
select select "18775"
click at [384, 188] on select "Select Advance Salary Air Condition [PERSON_NAME] Aroma auto money Beauty Bazaa…" at bounding box center [481, 202] width 195 height 29
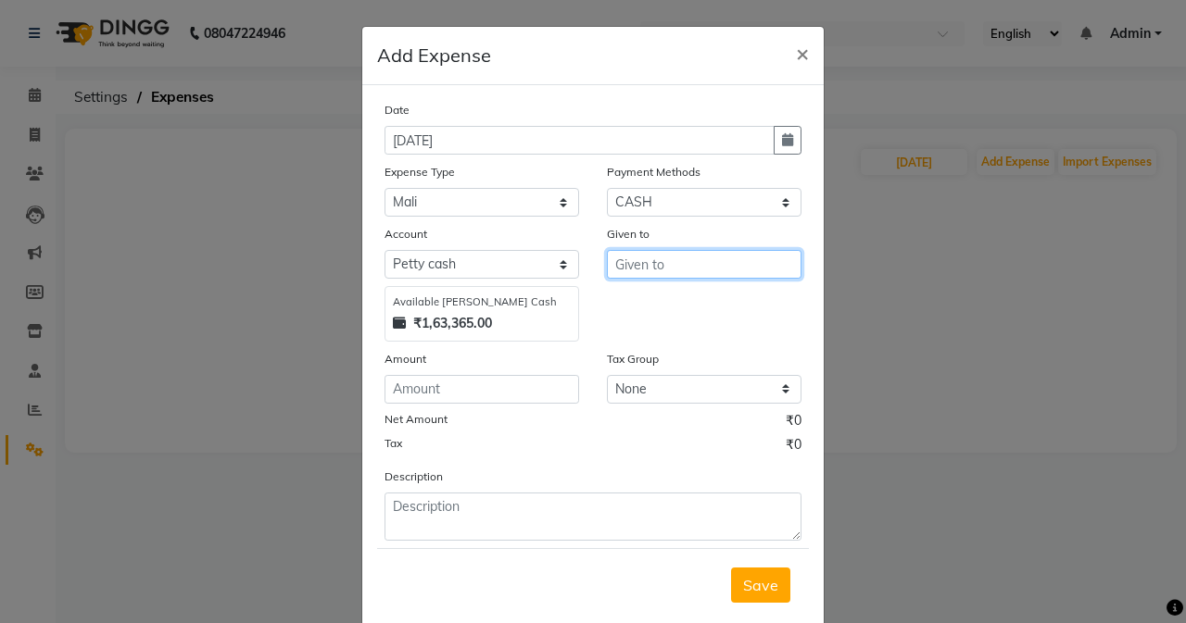
click at [707, 260] on input "text" at bounding box center [704, 264] width 195 height 29
type input "mali"
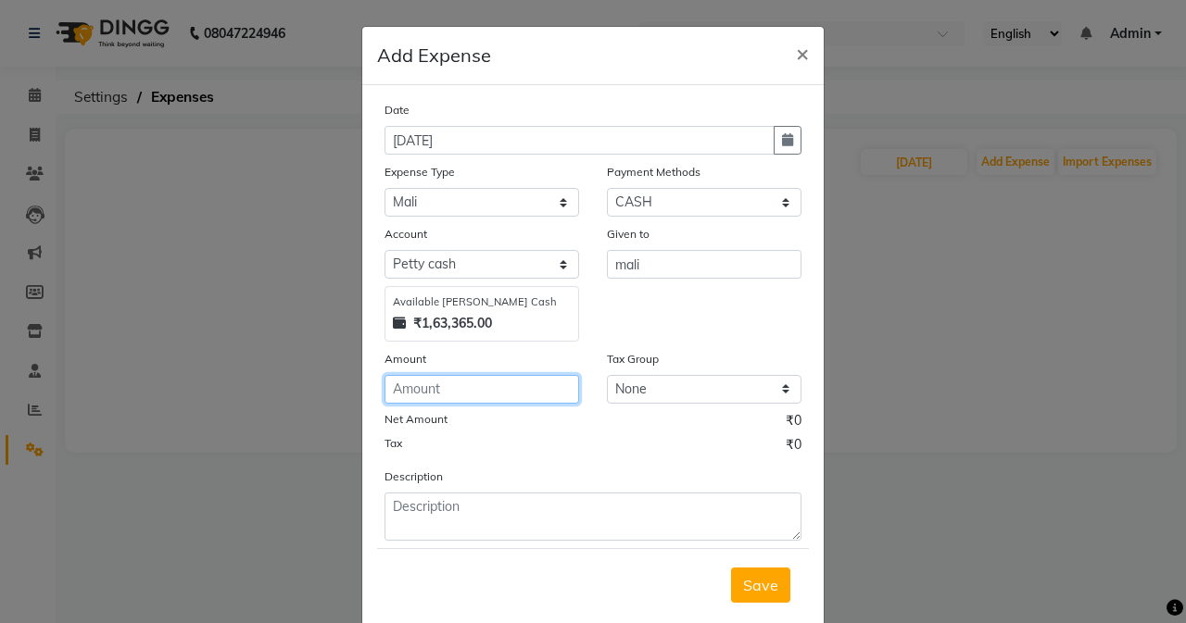
click at [445, 385] on input "number" at bounding box center [481, 389] width 195 height 29
type input "500"
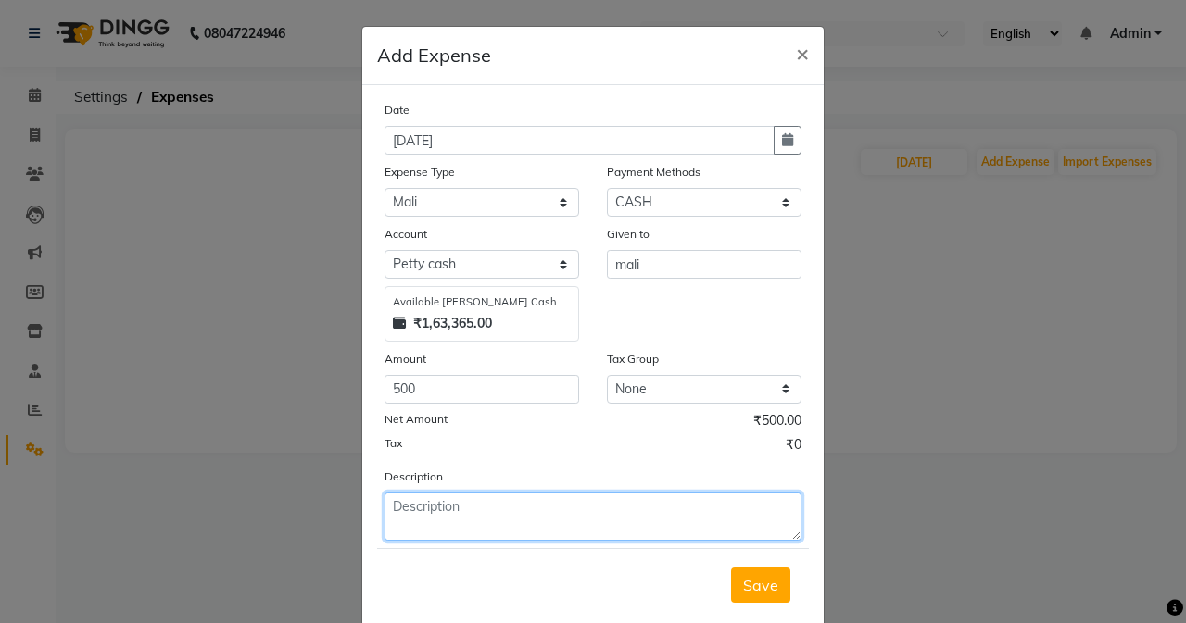
click at [521, 504] on textarea at bounding box center [592, 517] width 417 height 48
type textarea "mali"
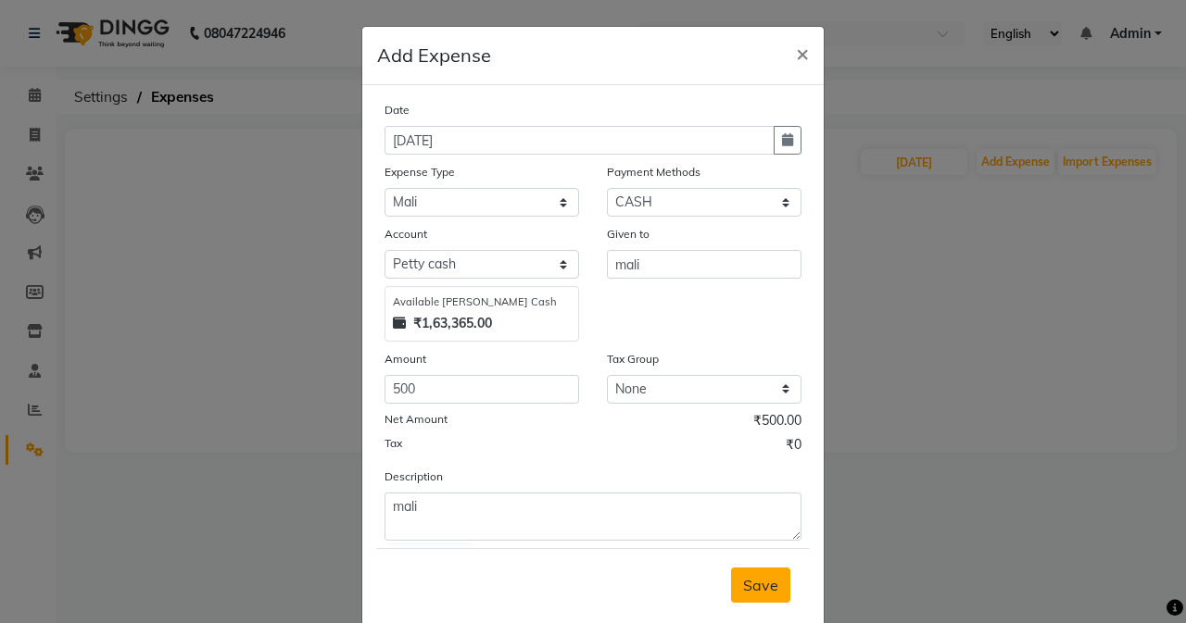
click at [766, 593] on span "Save" at bounding box center [760, 585] width 35 height 19
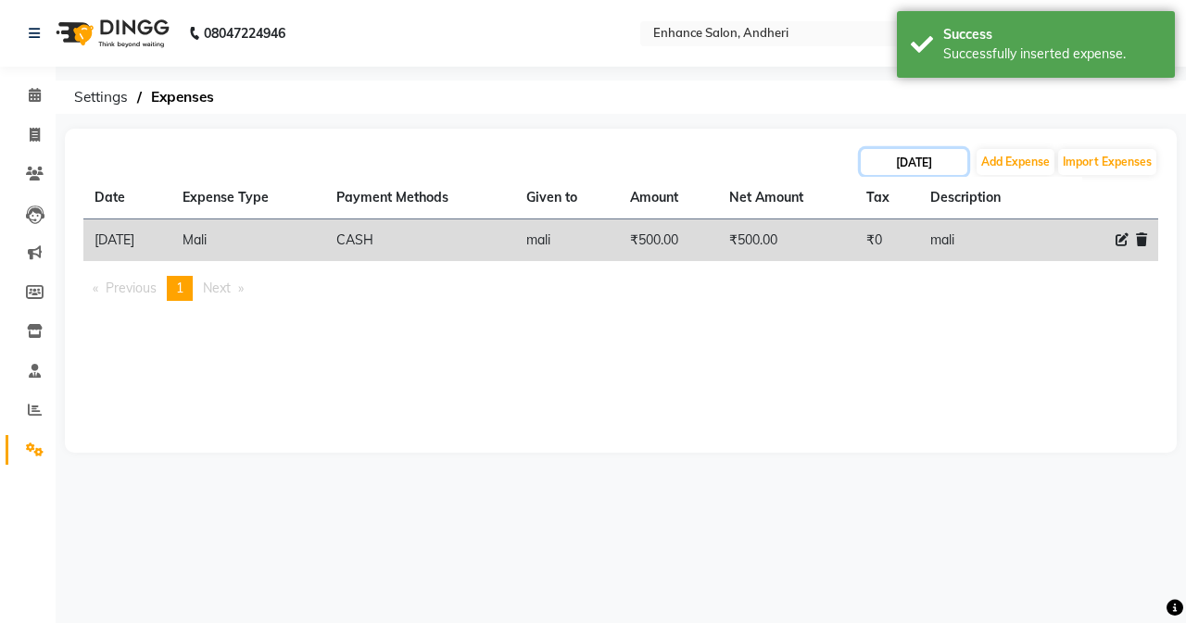
click at [927, 163] on input "[DATE]" at bounding box center [913, 162] width 107 height 26
select select "9"
select select "2025"
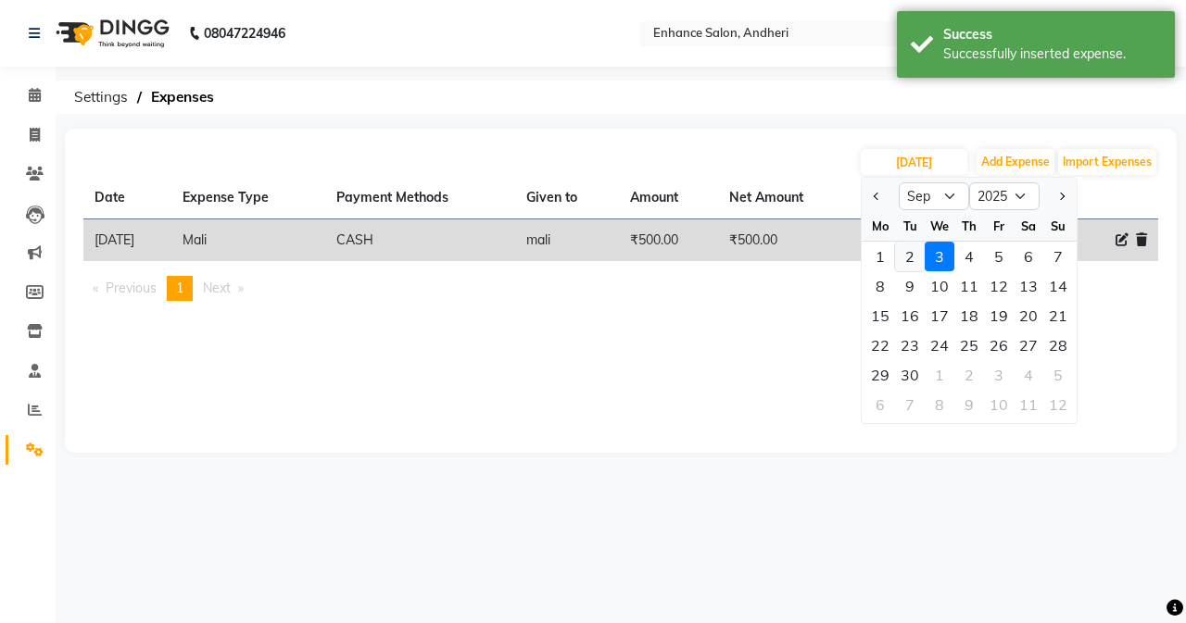
click at [913, 256] on div "2" at bounding box center [910, 257] width 30 height 30
type input "[DATE]"
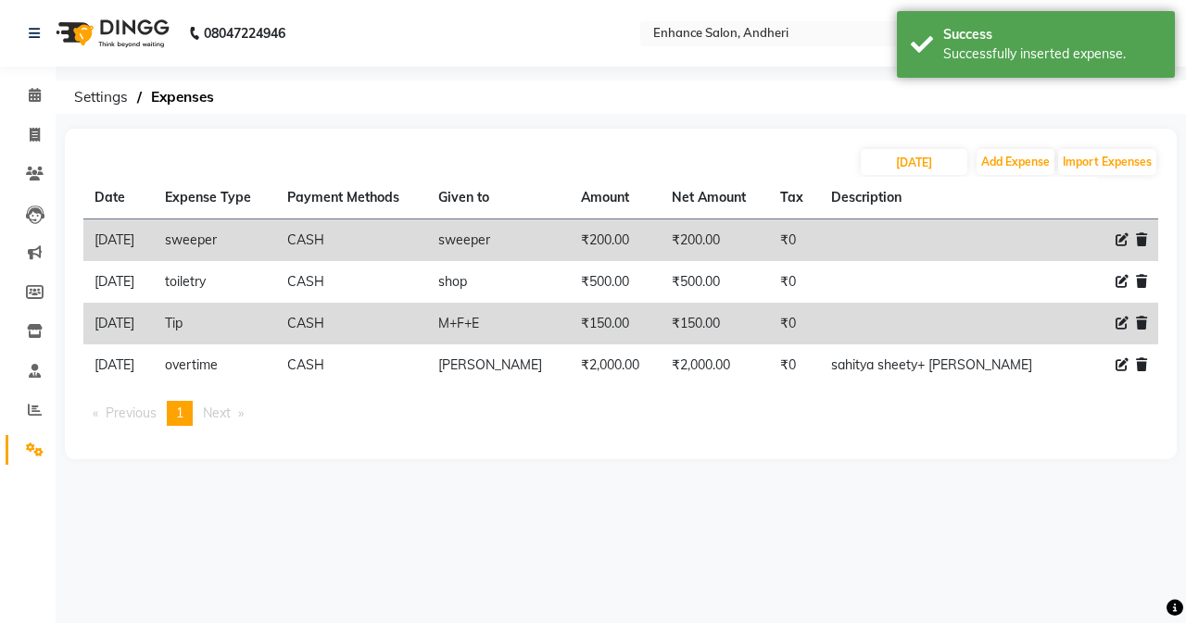
click at [529, 546] on div "08047224946 Select Location × Enhance Salon, Andheri English ENGLISH Español ال…" at bounding box center [593, 311] width 1186 height 623
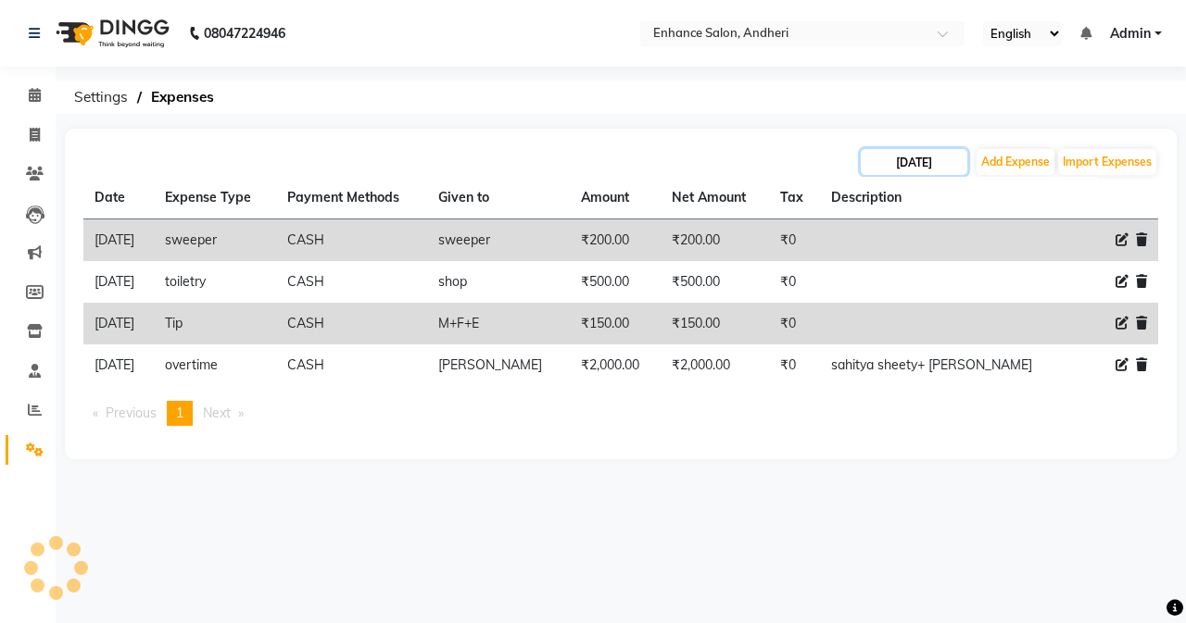
click at [941, 157] on input "[DATE]" at bounding box center [913, 162] width 107 height 26
select select "9"
select select "2025"
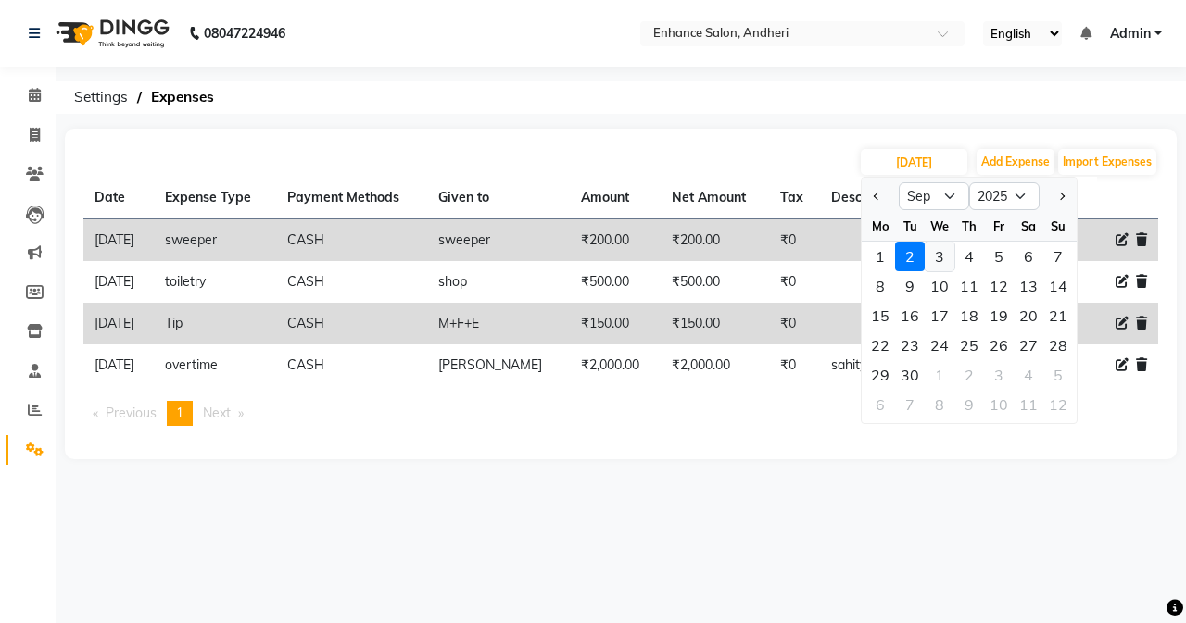
click at [947, 251] on div "3" at bounding box center [939, 257] width 30 height 30
type input "[DATE]"
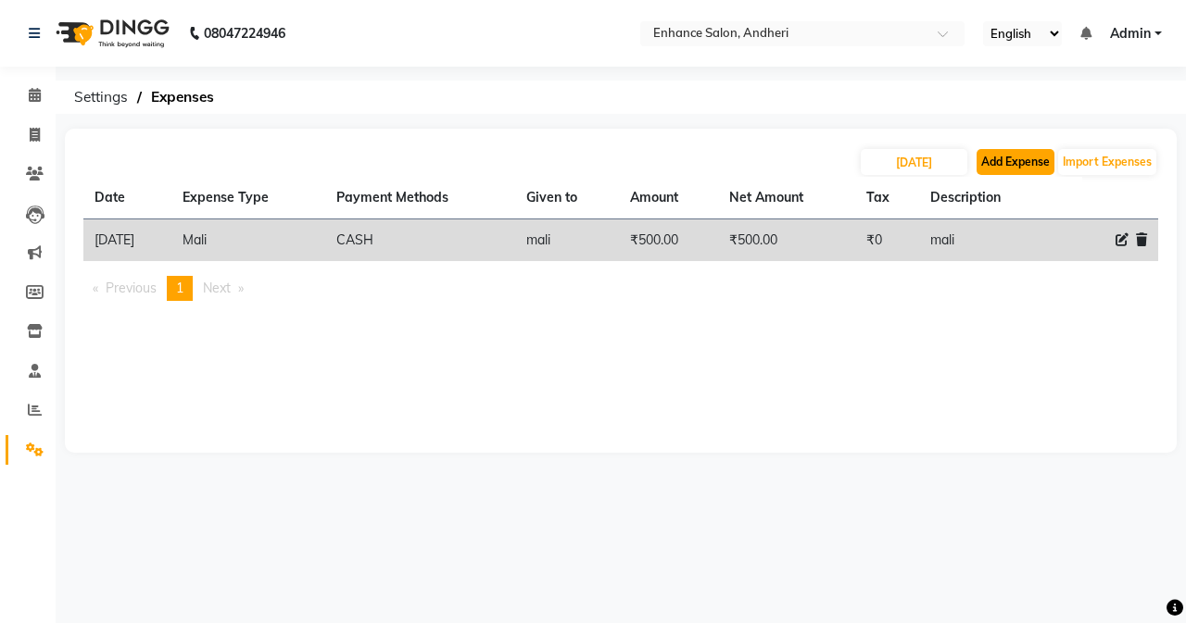
click at [1020, 162] on button "Add Expense" at bounding box center [1015, 162] width 78 height 26
select select "1"
select select "6324"
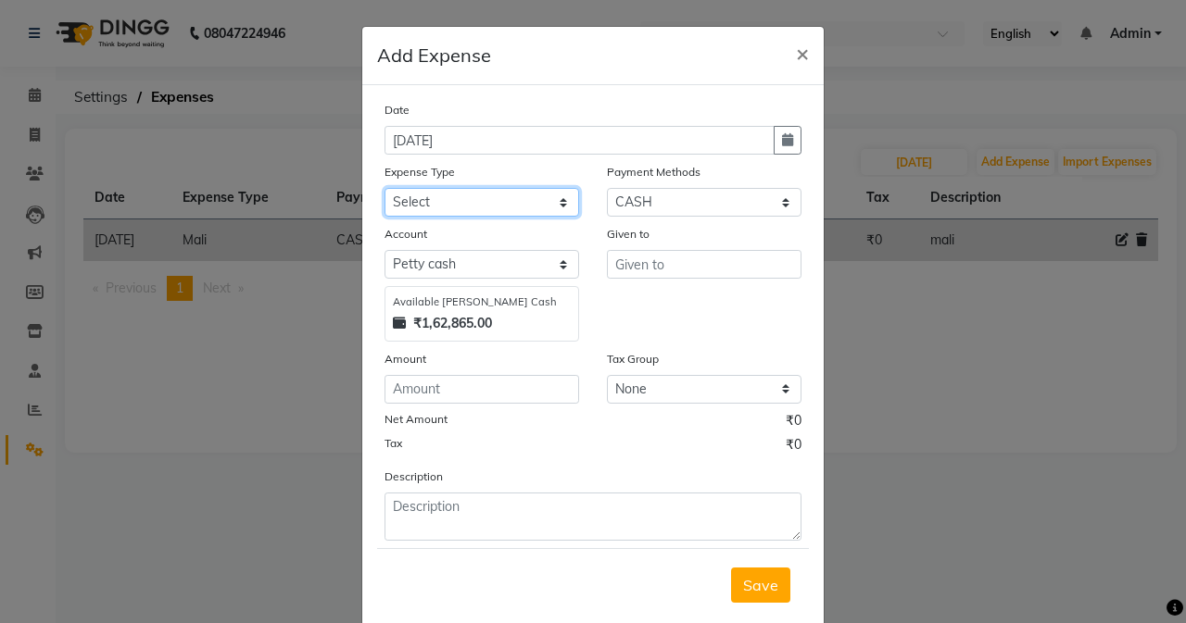
click at [517, 203] on select "Select Advance Salary Air Condition [PERSON_NAME] Aroma auto money Beauty Bazaa…" at bounding box center [481, 202] width 195 height 29
select select "18664"
click at [384, 188] on select "Select Advance Salary Air Condition [PERSON_NAME] Aroma auto money Beauty Bazaa…" at bounding box center [481, 202] width 195 height 29
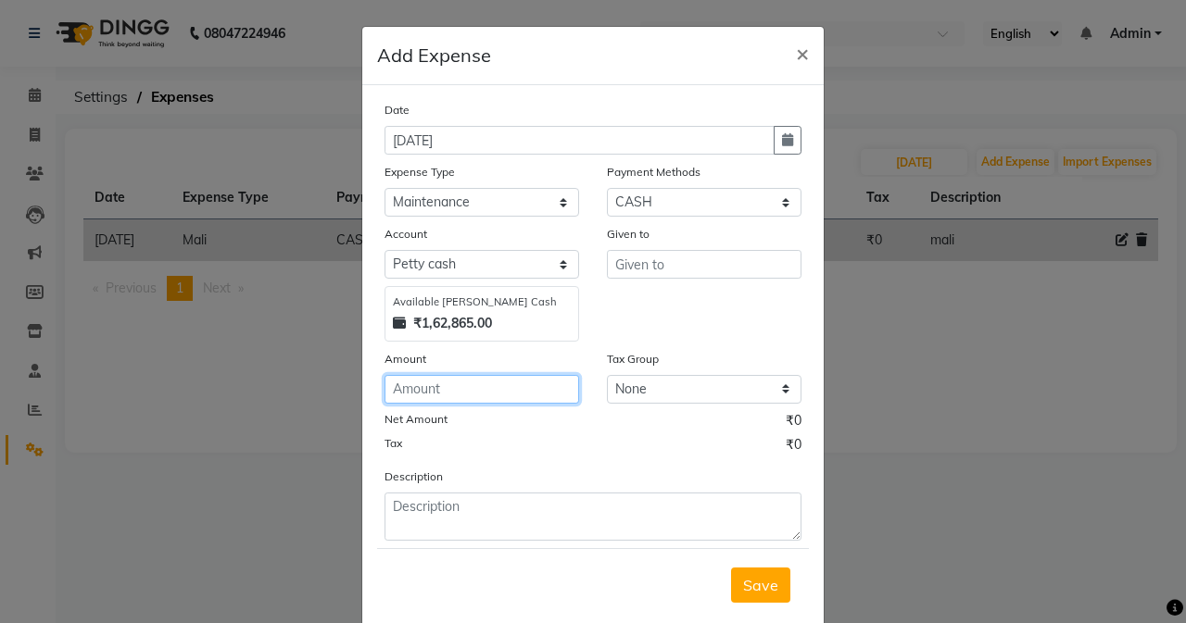
click at [505, 383] on input "number" at bounding box center [481, 389] width 195 height 29
type input "2000"
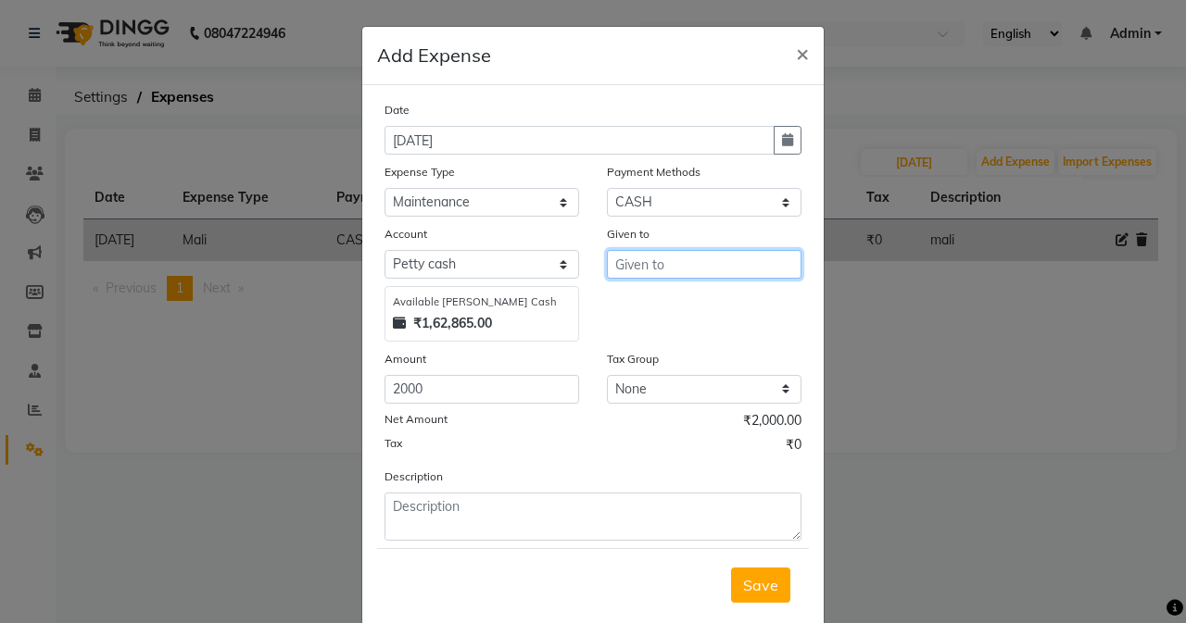
click at [647, 263] on input "text" at bounding box center [704, 264] width 195 height 29
type input "Mumtaz"
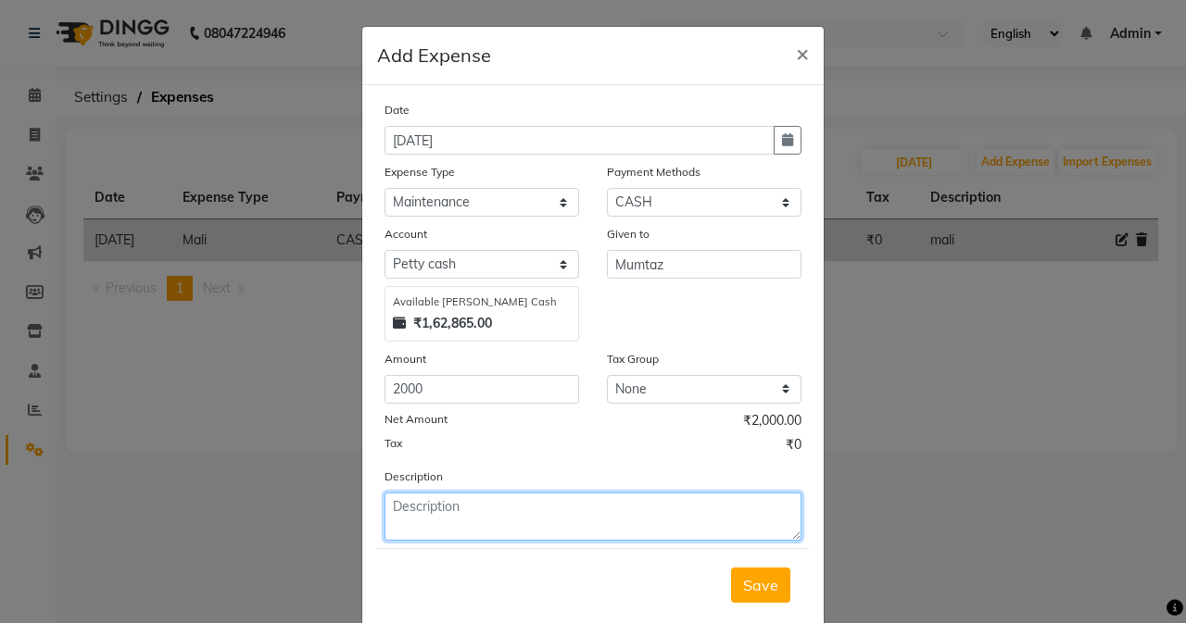
click at [487, 522] on textarea at bounding box center [592, 517] width 417 height 48
type textarea "2"
click at [452, 493] on textarea "Mumtaz" at bounding box center [592, 517] width 417 height 48
type textarea "Mumtaz maid"
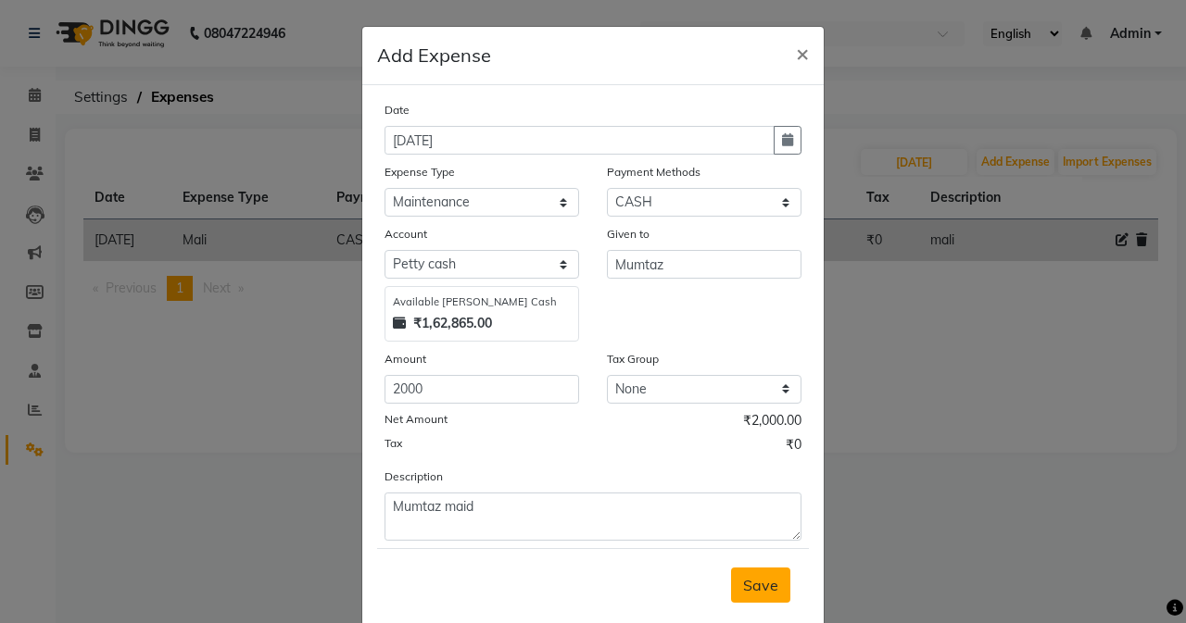
click at [763, 579] on span "Save" at bounding box center [760, 585] width 35 height 19
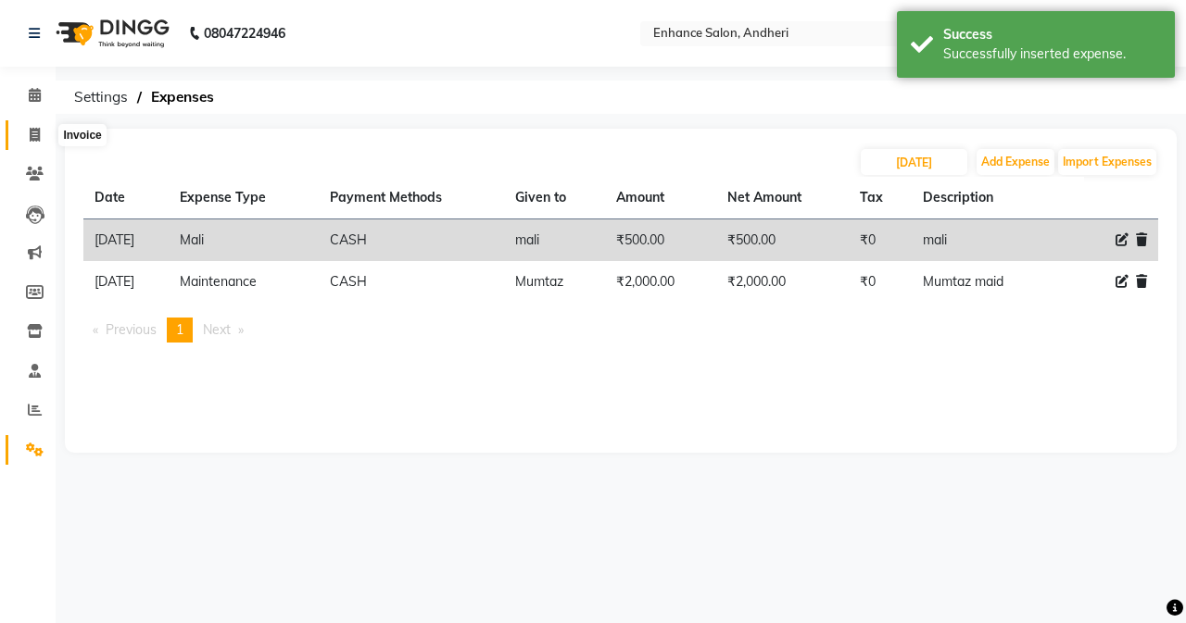
click at [35, 129] on icon at bounding box center [35, 135] width 10 height 14
select select "7236"
select select "service"
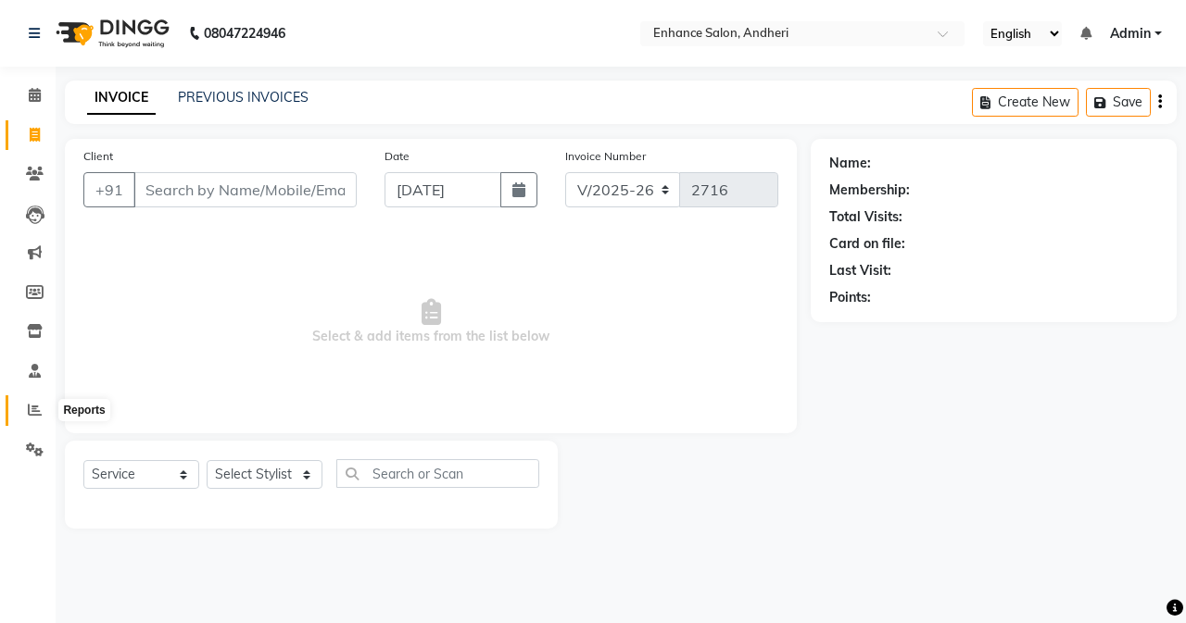
click at [39, 403] on icon at bounding box center [35, 410] width 14 height 14
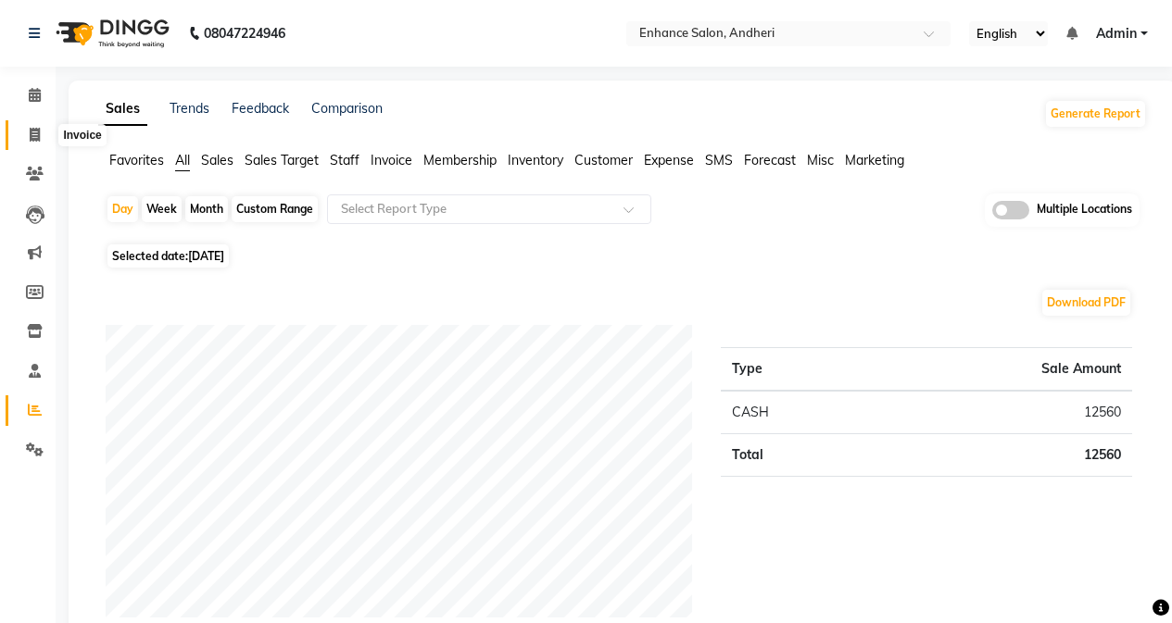
click at [32, 128] on icon at bounding box center [35, 135] width 10 height 14
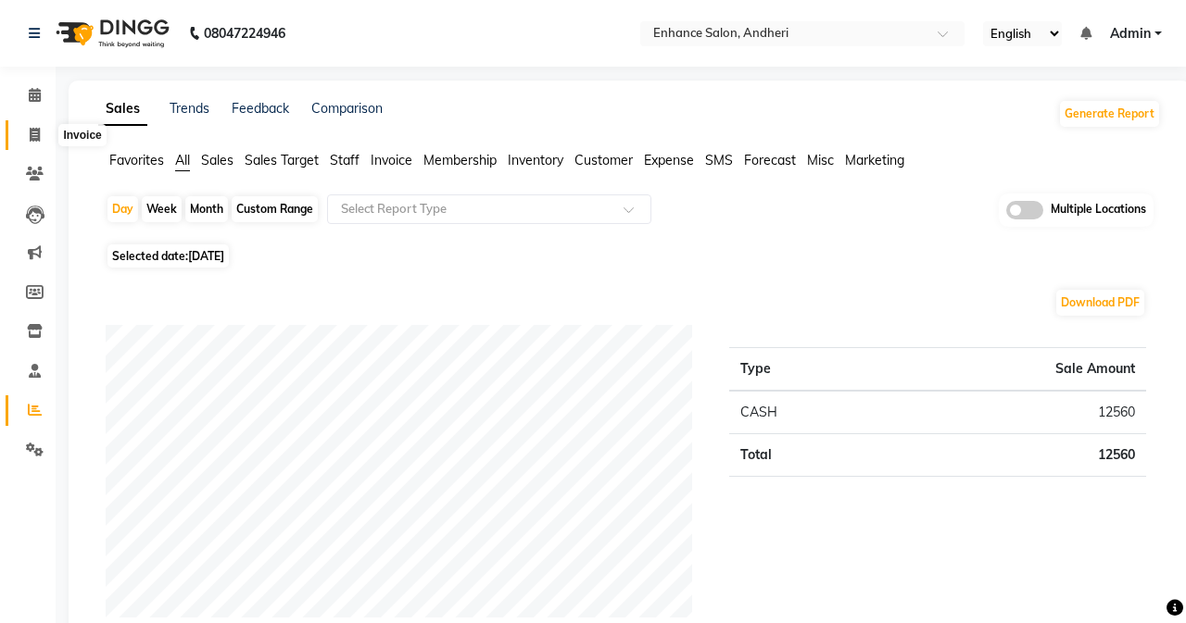
select select "service"
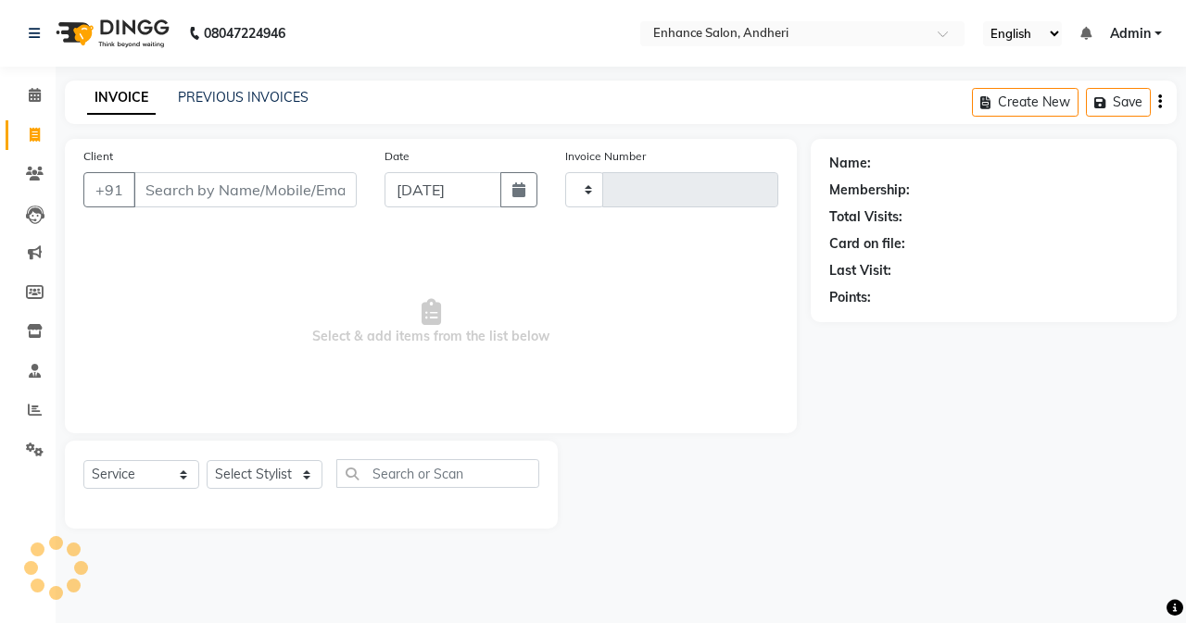
type input "2716"
select select "7236"
click at [200, 190] on input "Client" at bounding box center [244, 189] width 223 height 35
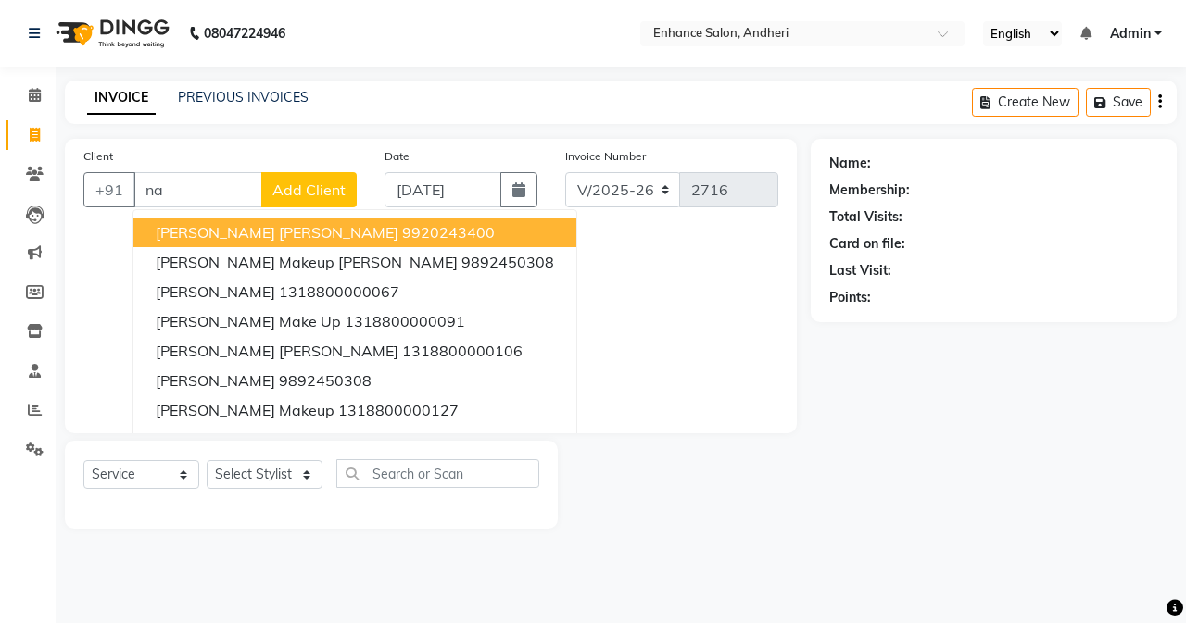
type input "n"
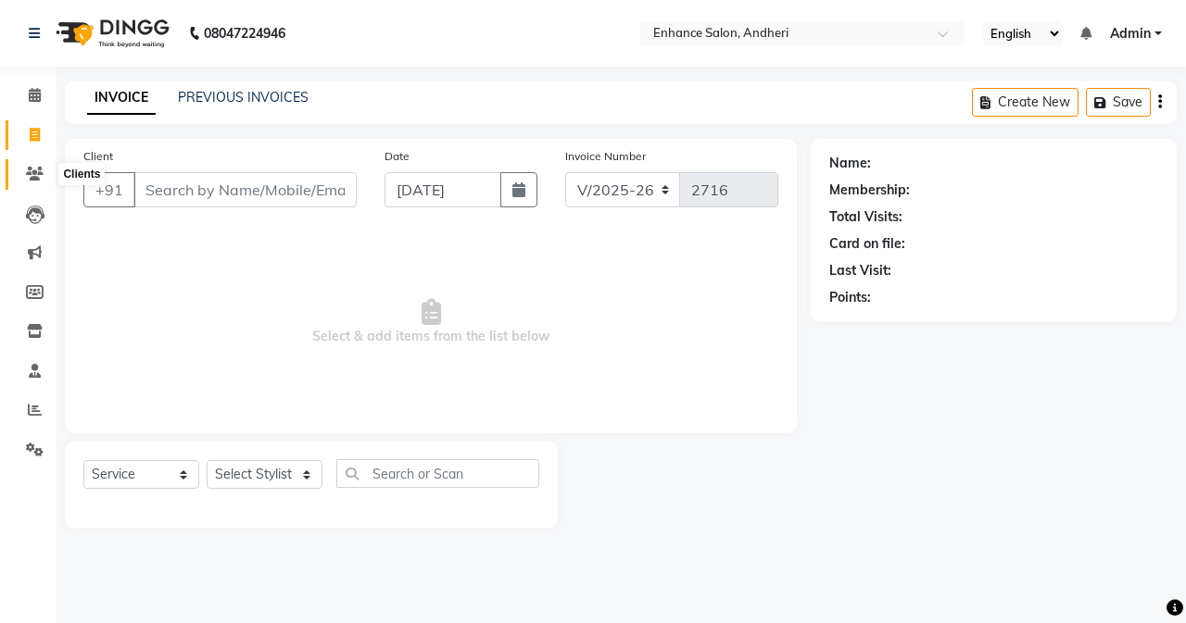
click at [38, 169] on icon at bounding box center [35, 174] width 18 height 14
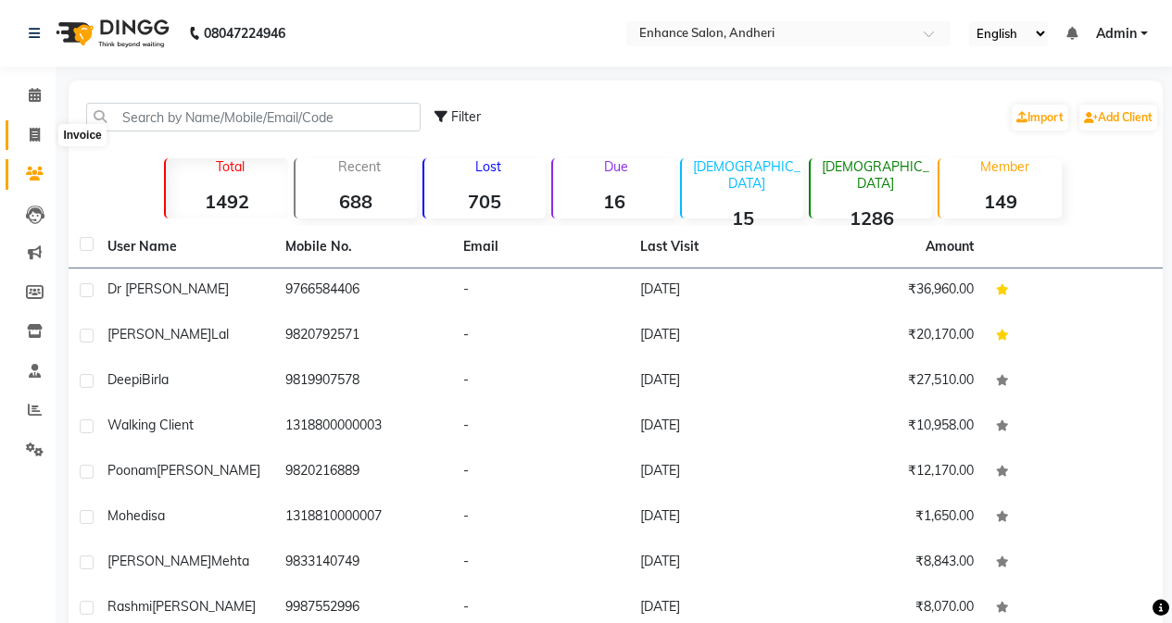
click at [37, 136] on icon at bounding box center [35, 135] width 10 height 14
select select "service"
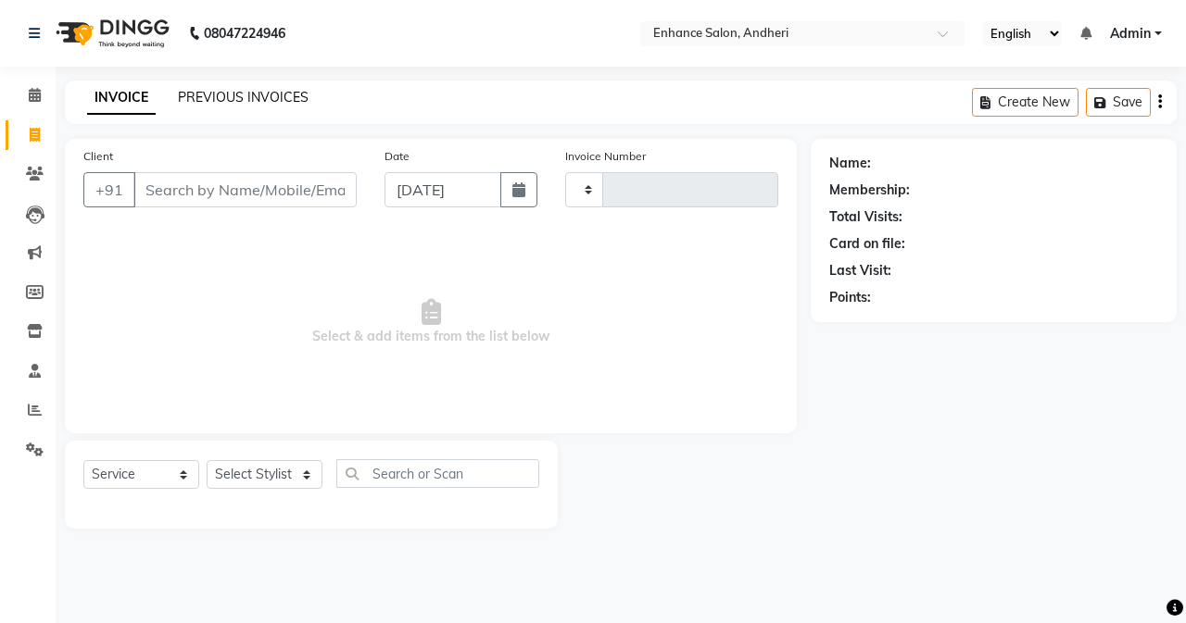
click at [265, 100] on link "PREVIOUS INVOICES" at bounding box center [243, 97] width 131 height 17
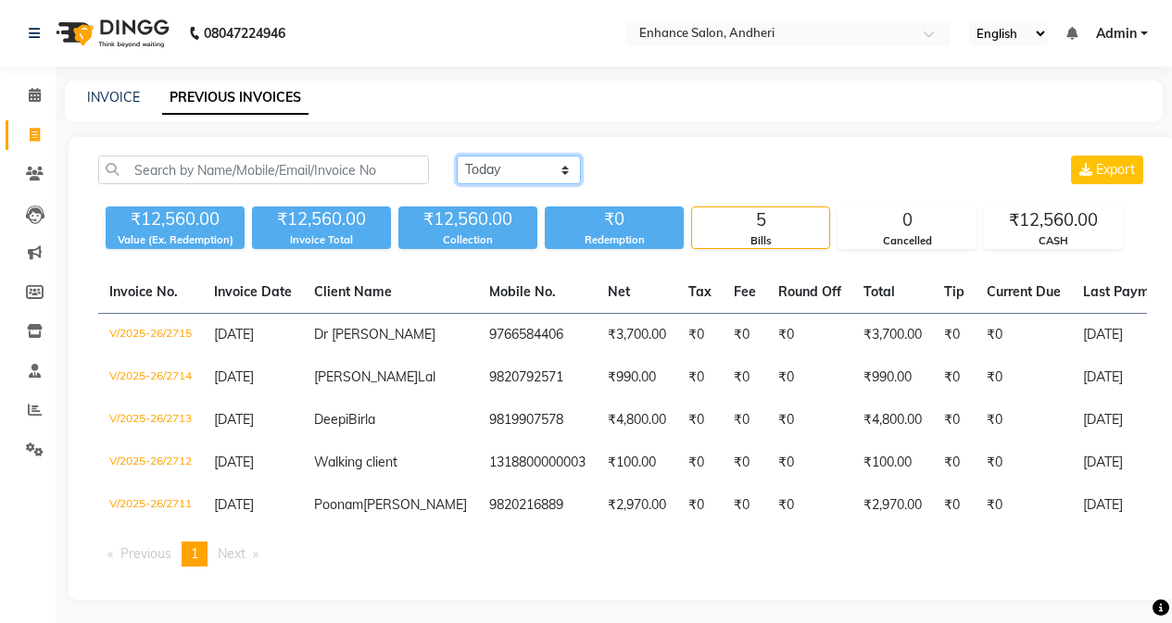
click at [553, 169] on select "[DATE] [DATE] Custom Range" at bounding box center [519, 170] width 124 height 29
select select "[DATE]"
click at [457, 156] on select "[DATE] [DATE] Custom Range" at bounding box center [519, 170] width 124 height 29
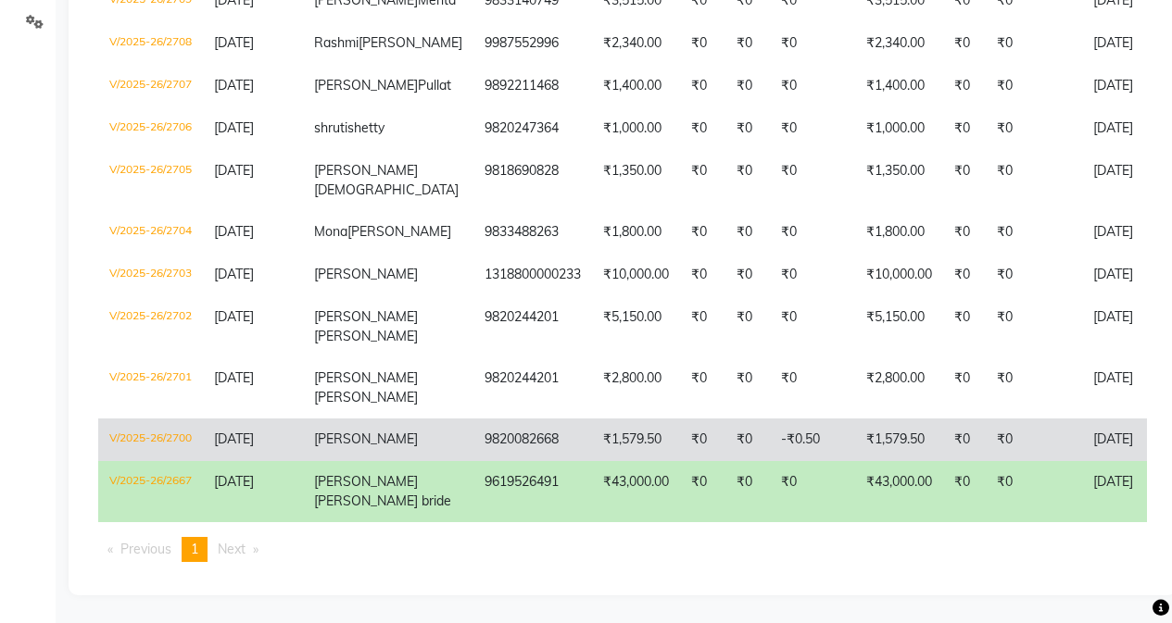
scroll to position [517, 0]
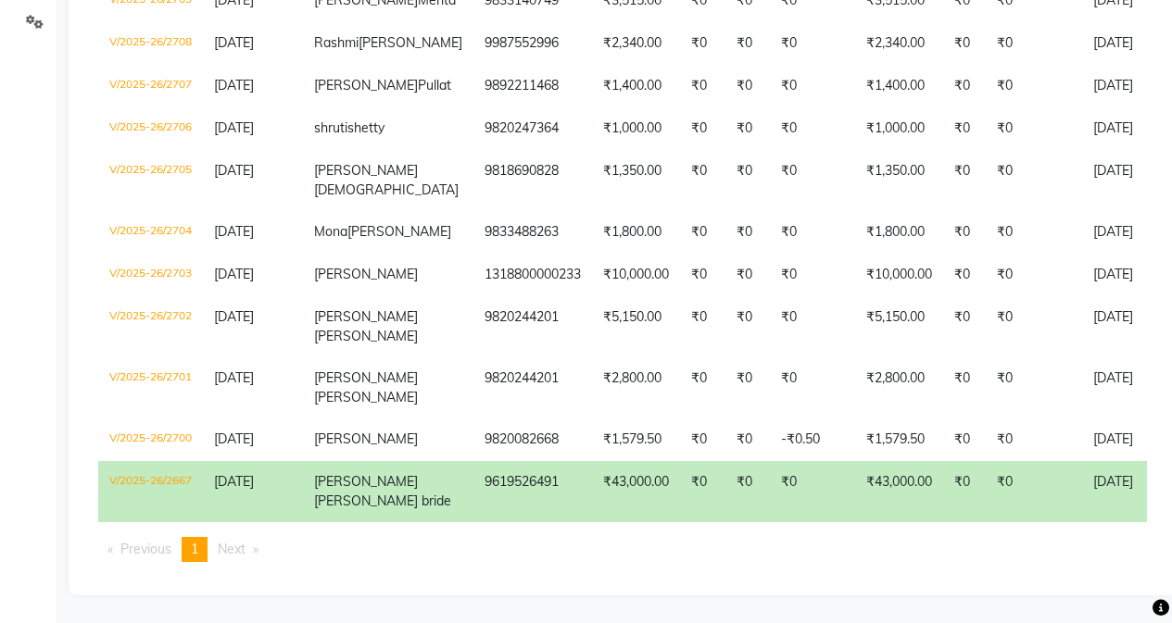
click at [361, 464] on td "[PERSON_NAME] bride" at bounding box center [388, 491] width 170 height 61
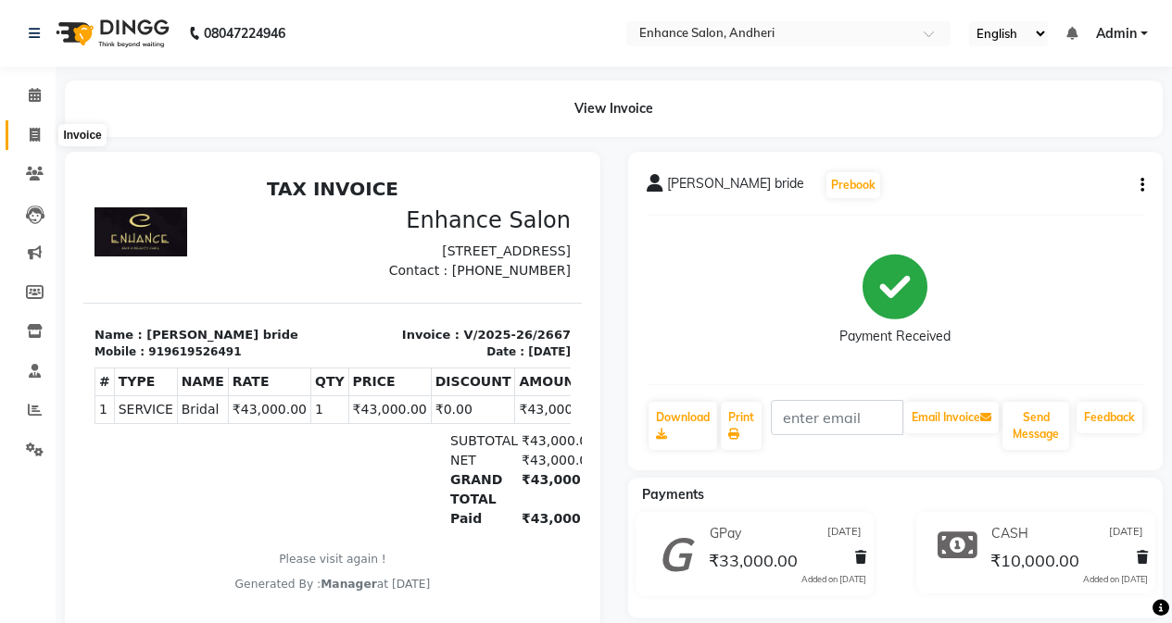
click at [35, 132] on icon at bounding box center [35, 135] width 10 height 14
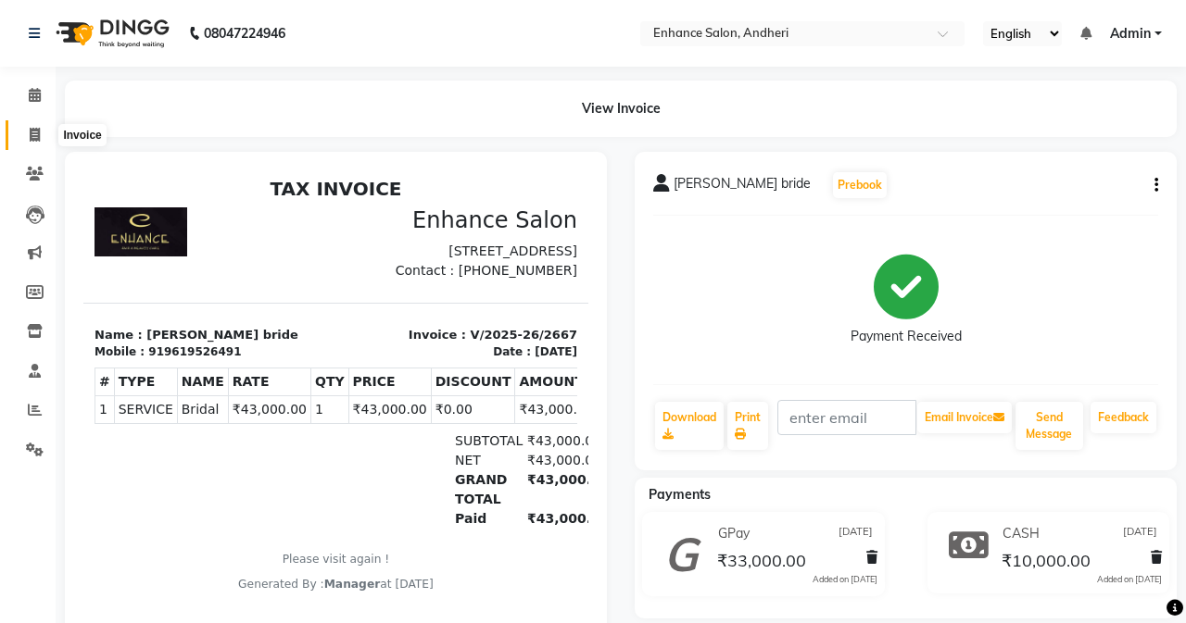
select select "service"
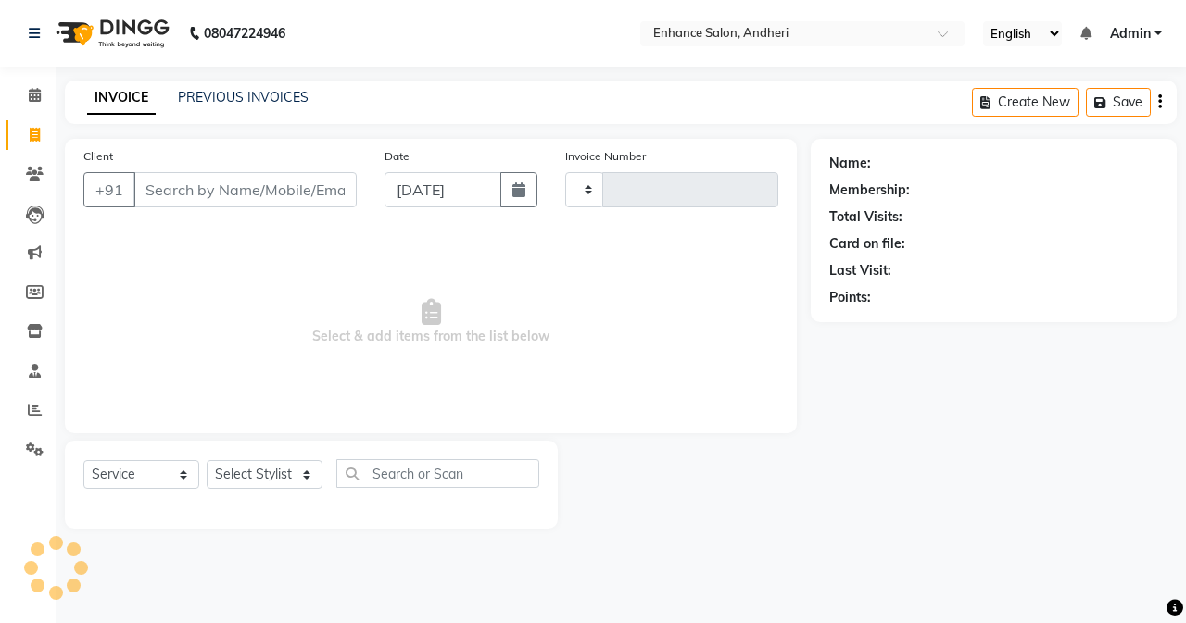
type input "2716"
select select "7236"
click at [37, 139] on icon at bounding box center [35, 135] width 10 height 14
select select "service"
type input "2716"
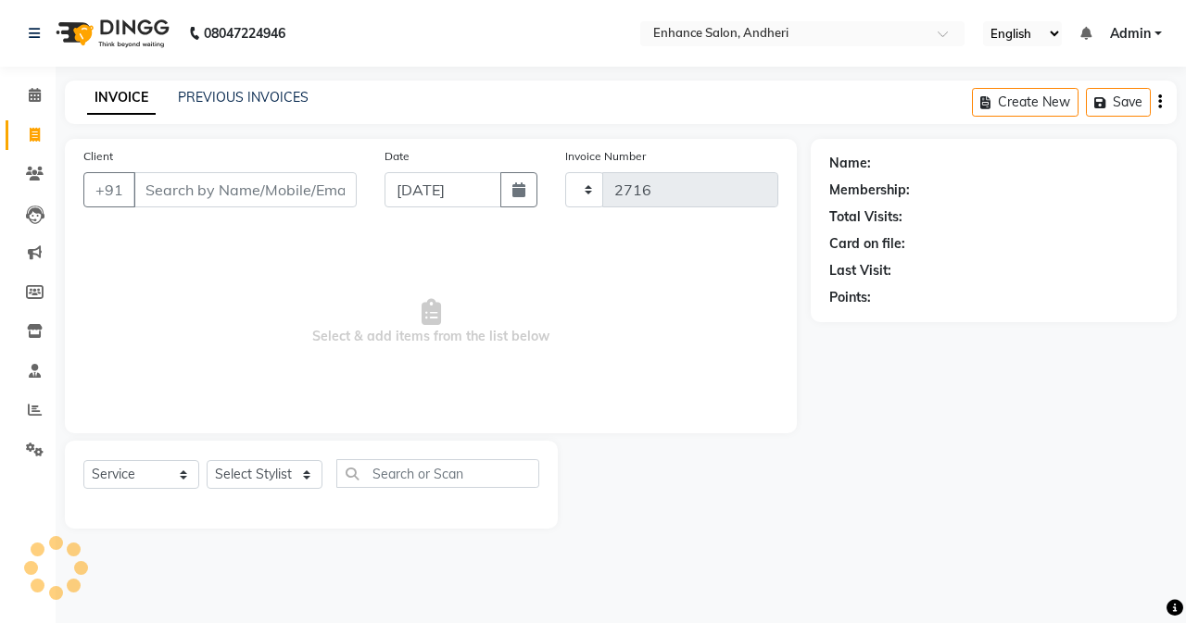
select select "7236"
click at [37, 409] on icon at bounding box center [35, 410] width 14 height 14
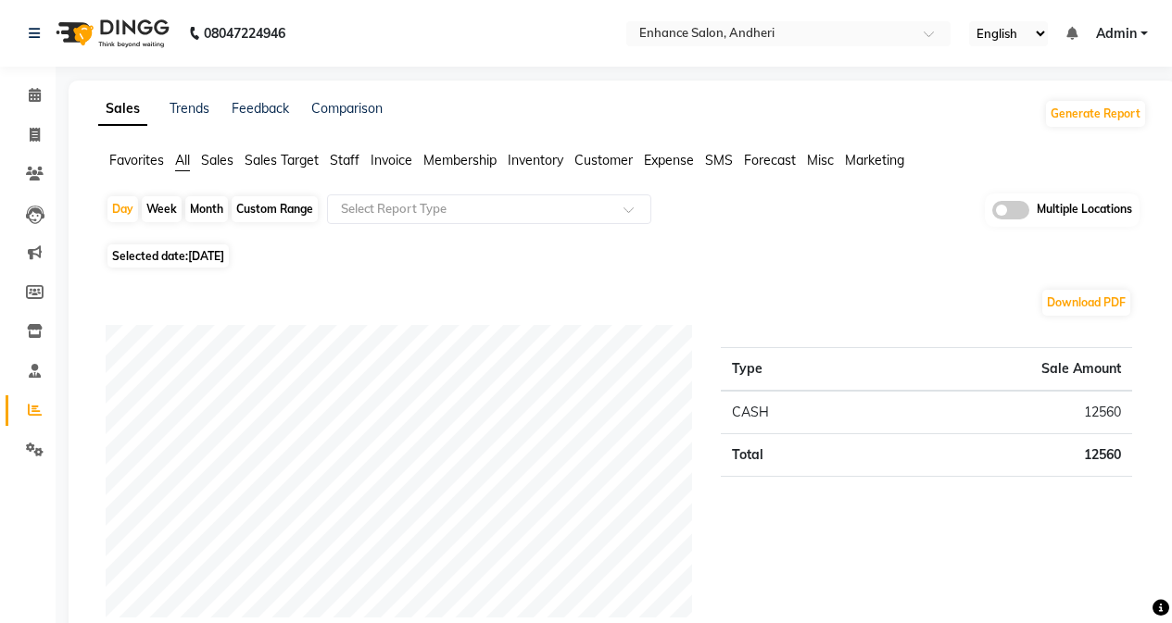
click at [220, 258] on span "[DATE]" at bounding box center [206, 256] width 36 height 14
select select "9"
select select "2025"
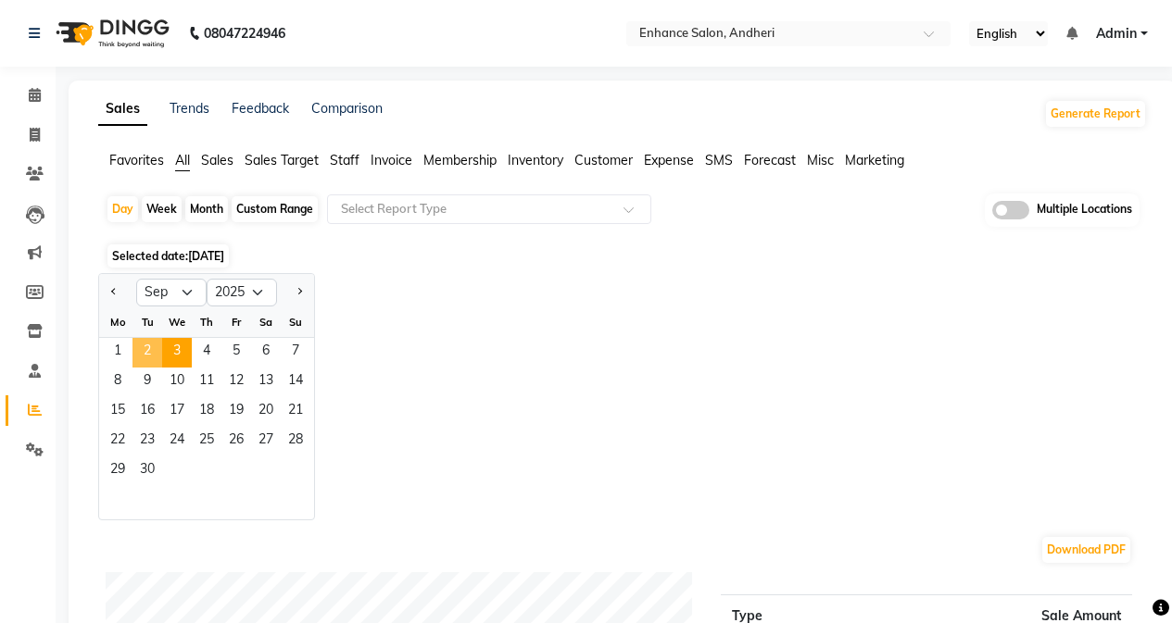
click at [146, 349] on span "2" at bounding box center [147, 353] width 30 height 30
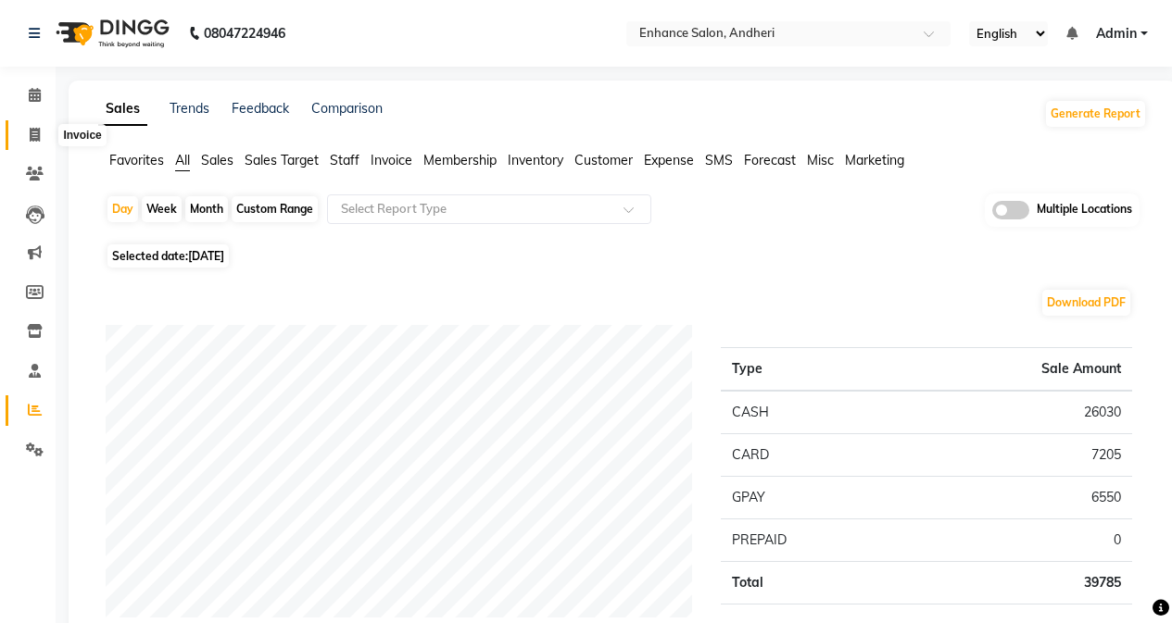
click at [33, 135] on icon at bounding box center [35, 135] width 10 height 14
select select "service"
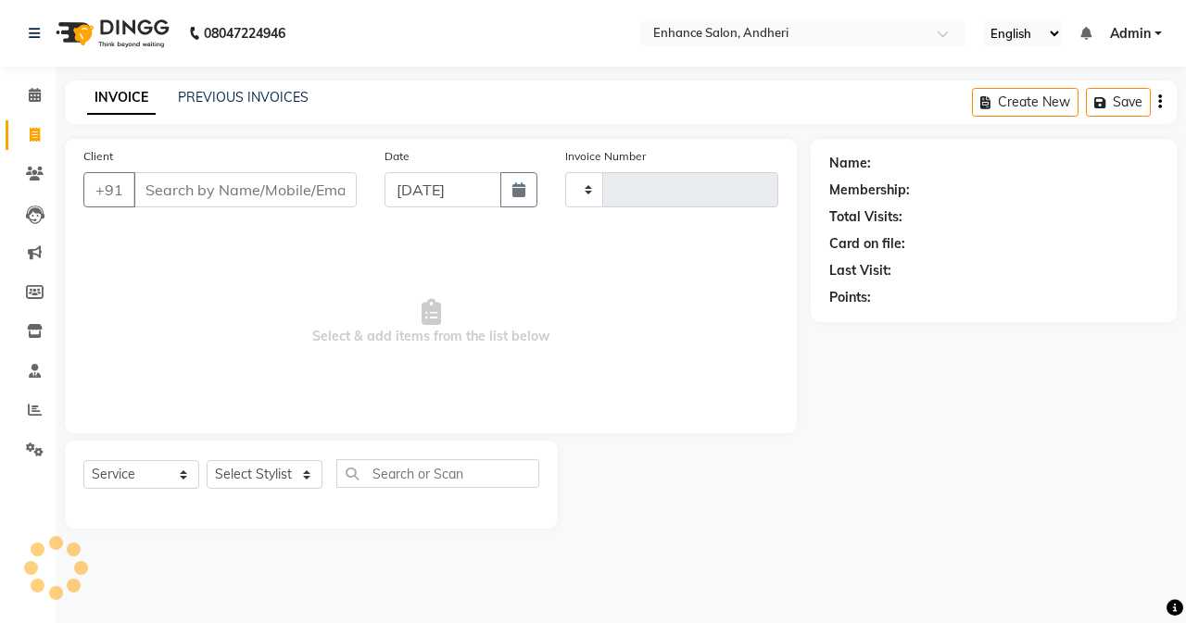
click at [247, 194] on input "Client" at bounding box center [244, 189] width 223 height 35
type input "2716"
select select "7236"
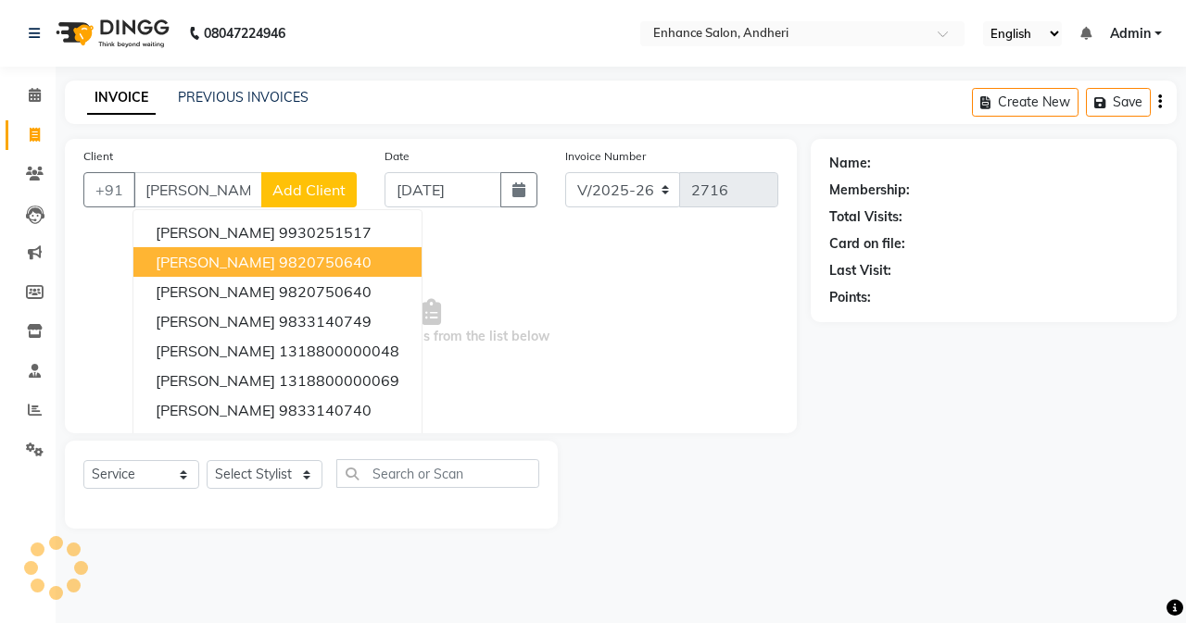
click at [358, 268] on button "Sonal Mehta 9820750640" at bounding box center [277, 262] width 288 height 30
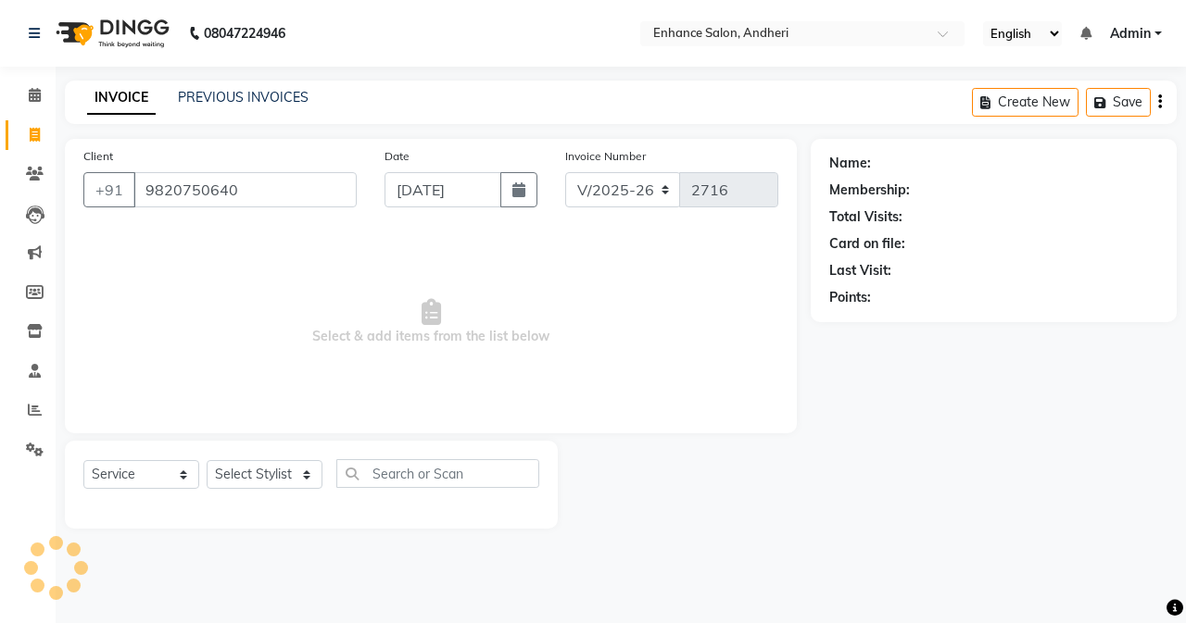
type input "9820750640"
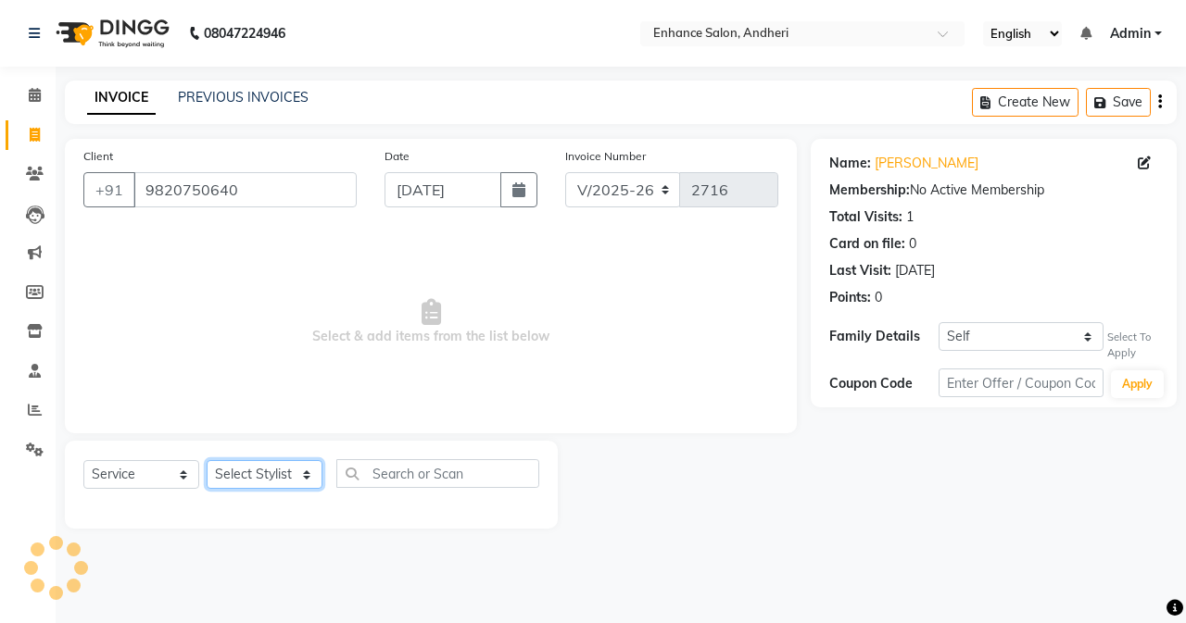
click at [263, 472] on select "Select Stylist Admin [PERSON_NAME] [PERSON_NAME] [PERSON_NAME] Manager [PERSON_…" at bounding box center [265, 474] width 116 height 29
select select "61733"
click at [207, 460] on select "Select Stylist Admin [PERSON_NAME] [PERSON_NAME] [PERSON_NAME] Manager [PERSON_…" at bounding box center [265, 474] width 116 height 29
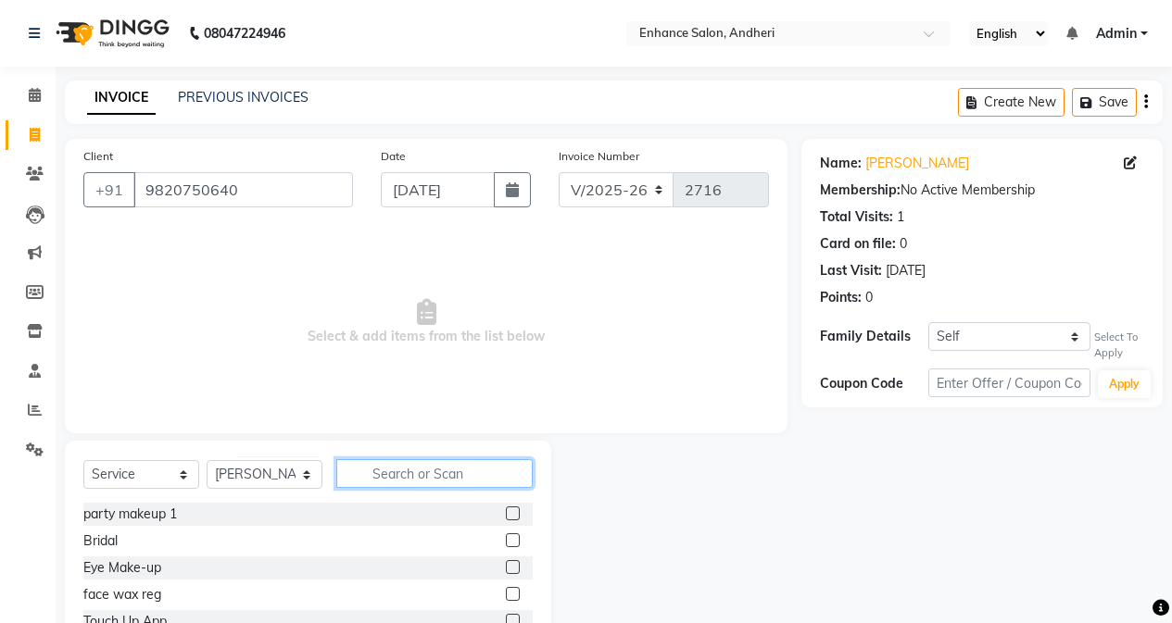
click at [404, 471] on input "text" at bounding box center [434, 473] width 196 height 29
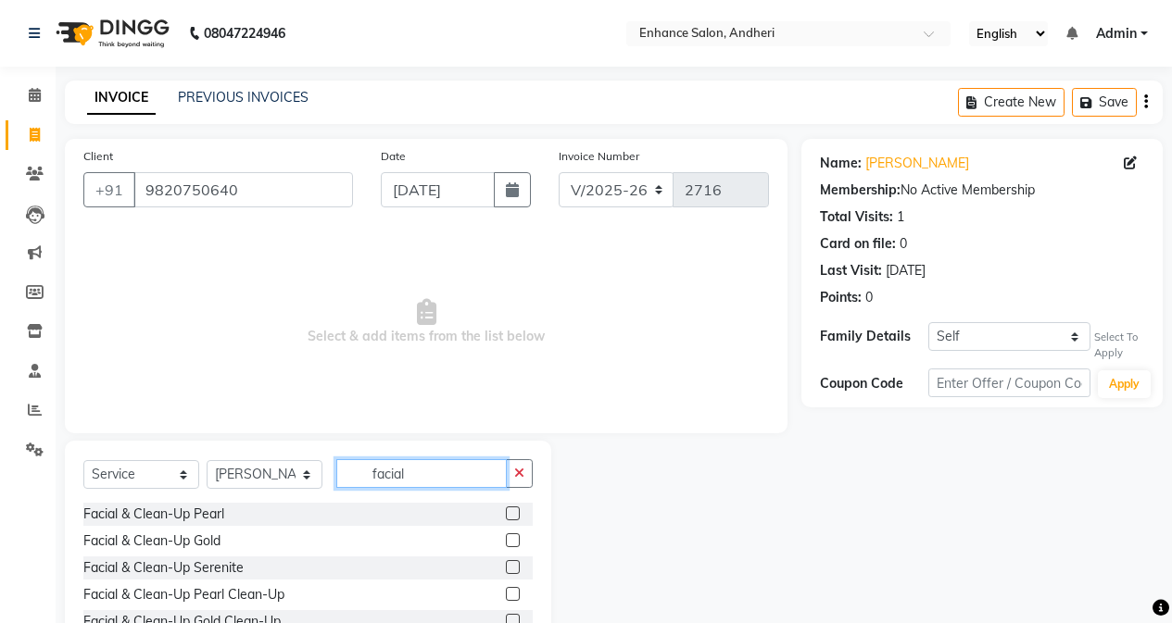
type input "facial"
click at [506, 566] on label at bounding box center [513, 567] width 14 height 14
click at [506, 566] on input "checkbox" at bounding box center [512, 568] width 12 height 12
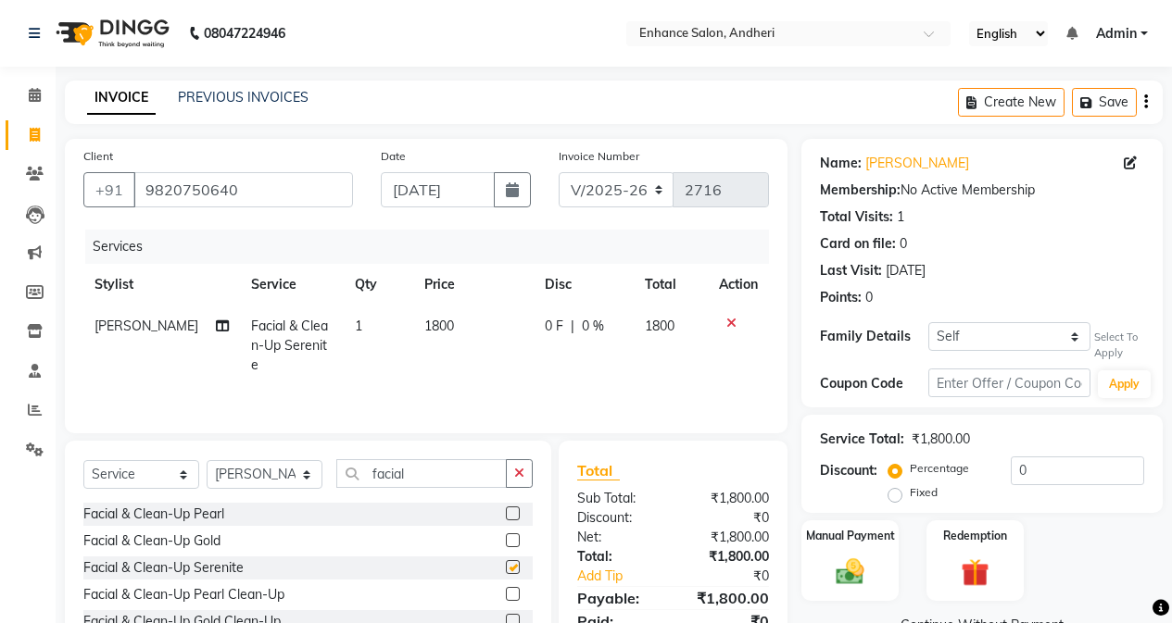
checkbox input "false"
click at [528, 472] on button "button" at bounding box center [519, 473] width 27 height 29
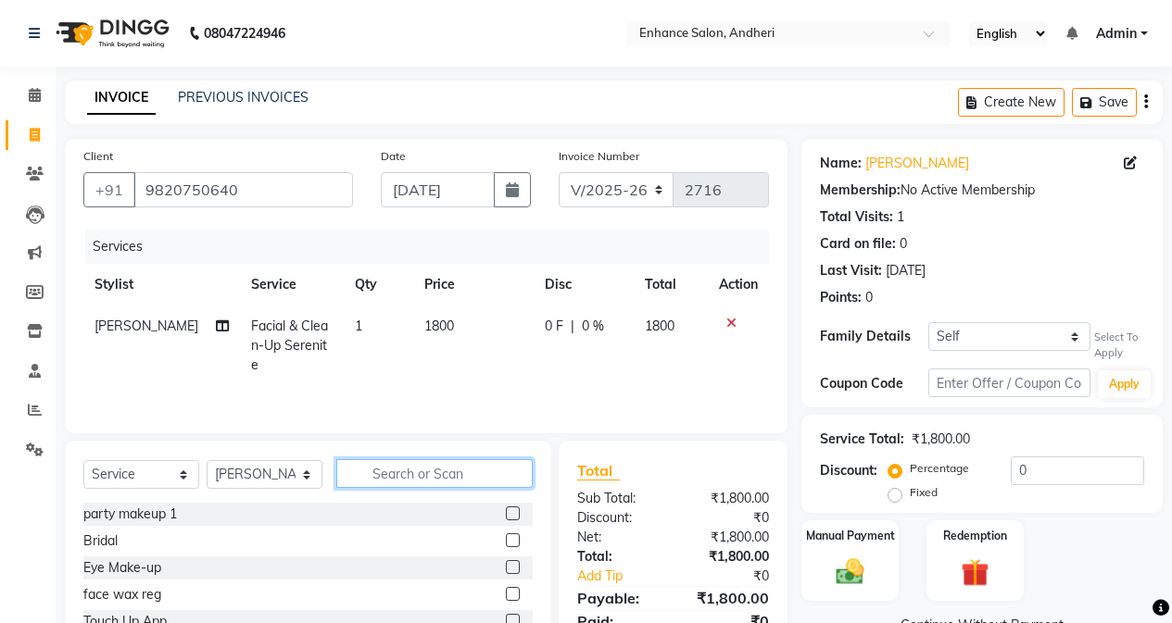
click at [407, 473] on input "text" at bounding box center [434, 473] width 196 height 29
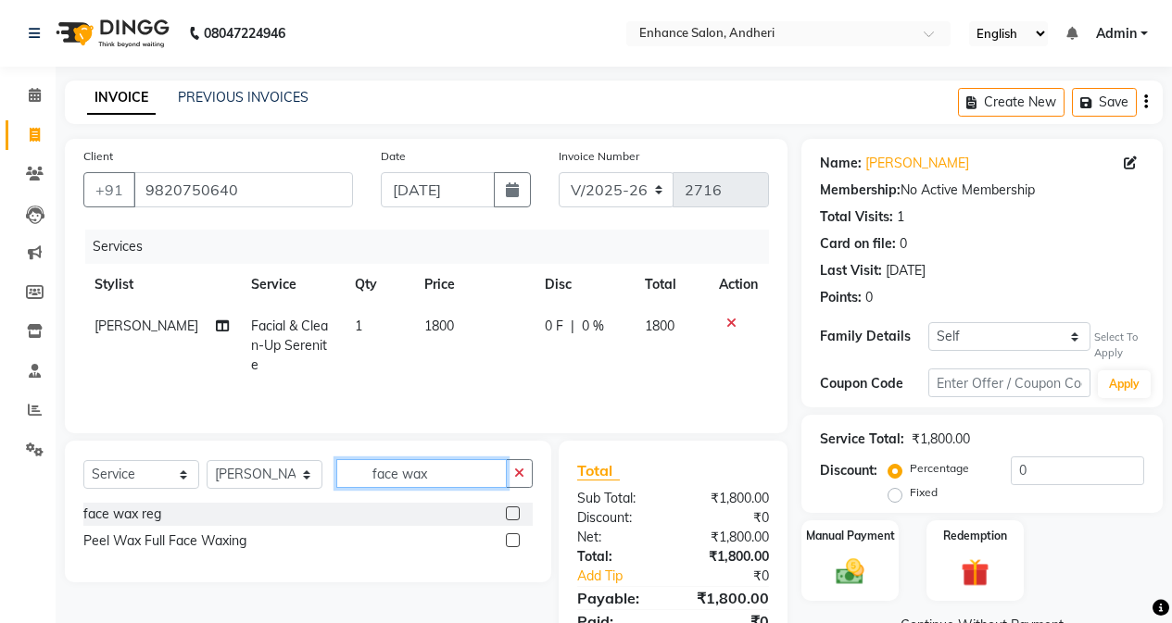
type input "face wax"
click at [515, 513] on label at bounding box center [513, 514] width 14 height 14
click at [515, 513] on input "checkbox" at bounding box center [512, 514] width 12 height 12
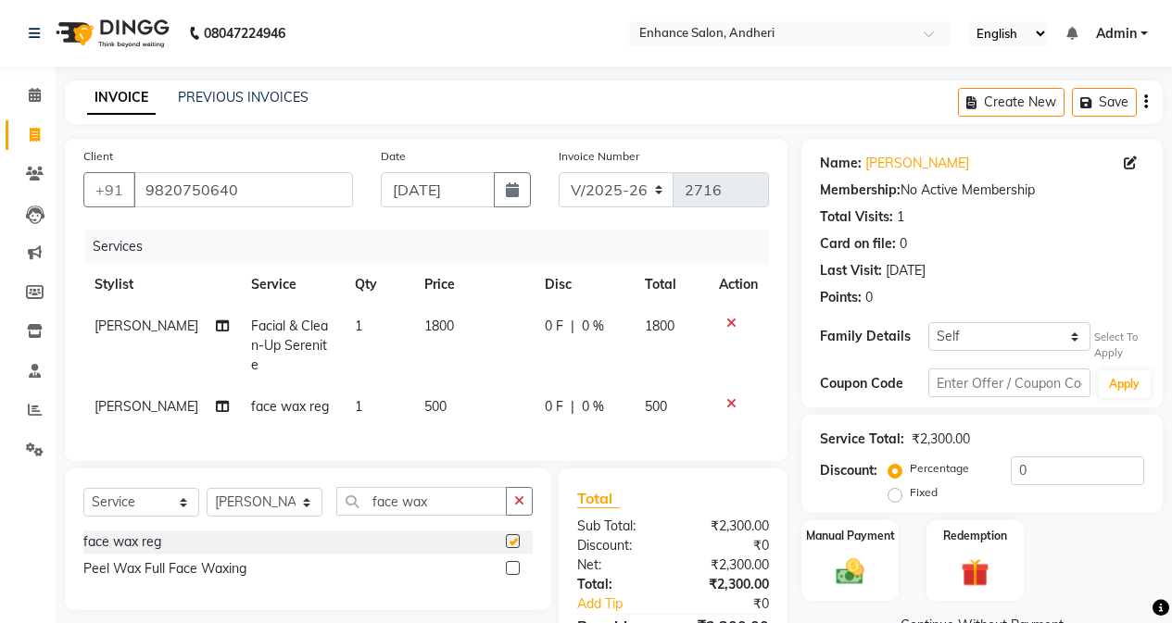
checkbox input "false"
click at [455, 392] on td "500" at bounding box center [473, 407] width 120 height 42
select select "61733"
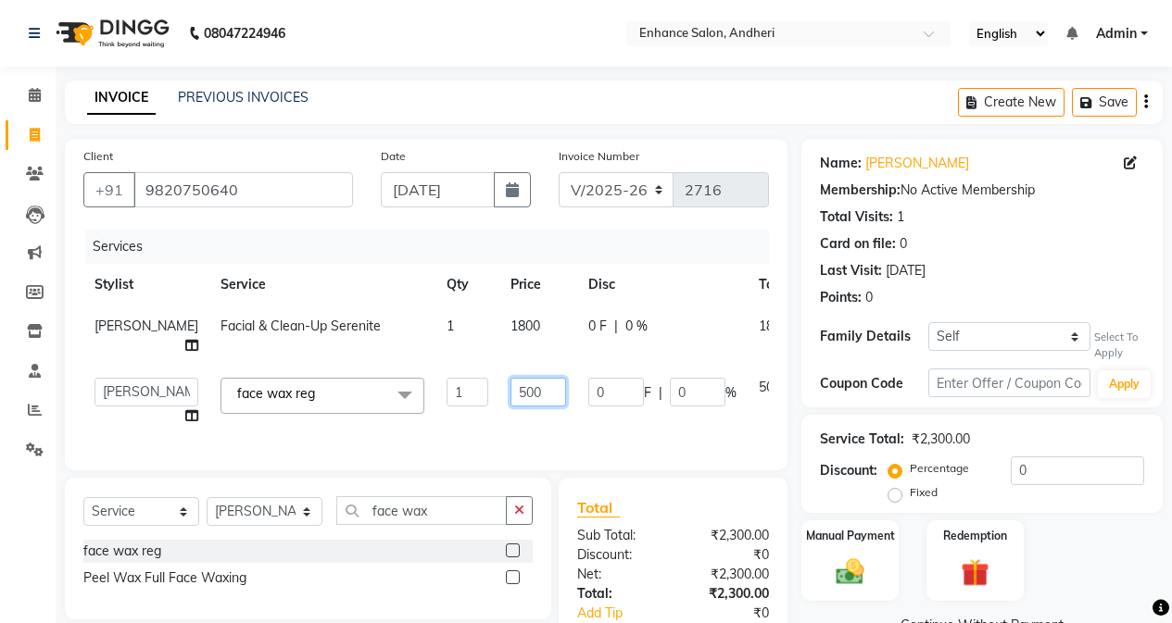
click at [510, 391] on input "500" at bounding box center [538, 392] width 56 height 29
type input "550"
click at [520, 522] on div "Select Service Product Membership Package Voucher Prepaid Gift Card Select Styl…" at bounding box center [307, 518] width 449 height 44
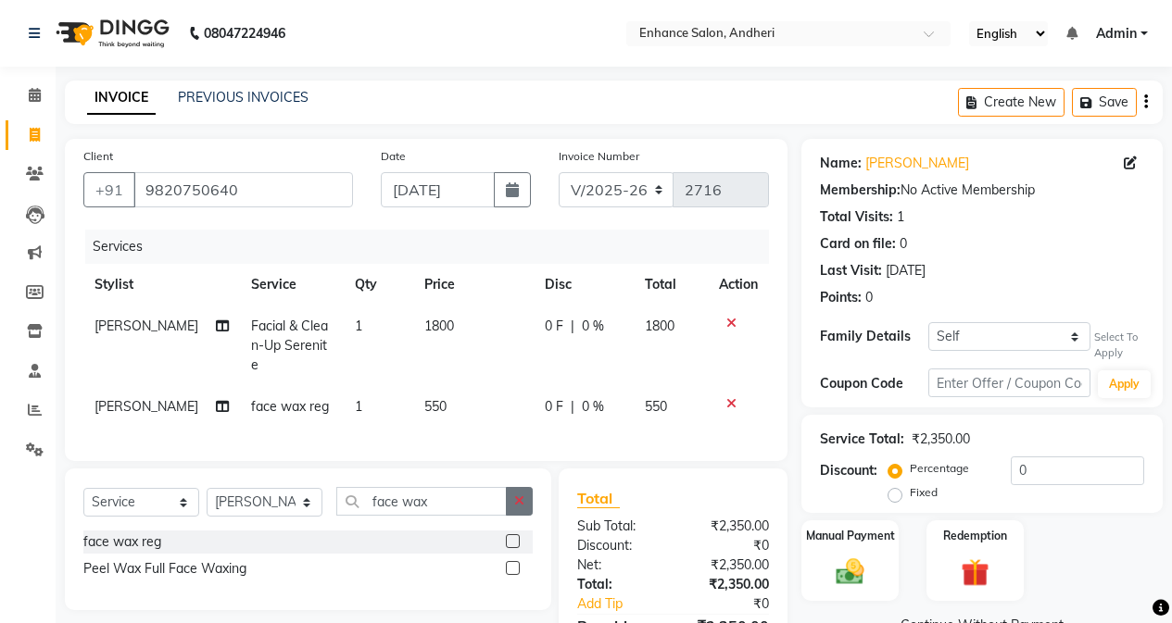
click at [521, 495] on icon "button" at bounding box center [519, 501] width 10 height 13
type input "eye"
click at [508, 561] on label at bounding box center [513, 568] width 14 height 14
click at [508, 563] on input "checkbox" at bounding box center [512, 569] width 12 height 12
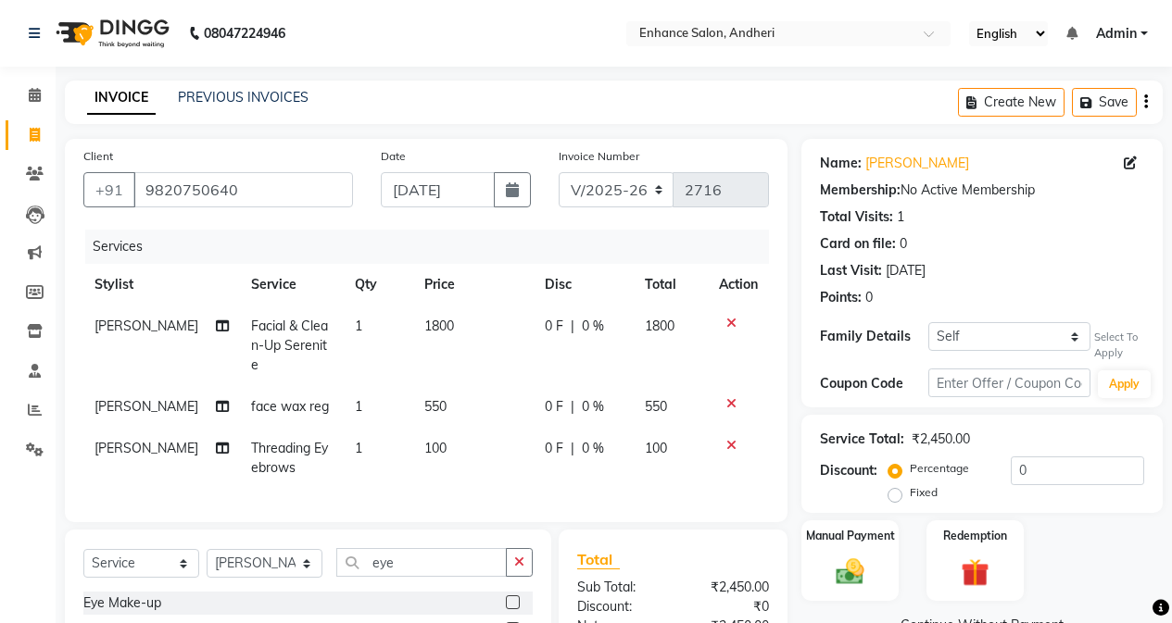
checkbox input "false"
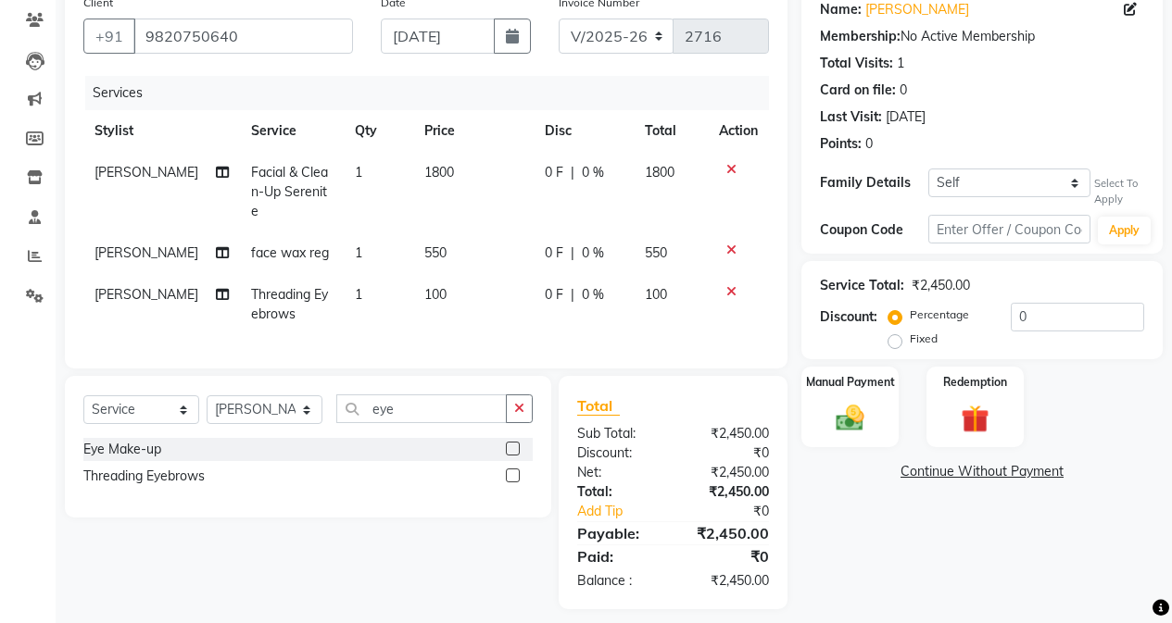
scroll to position [162, 0]
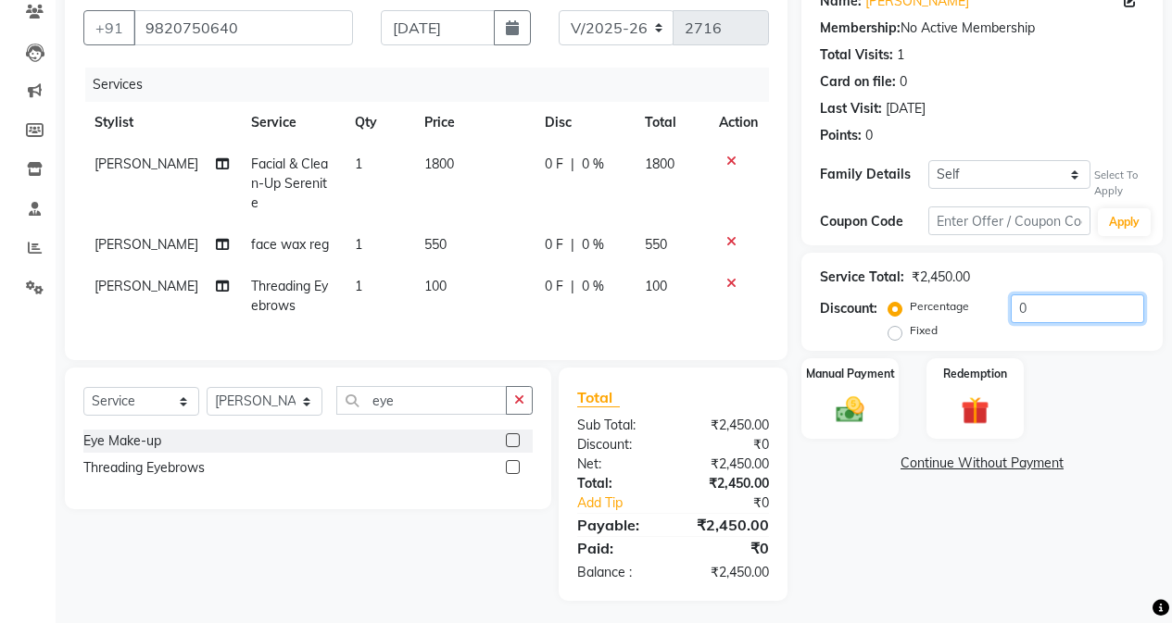
click at [1010, 305] on input "0" at bounding box center [1076, 309] width 133 height 29
type input "10"
click at [1023, 544] on div "Name: Sonal Mehta Membership: No Active Membership Total Visits: 1 Card on file…" at bounding box center [988, 289] width 375 height 624
click at [444, 224] on td "550" at bounding box center [468, 245] width 118 height 42
select select "61733"
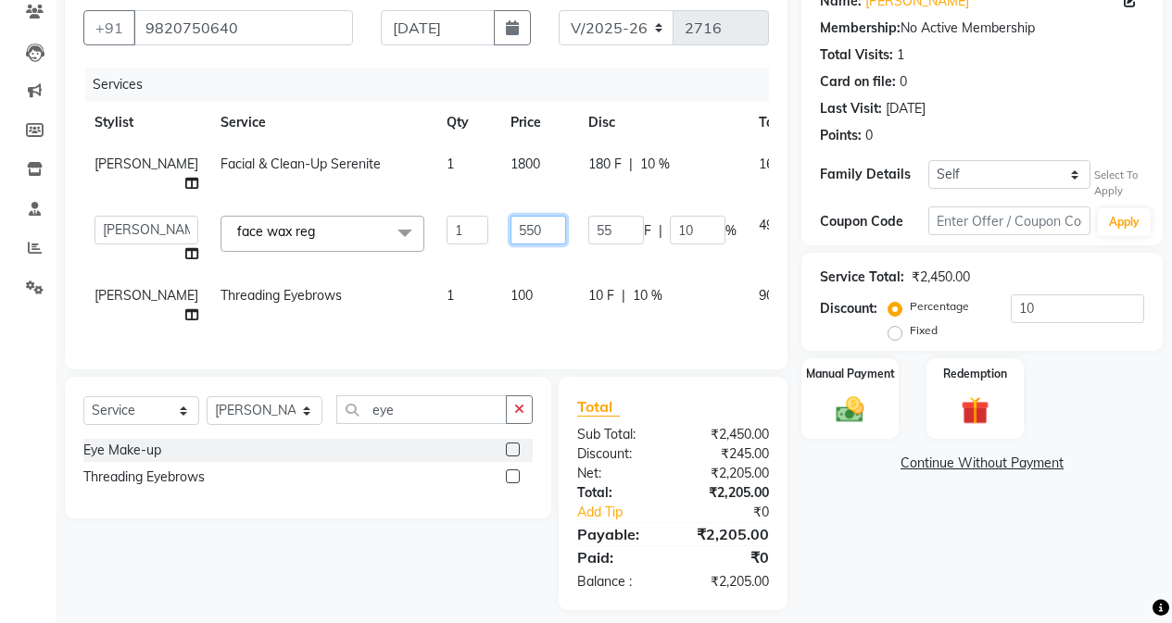
click at [510, 231] on input "550" at bounding box center [538, 230] width 56 height 29
type input "545"
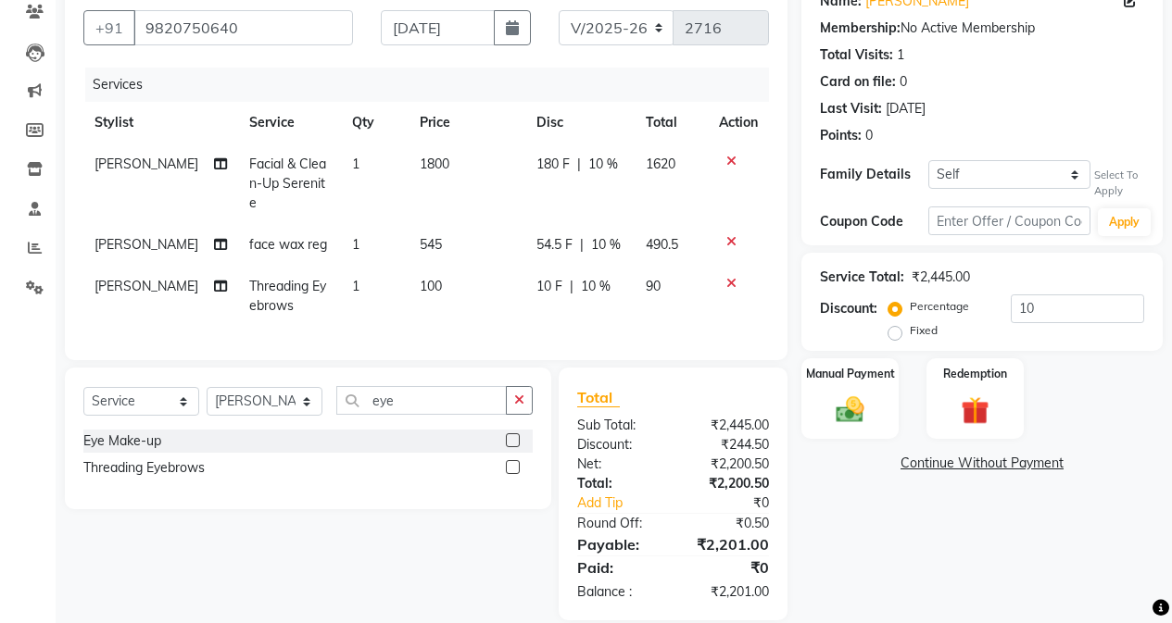
click at [834, 535] on div "Name: Sonal Mehta Membership: No Active Membership Total Visits: 1 Card on file…" at bounding box center [988, 299] width 375 height 644
click at [465, 224] on td "545" at bounding box center [467, 245] width 118 height 42
select select "61733"
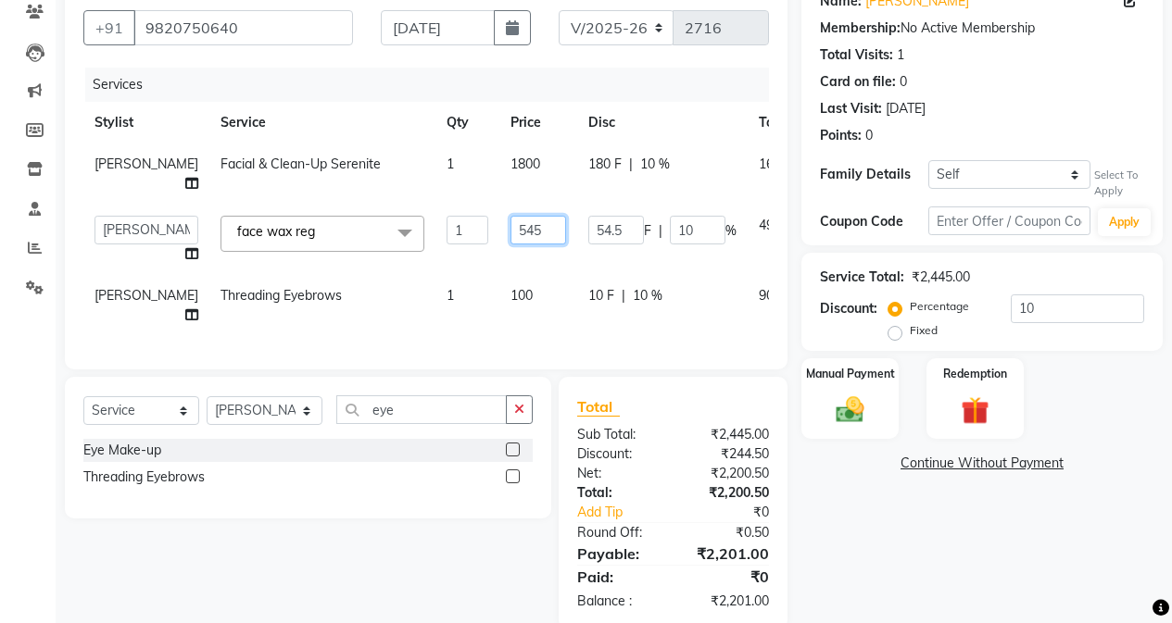
click at [510, 227] on input "545" at bounding box center [538, 230] width 56 height 29
type input "544"
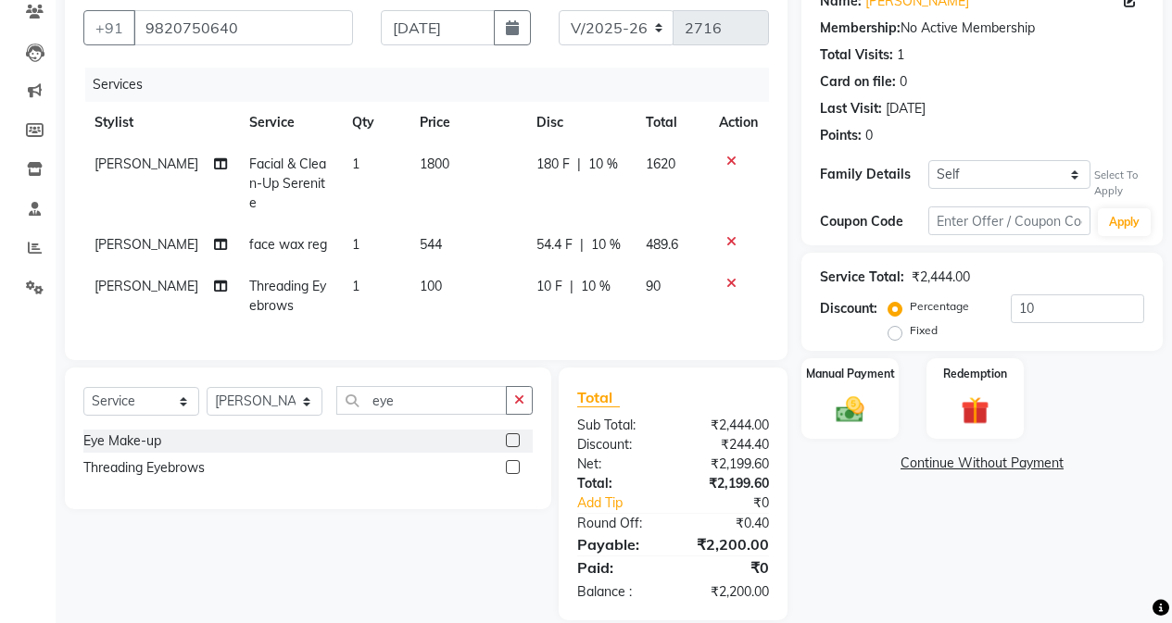
click at [887, 551] on div "Name: Sonal Mehta Membership: No Active Membership Total Visits: 1 Card on file…" at bounding box center [988, 299] width 375 height 644
click at [836, 401] on img at bounding box center [849, 410] width 47 height 33
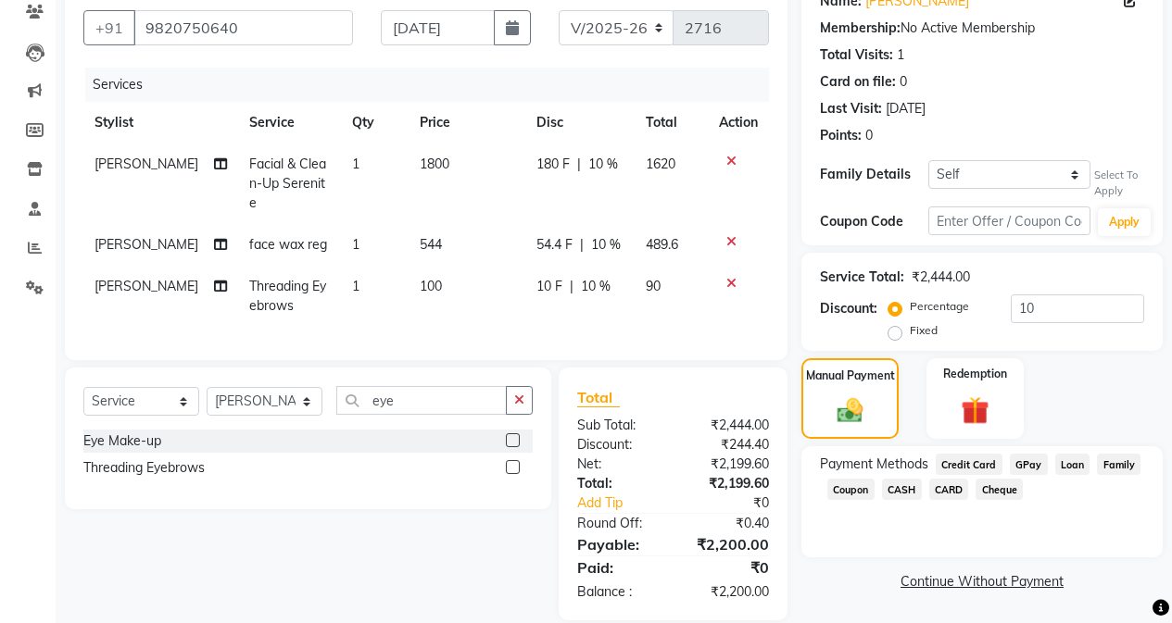
click at [901, 491] on span "CASH" at bounding box center [902, 489] width 40 height 21
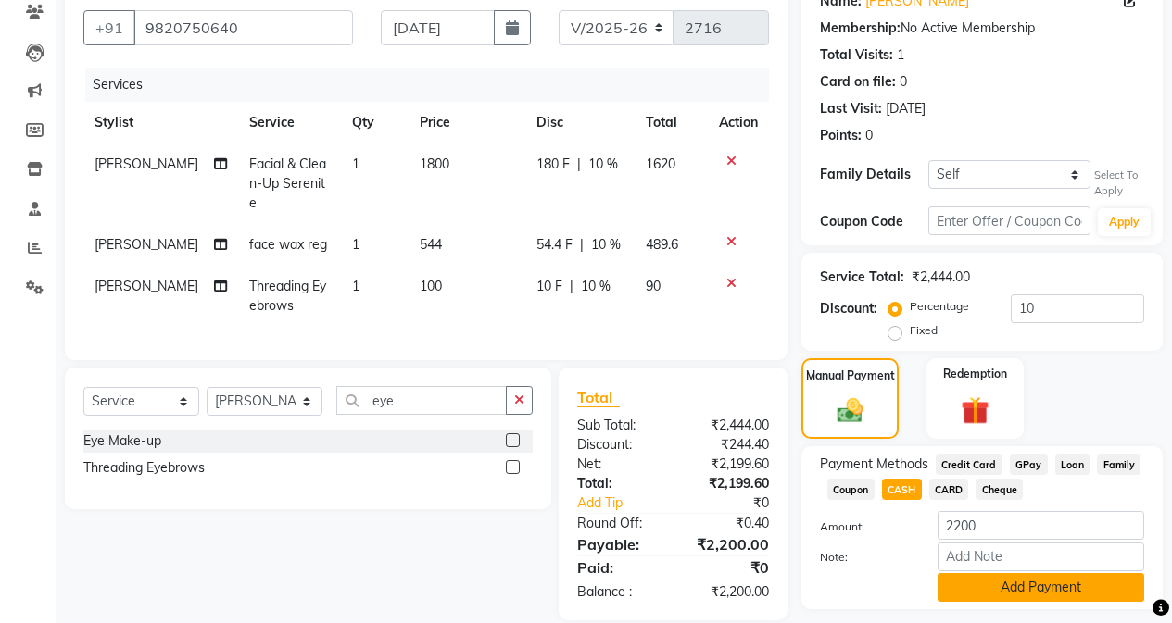
click at [998, 590] on button "Add Payment" at bounding box center [1040, 587] width 207 height 29
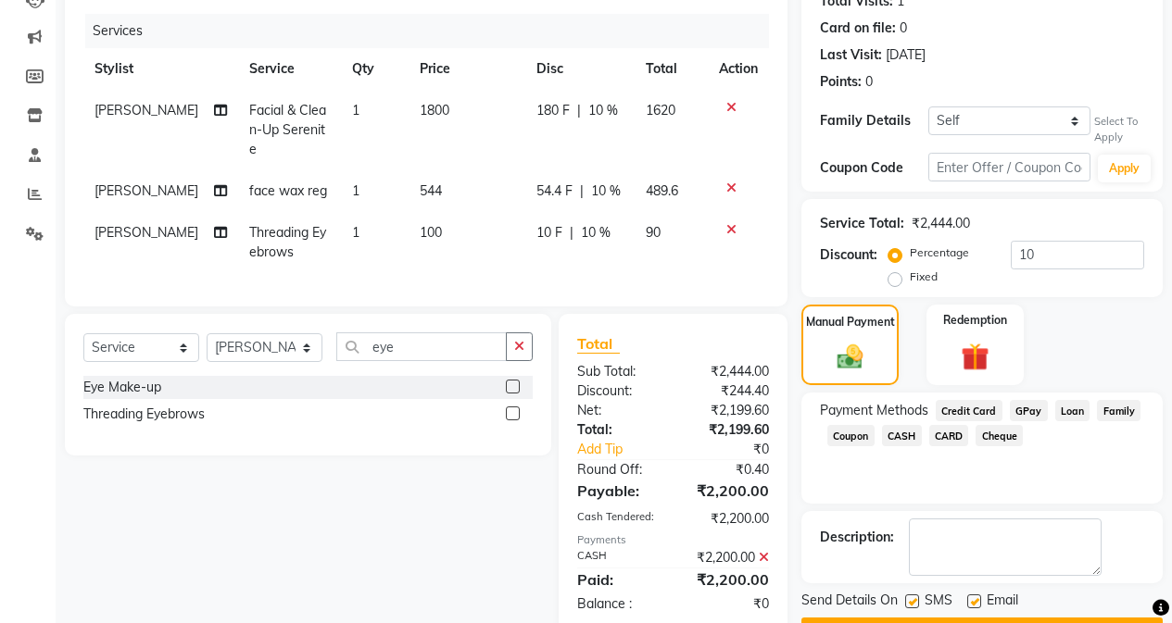
scroll to position [267, 0]
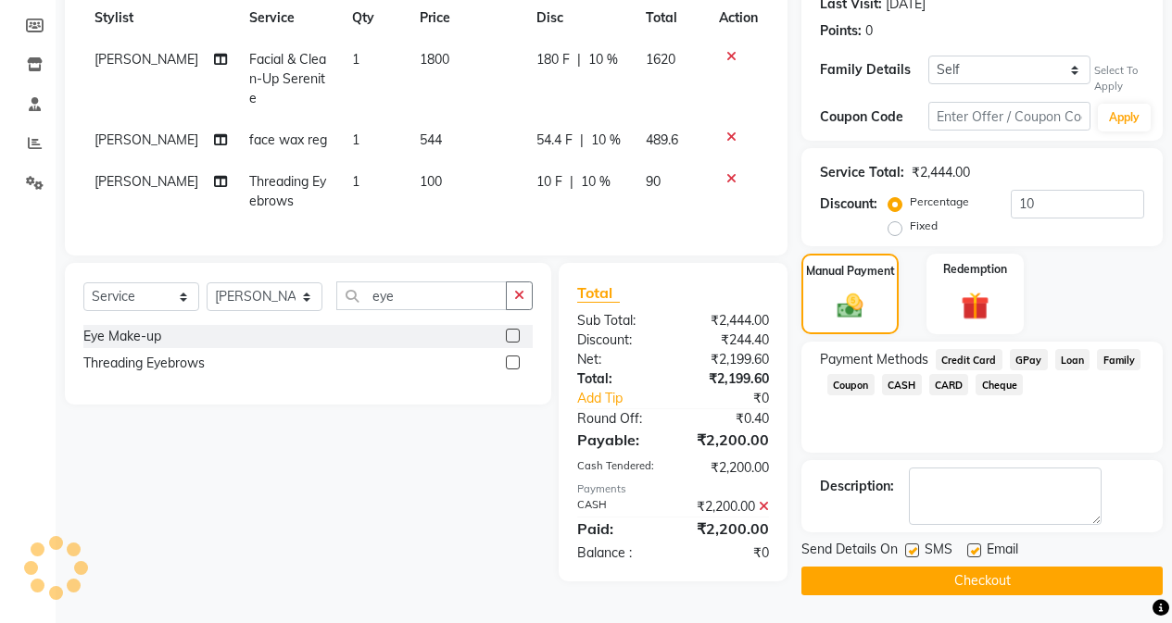
click at [997, 583] on button "Checkout" at bounding box center [981, 581] width 361 height 29
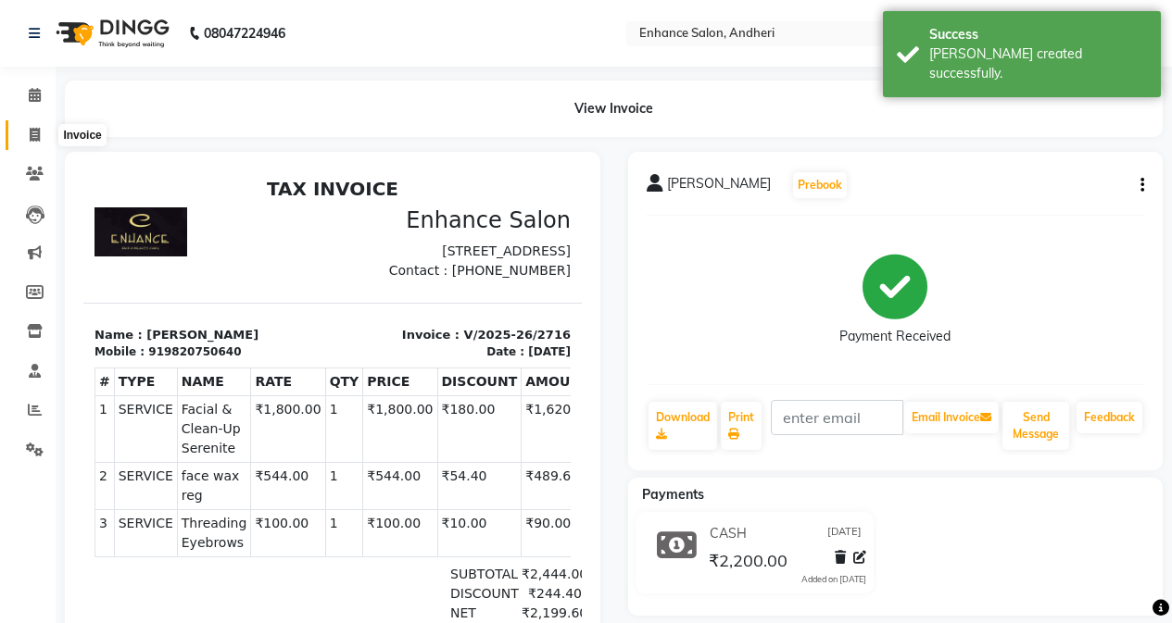
click at [35, 134] on icon at bounding box center [35, 135] width 10 height 14
select select "service"
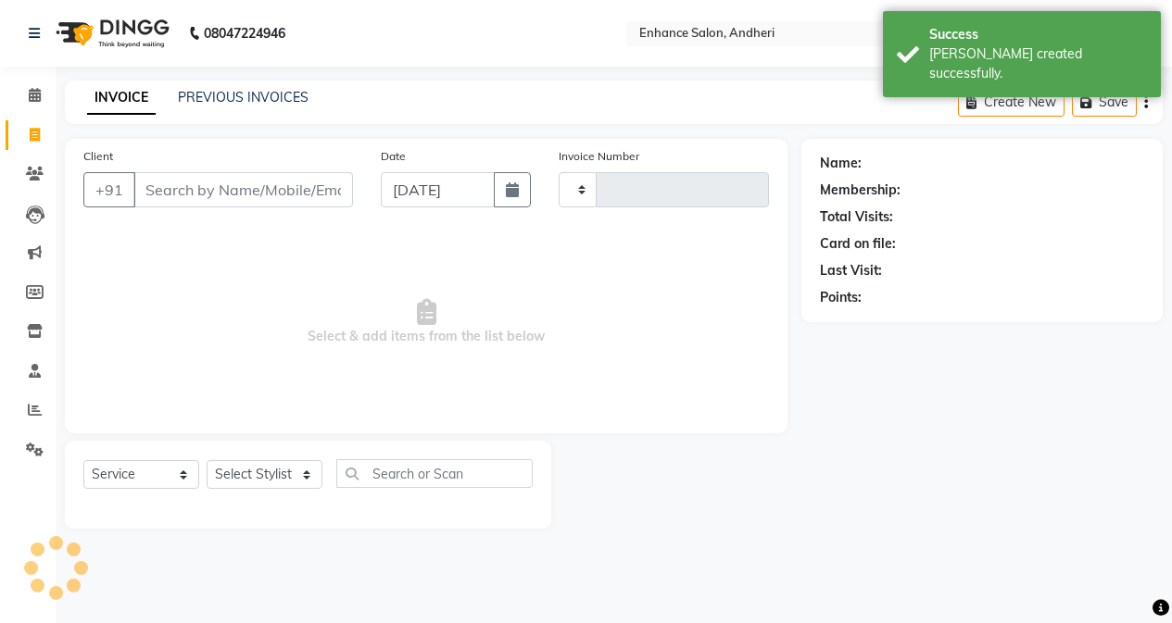
type input "2717"
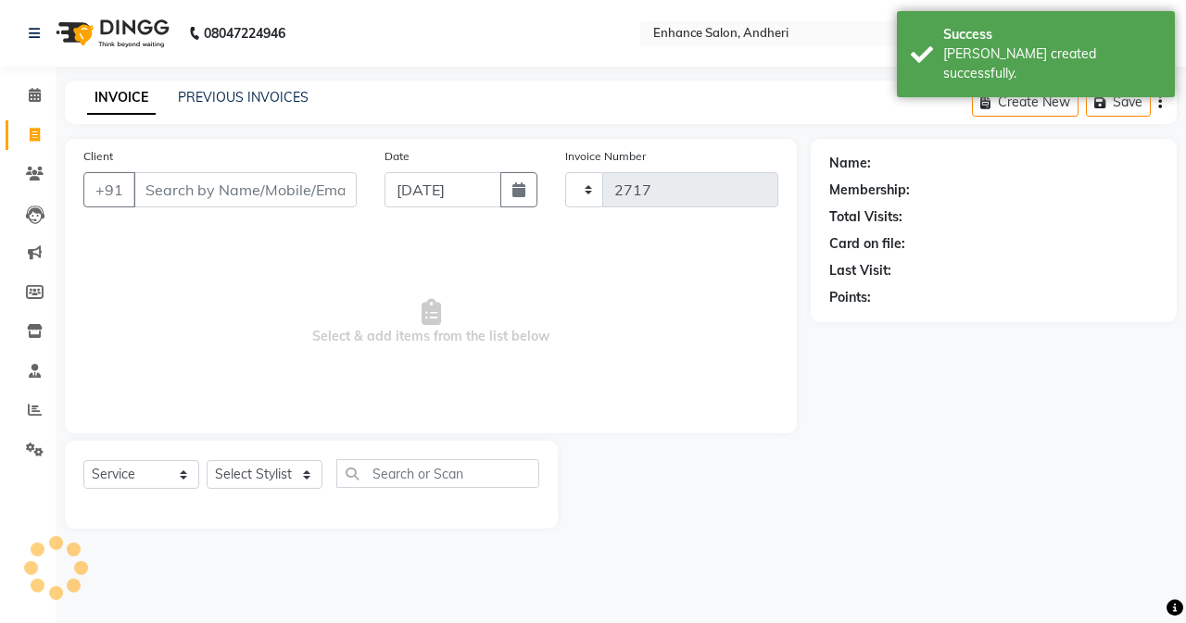
select select "7236"
